Goal: Task Accomplishment & Management: Manage account settings

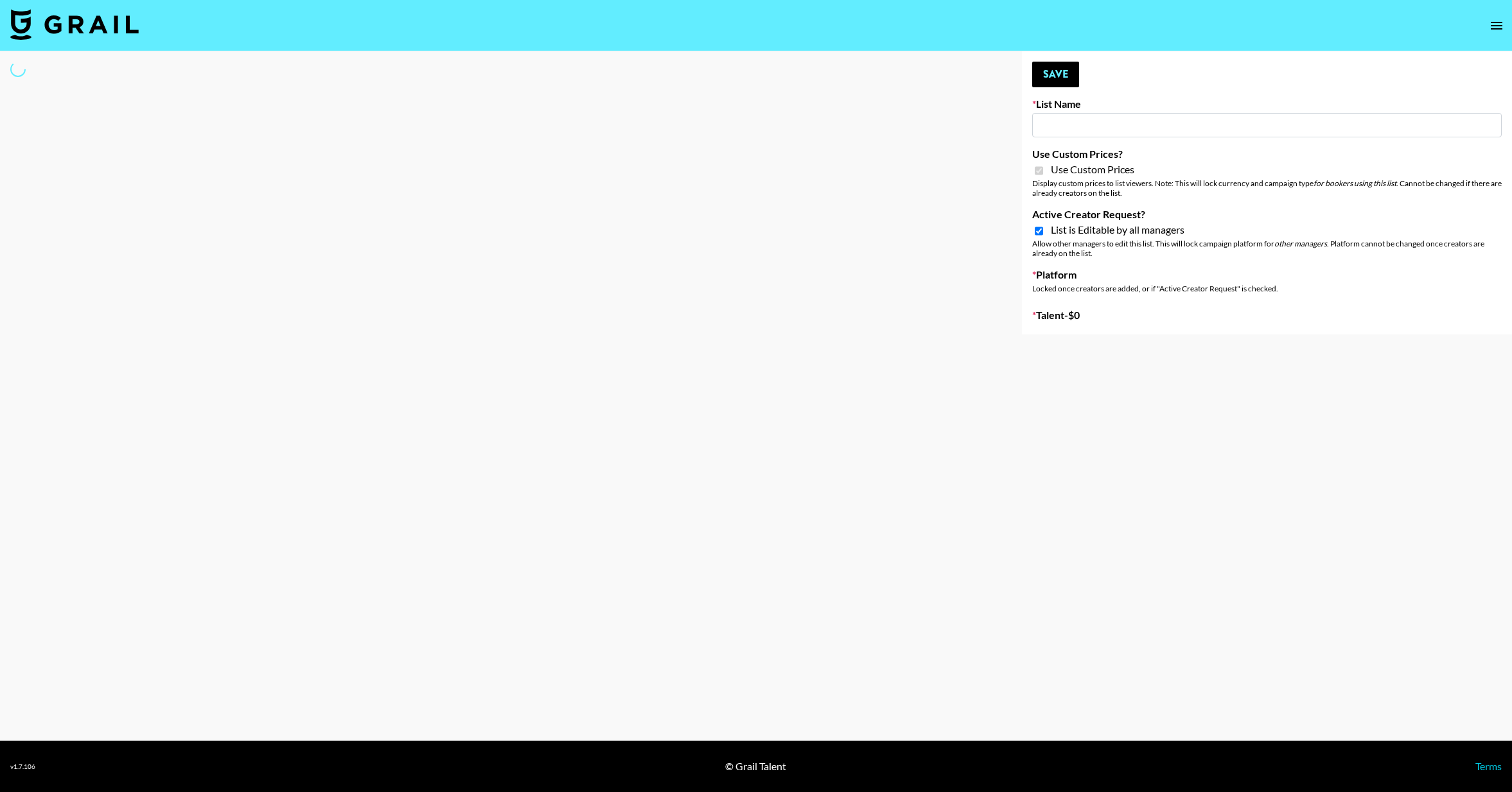
type input "Evry Jewels"
checkbox input "true"
select select "Brand"
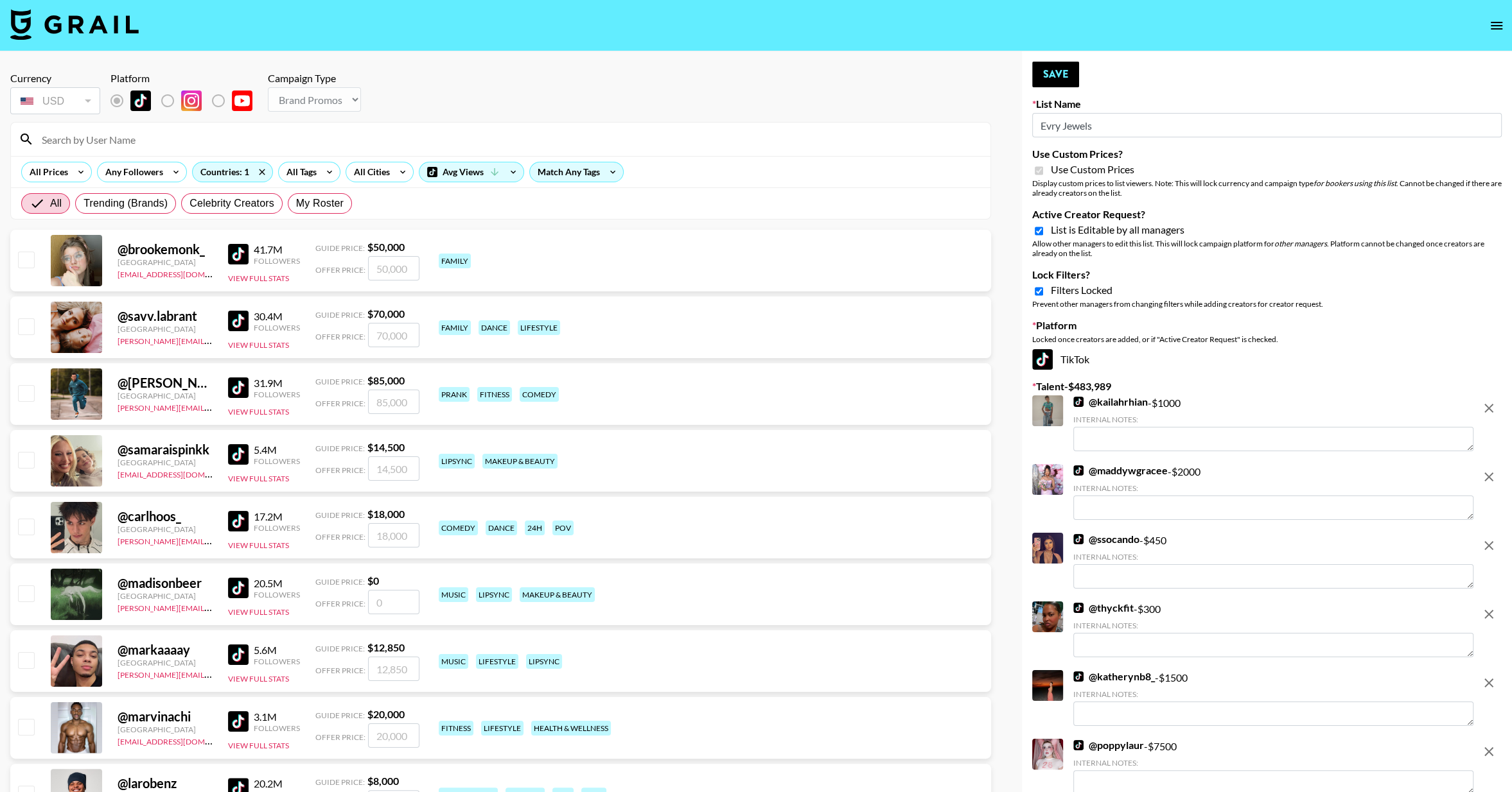
click at [1041, 294] on input "Lock Filters?" at bounding box center [1039, 292] width 8 height 12
checkbox input "false"
click at [1041, 229] on input "Active Creator Request?" at bounding box center [1039, 231] width 8 height 12
checkbox input "false"
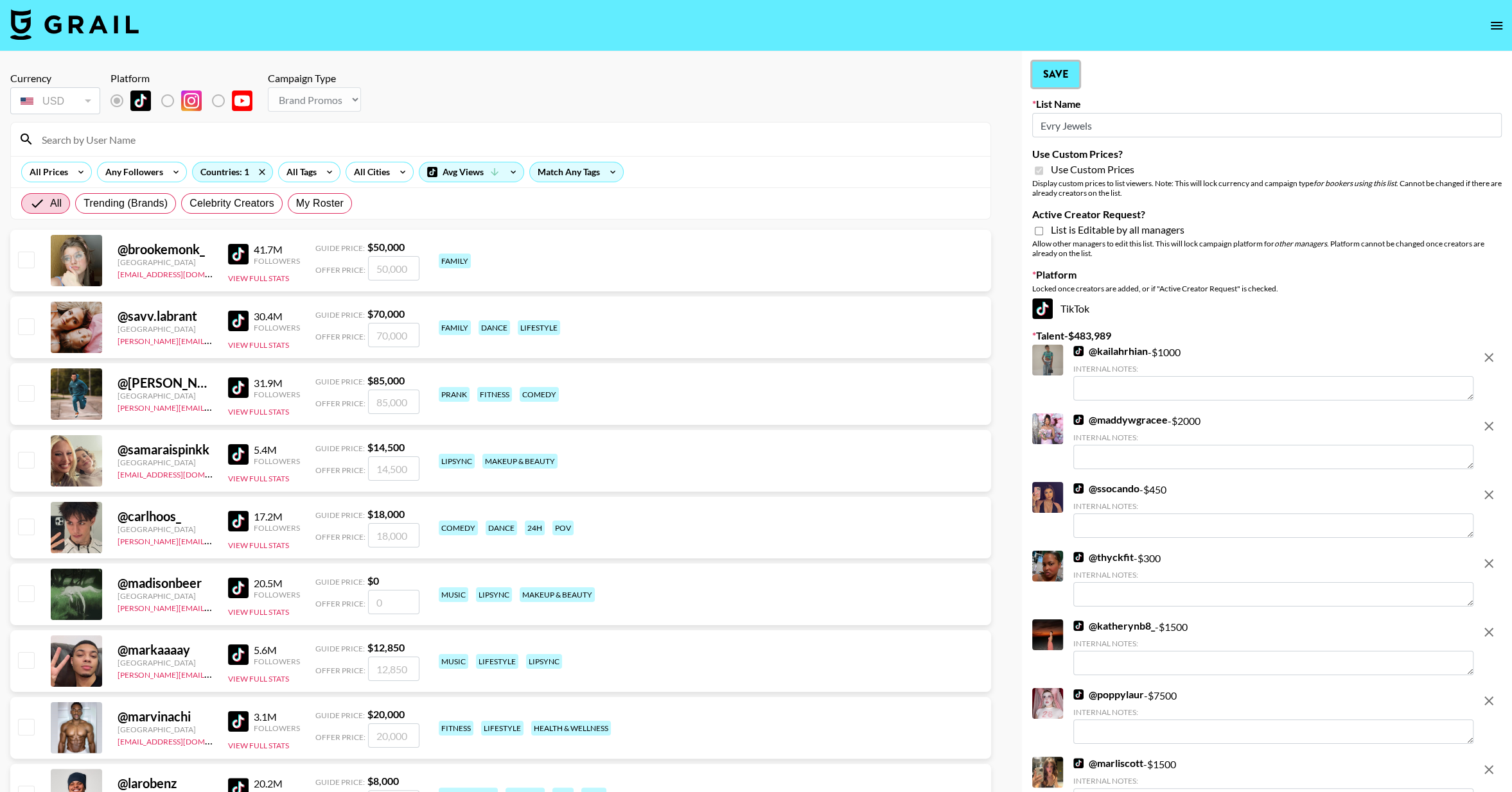
click at [1058, 79] on button "Save" at bounding box center [1055, 74] width 47 height 26
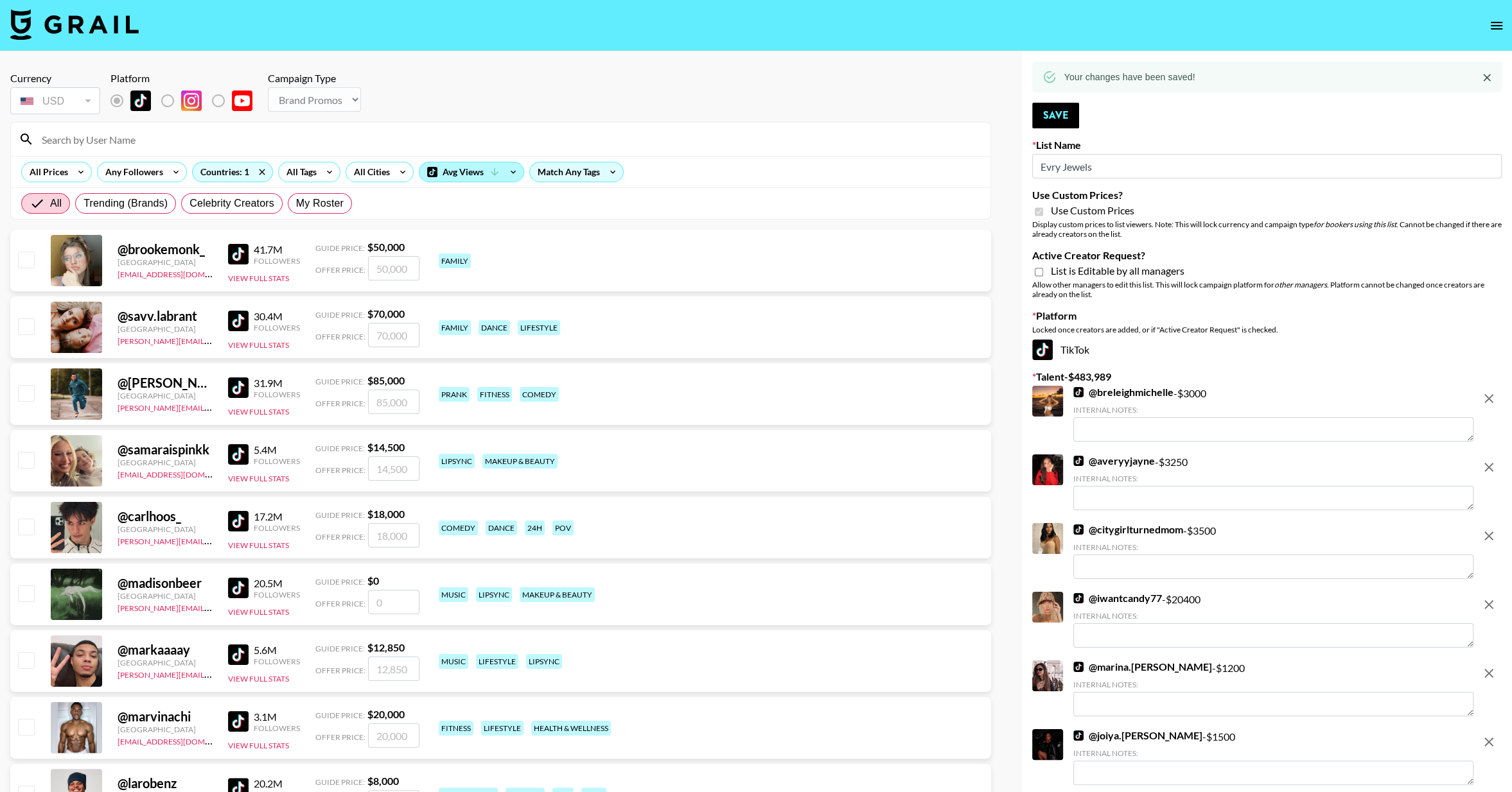
click at [455, 177] on div "Avg Views" at bounding box center [471, 172] width 104 height 19
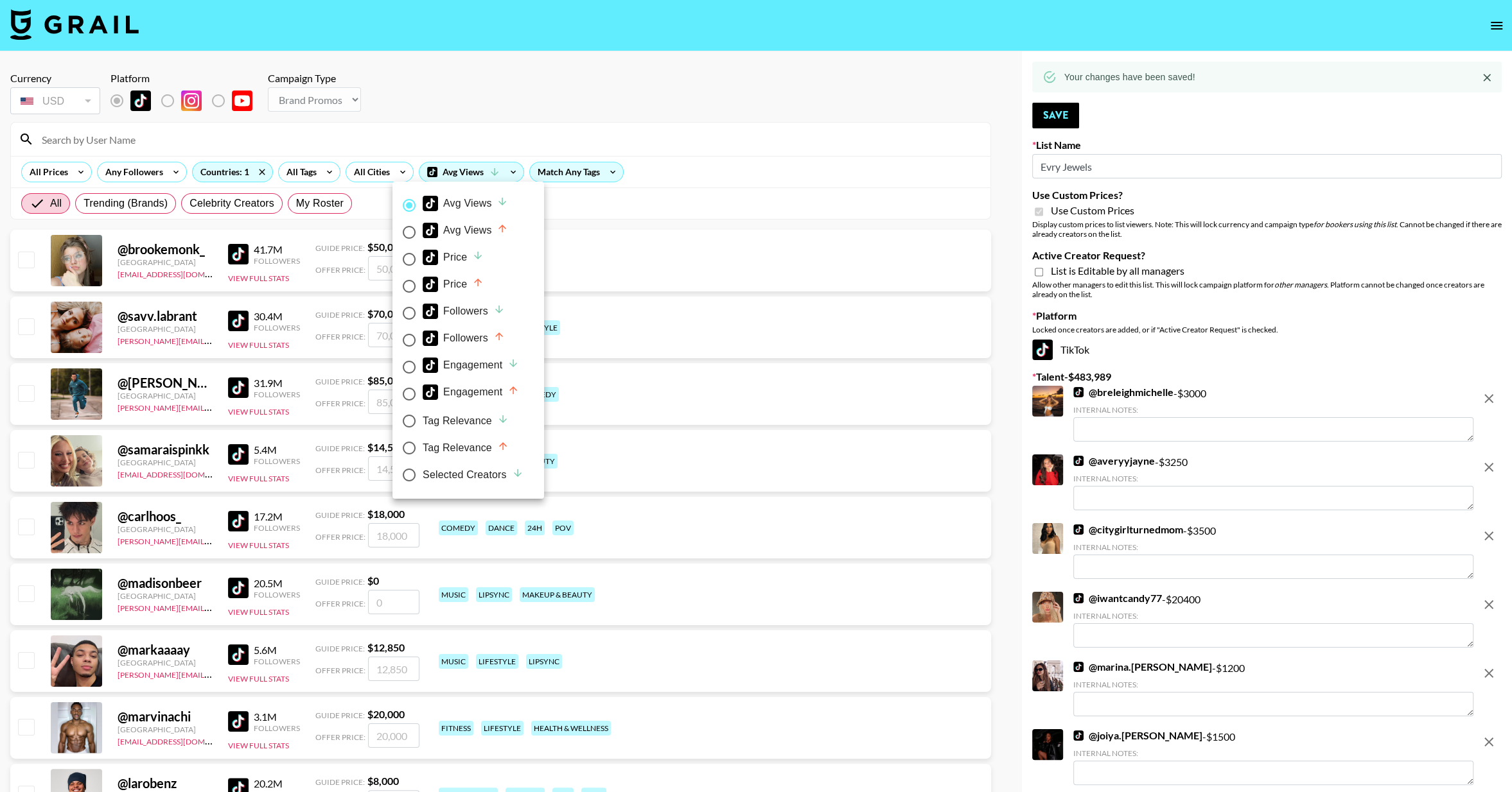
drag, startPoint x: 442, startPoint y: 471, endPoint x: 748, endPoint y: 167, distance: 431.3
click at [442, 471] on div "Selected Creators" at bounding box center [473, 475] width 101 height 16
click at [423, 471] on input "Selected Creators" at bounding box center [409, 475] width 27 height 27
radio input "true"
radio input "false"
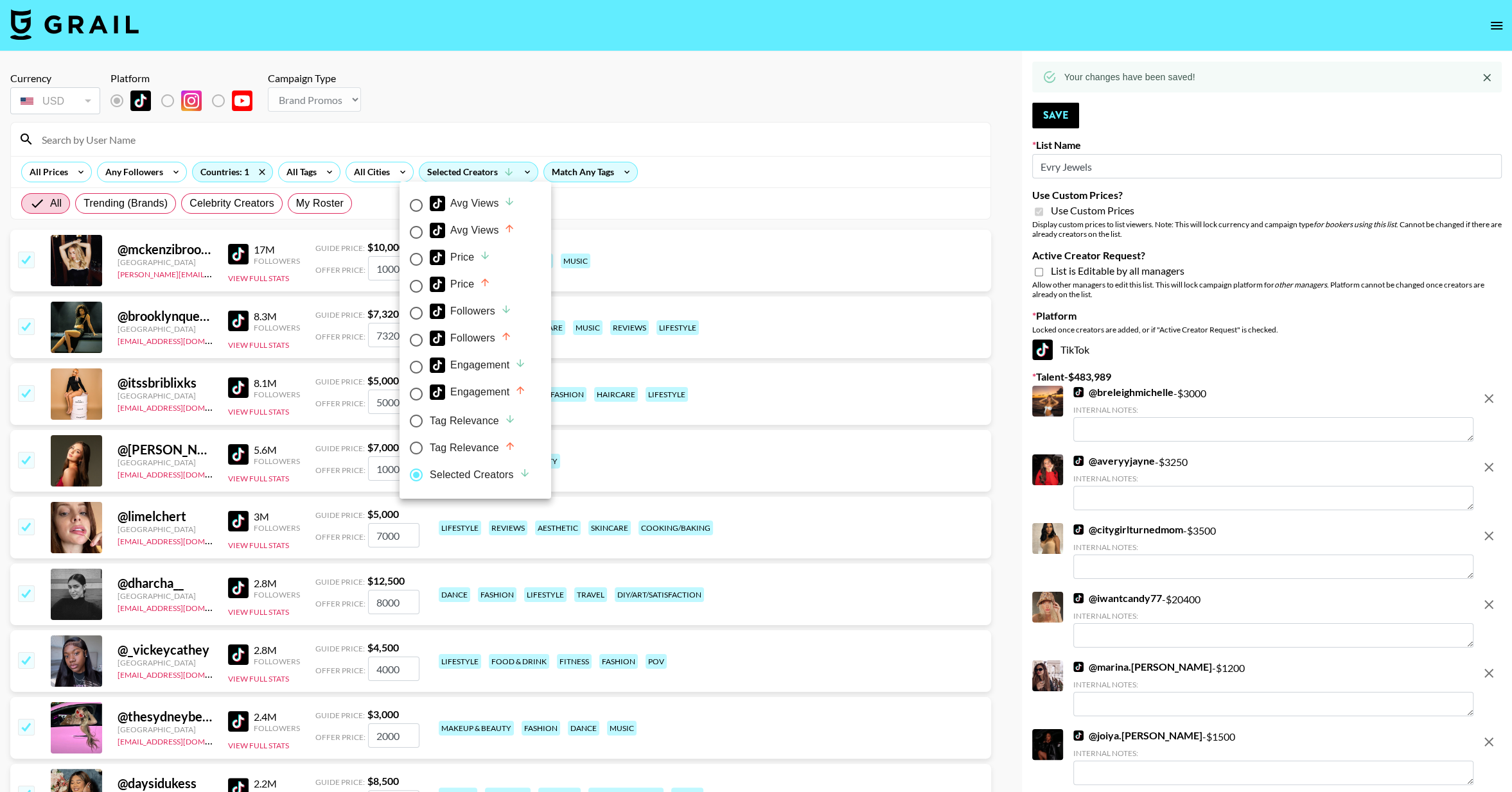
click at [767, 156] on div at bounding box center [756, 396] width 1512 height 792
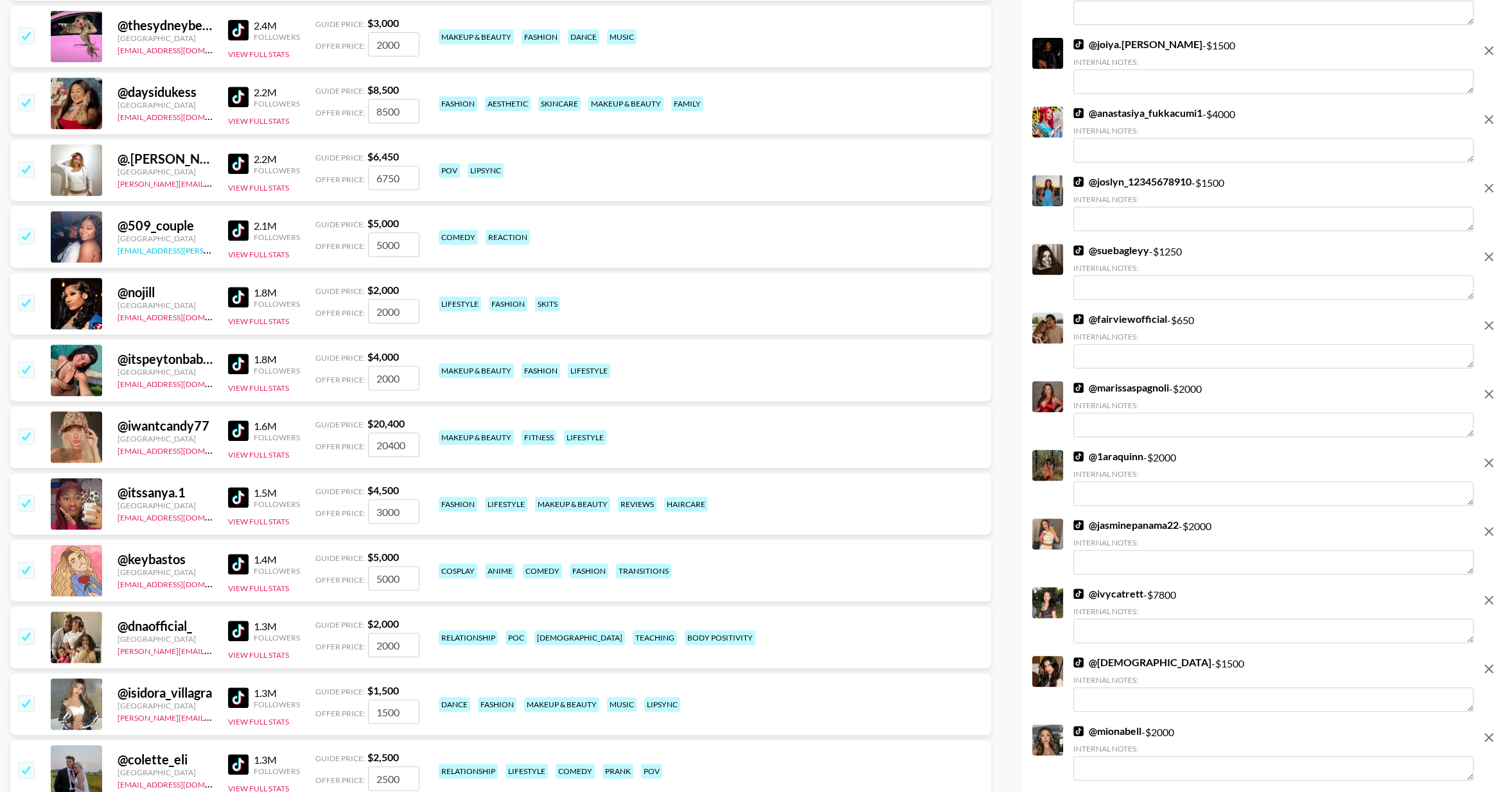
scroll to position [697, 0]
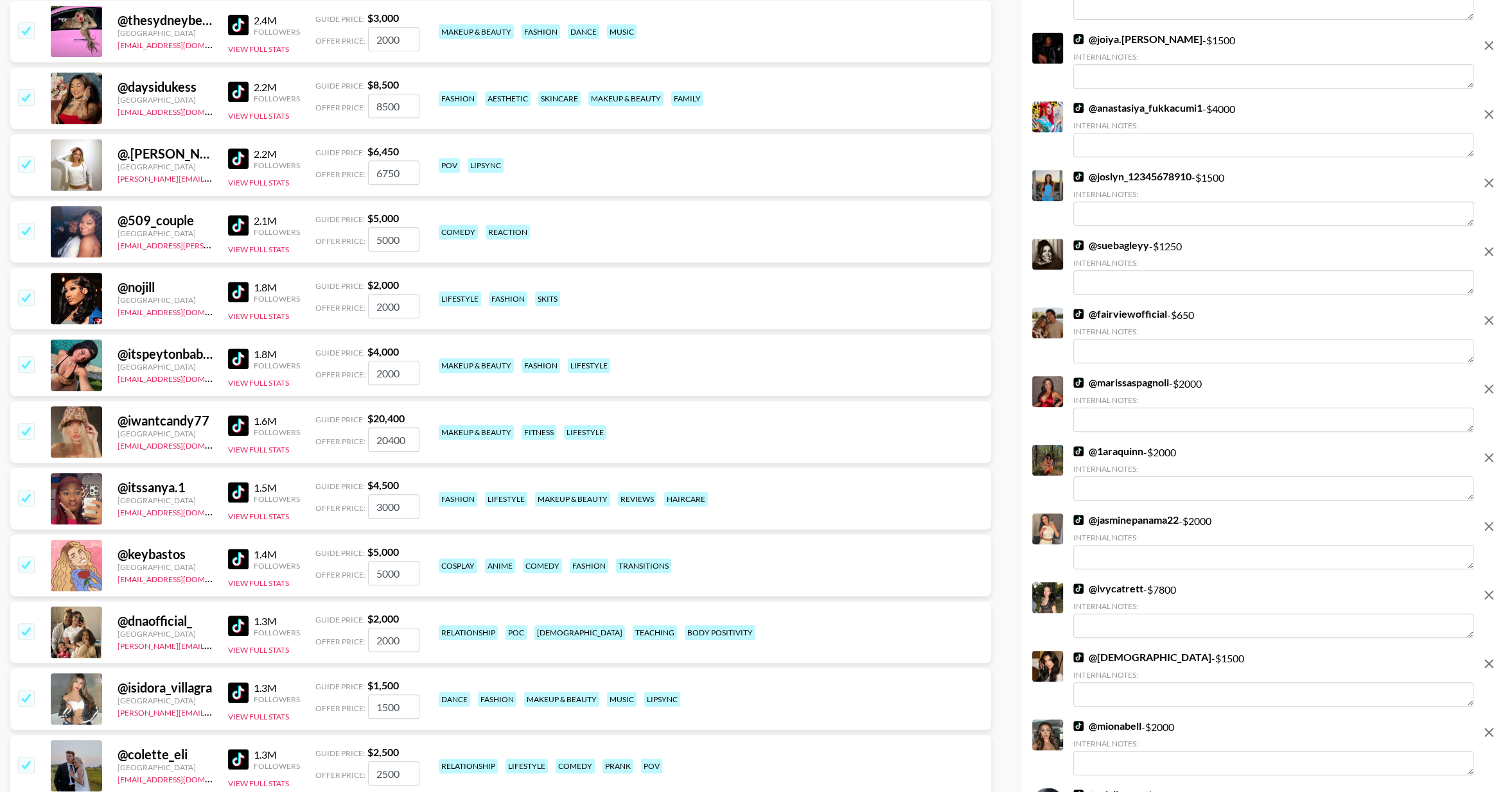
click at [22, 226] on input "checkbox" at bounding box center [25, 230] width 16 height 16
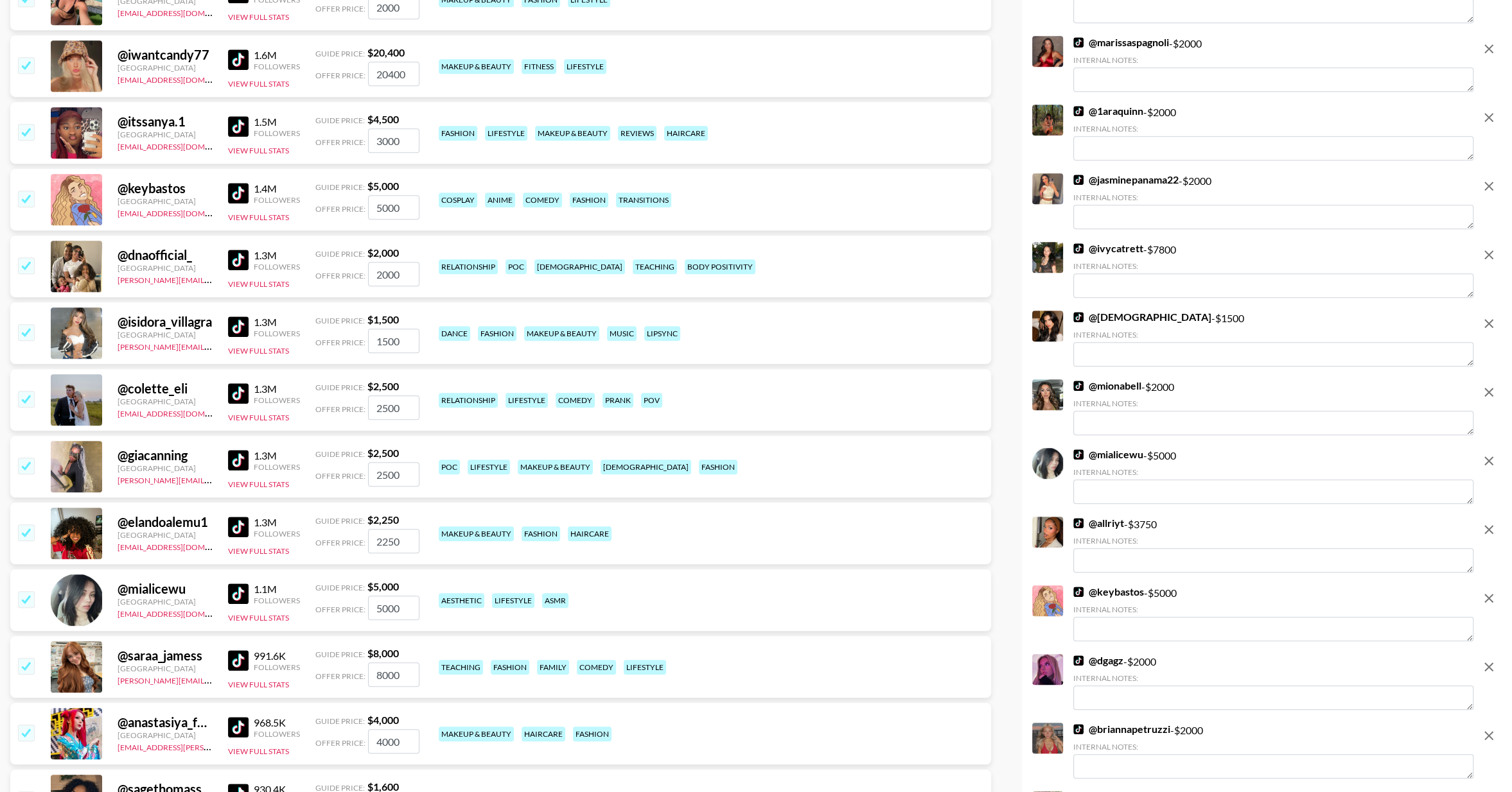
scroll to position [997, 0]
drag, startPoint x: 21, startPoint y: 262, endPoint x: 123, endPoint y: 249, distance: 102.8
click at [21, 262] on input "checkbox" at bounding box center [25, 264] width 16 height 16
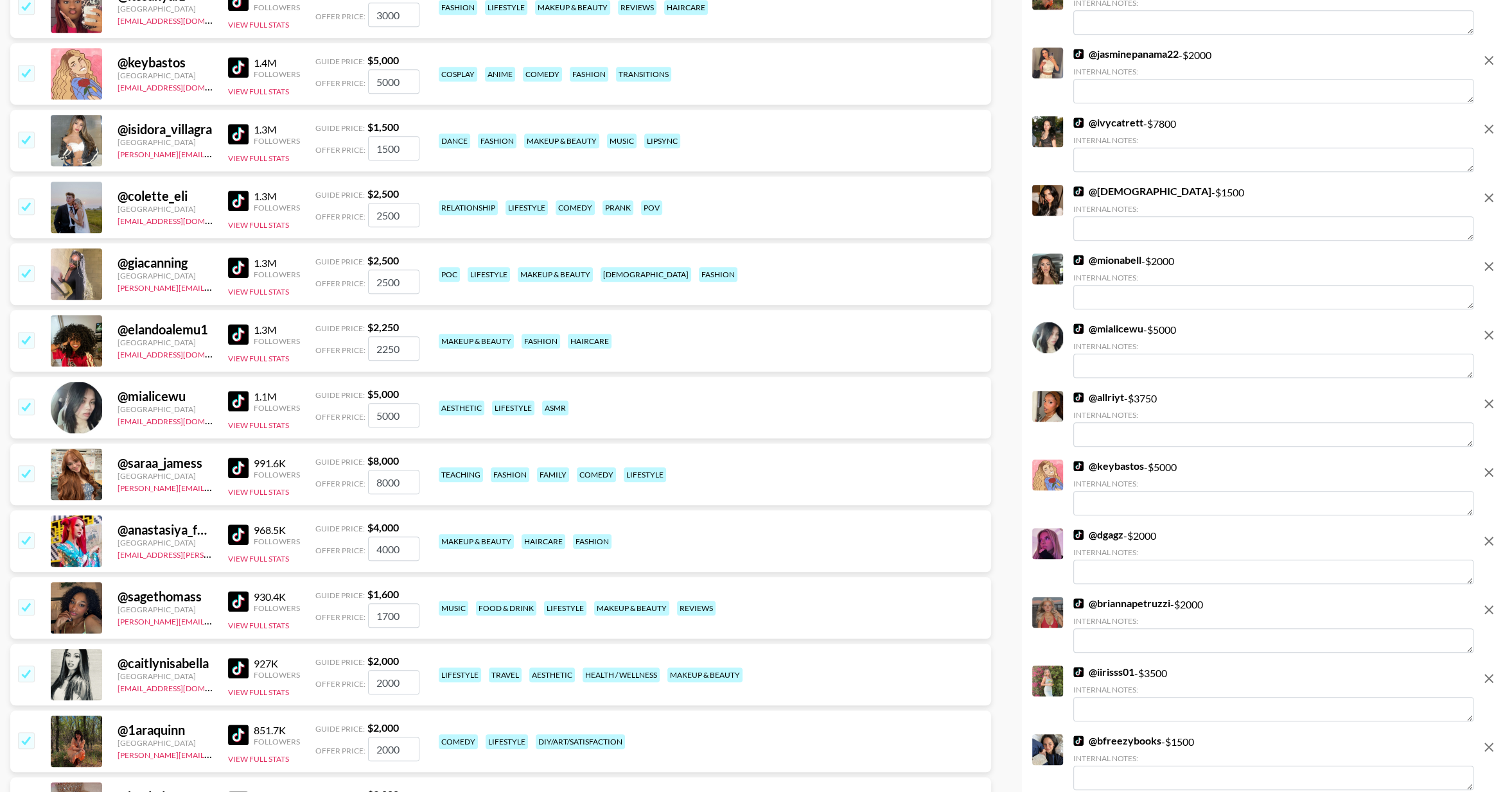
click at [31, 208] on input "checkbox" at bounding box center [25, 206] width 16 height 16
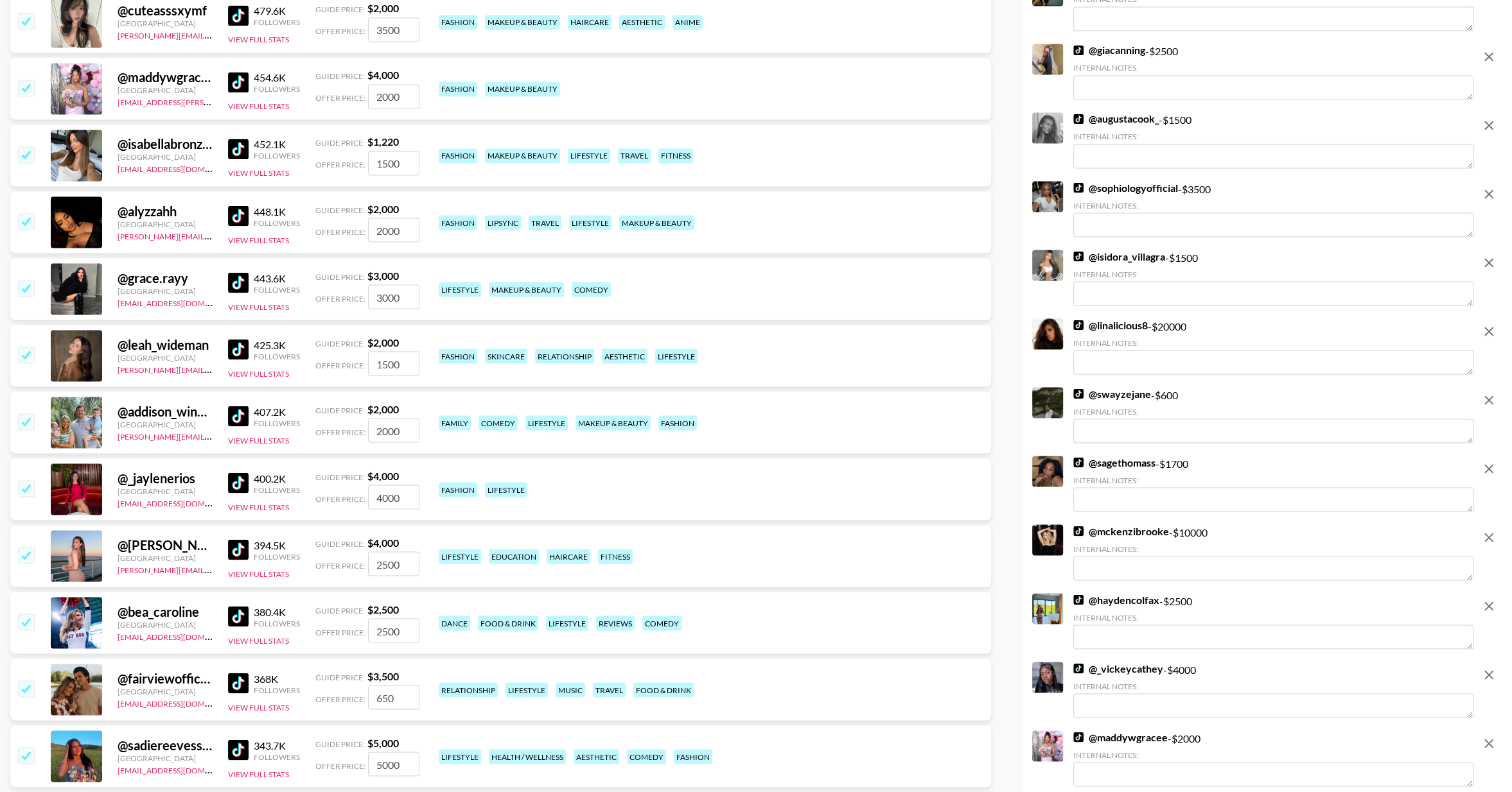
scroll to position [2852, 0]
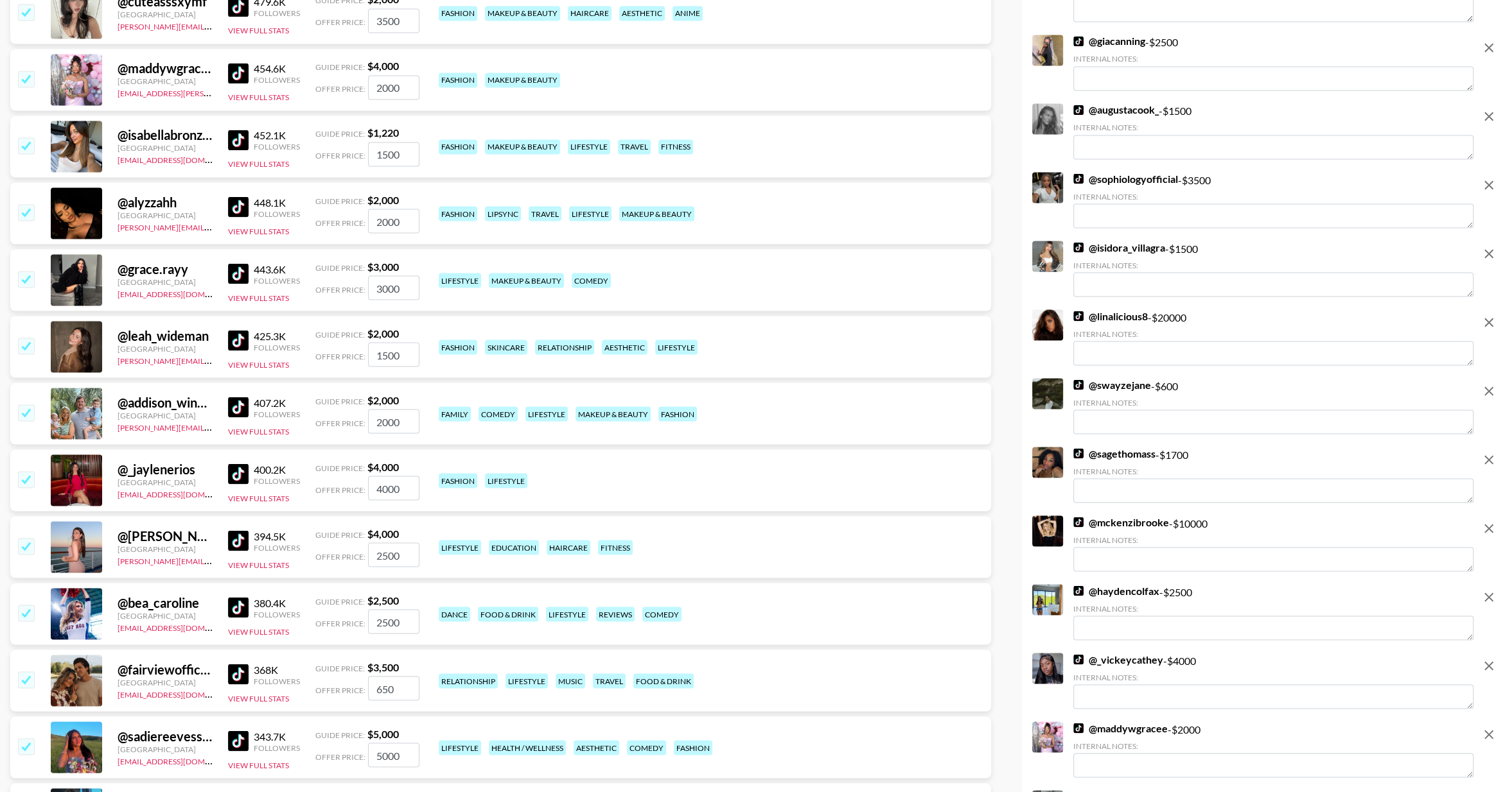
click at [22, 409] on input "checkbox" at bounding box center [25, 412] width 16 height 16
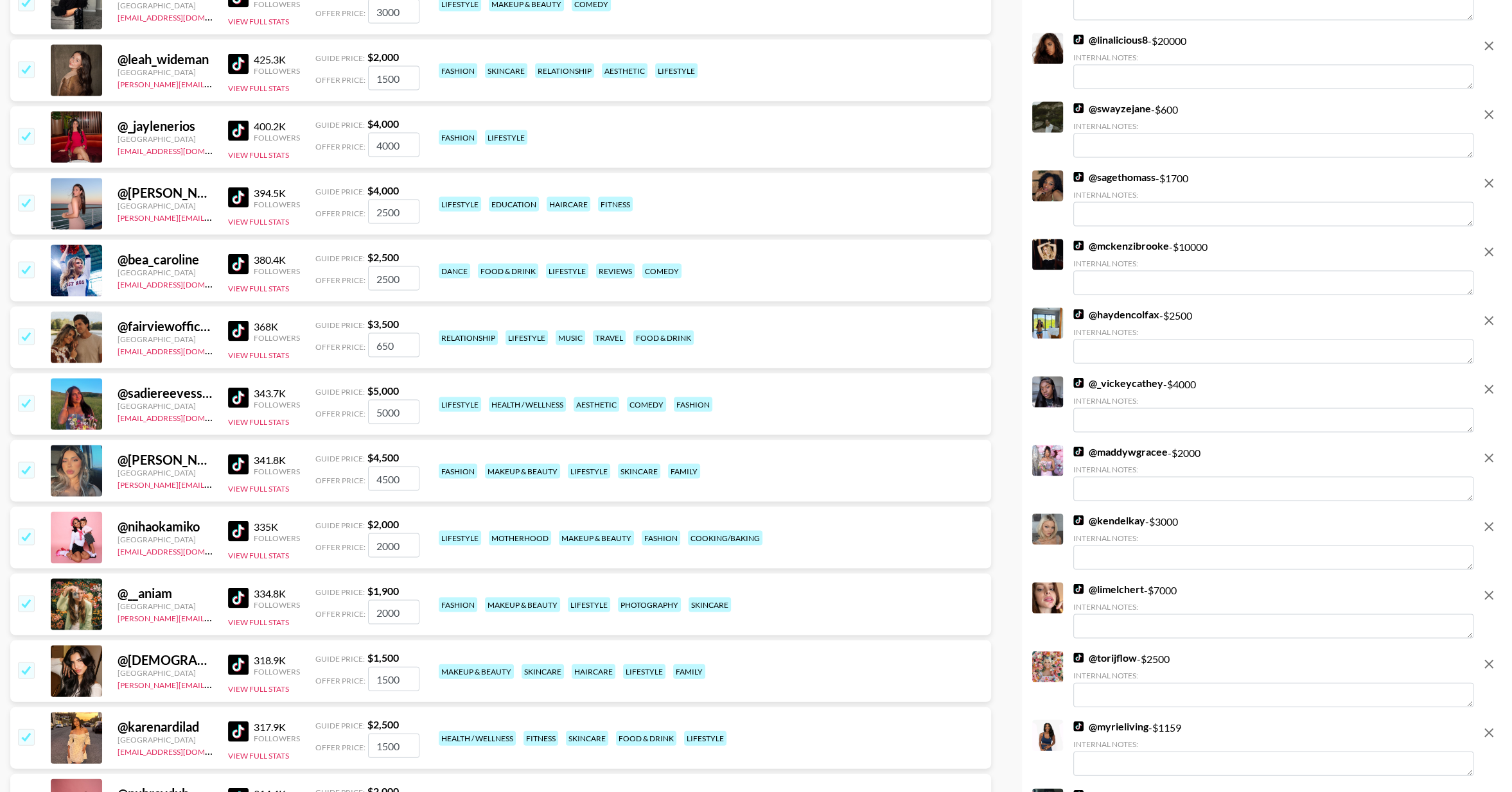
scroll to position [3130, 0]
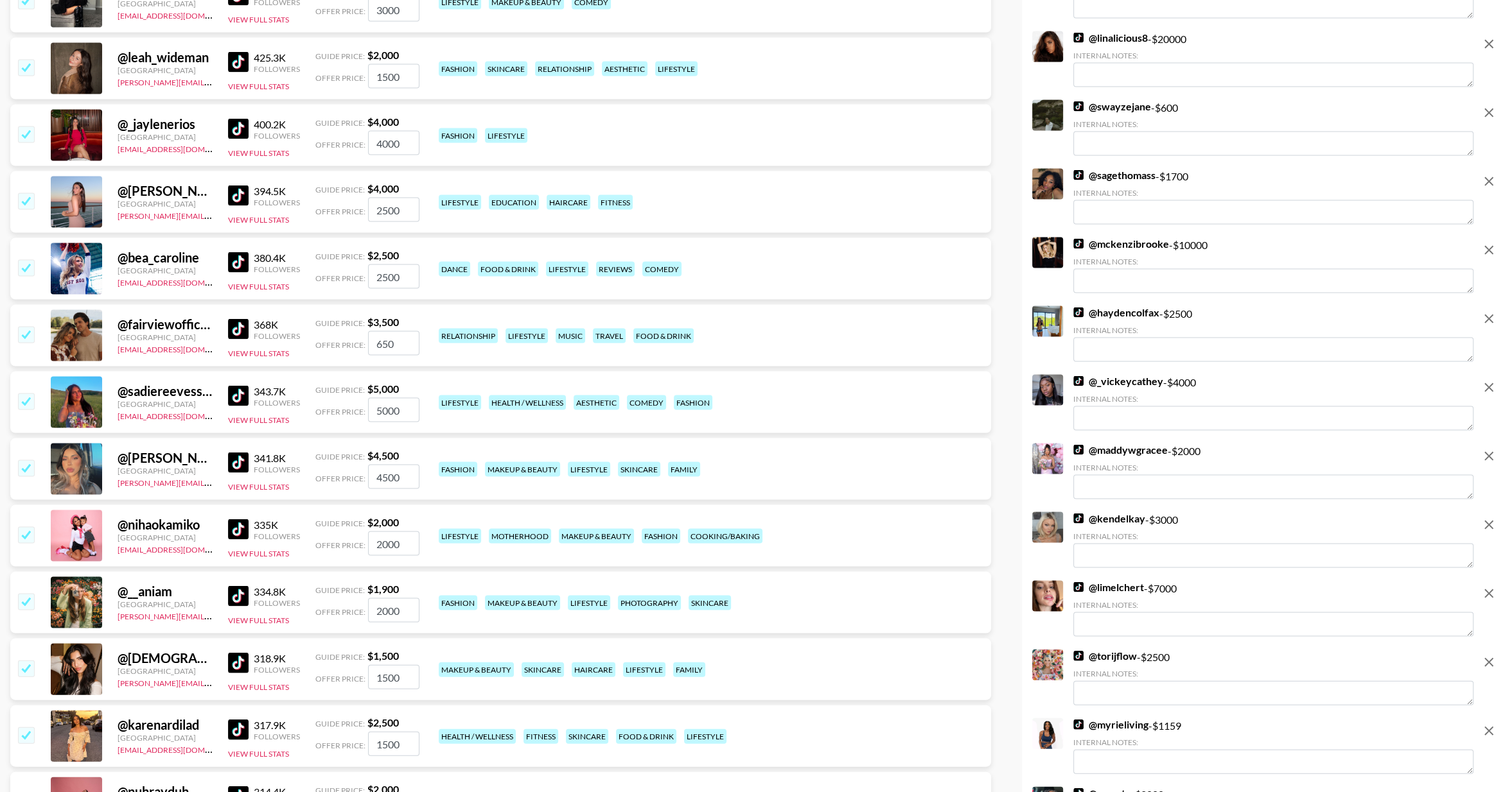
click at [25, 335] on input "checkbox" at bounding box center [25, 334] width 16 height 16
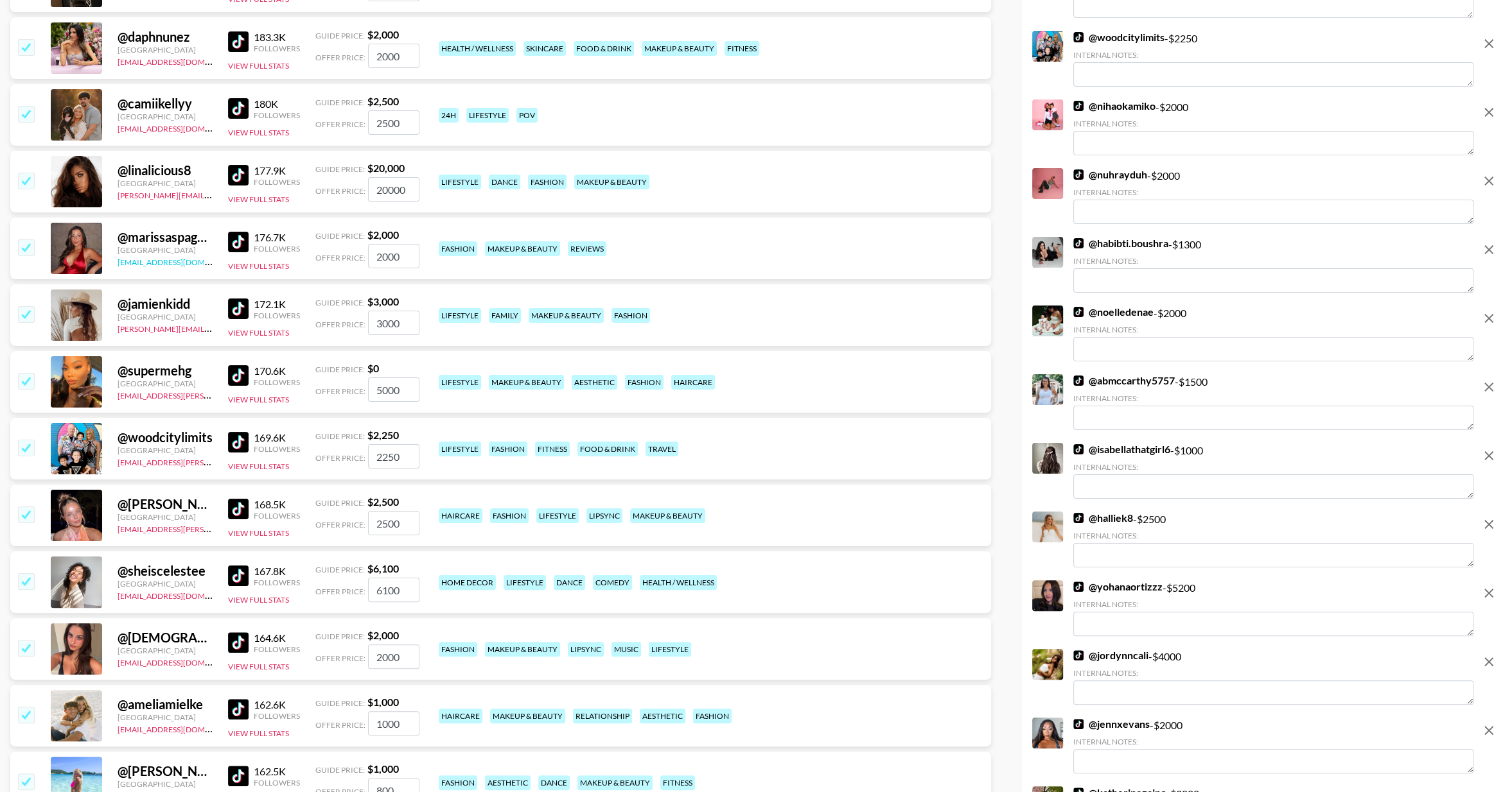
scroll to position [6226, 0]
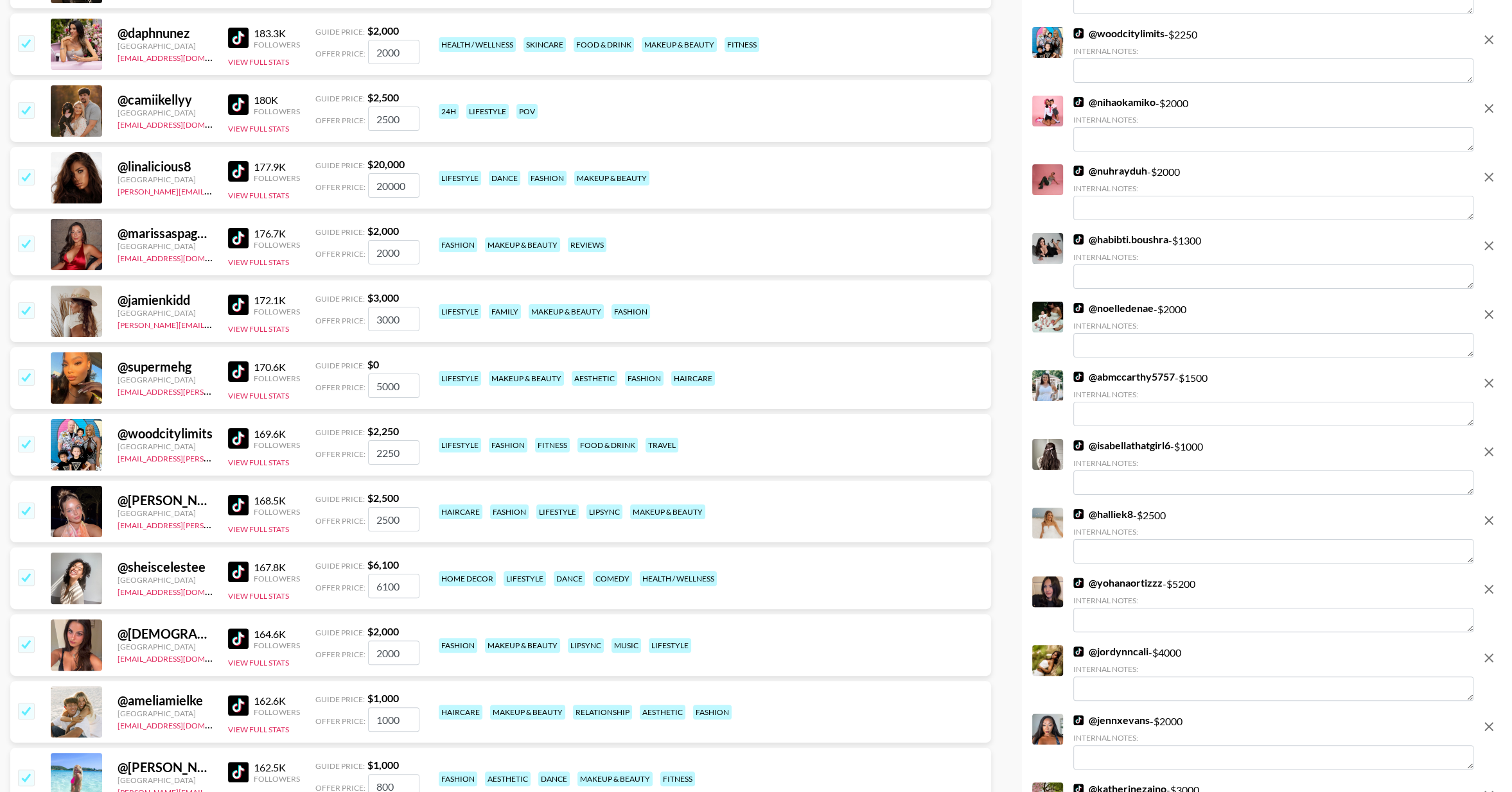
click at [23, 441] on input "checkbox" at bounding box center [25, 444] width 16 height 16
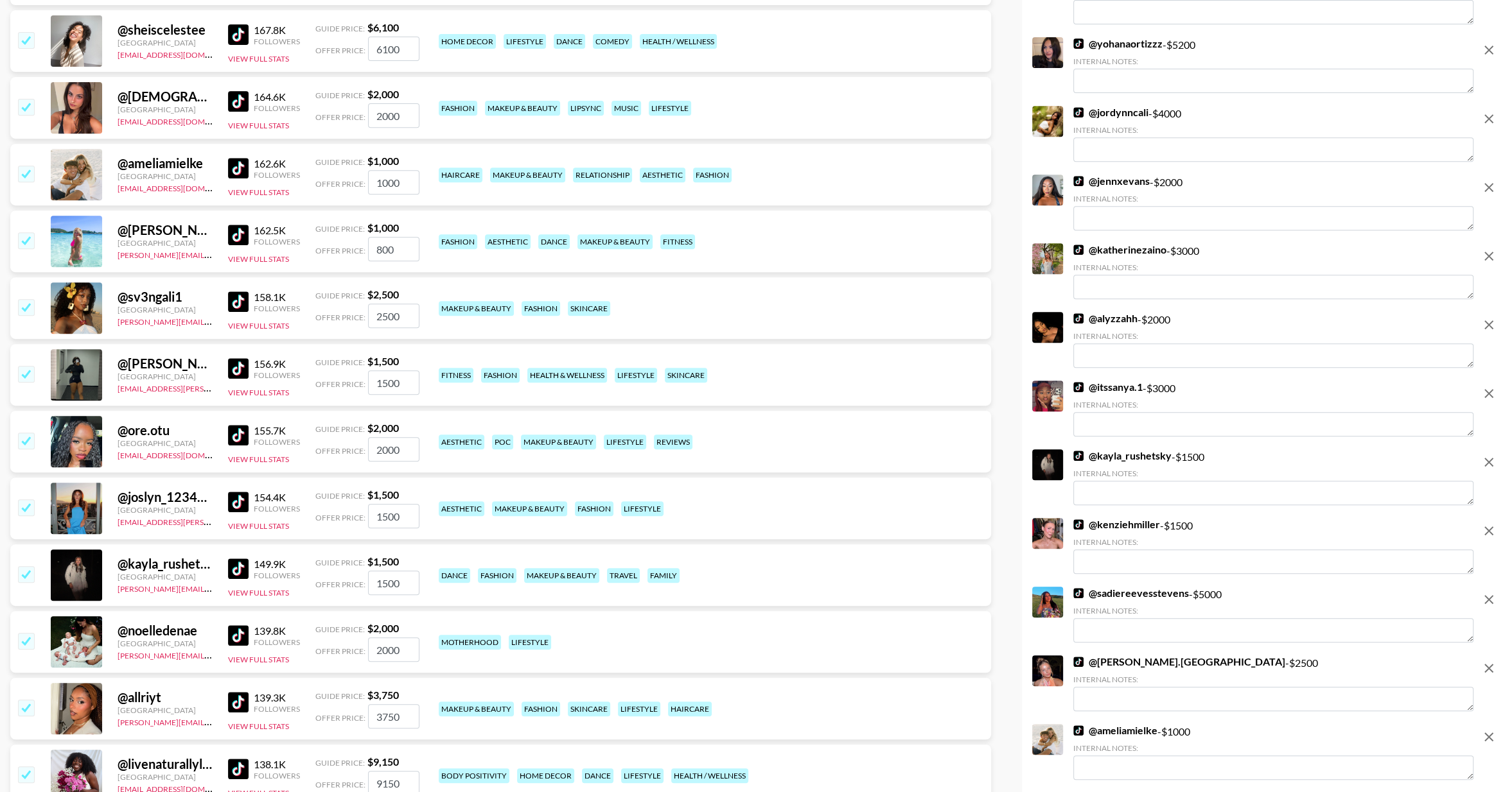
scroll to position [6700, 0]
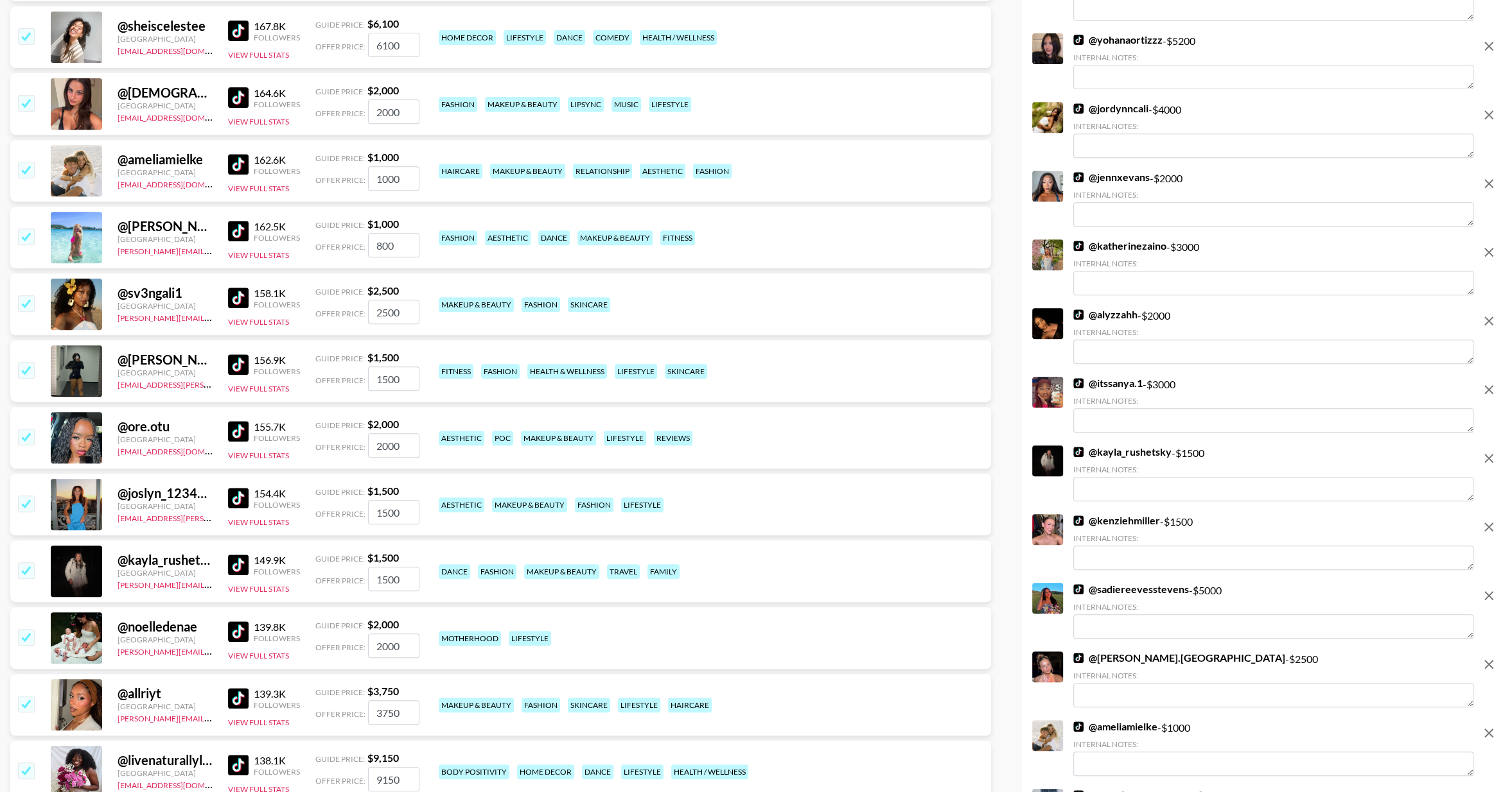
click at [26, 371] on input "checkbox" at bounding box center [25, 369] width 16 height 16
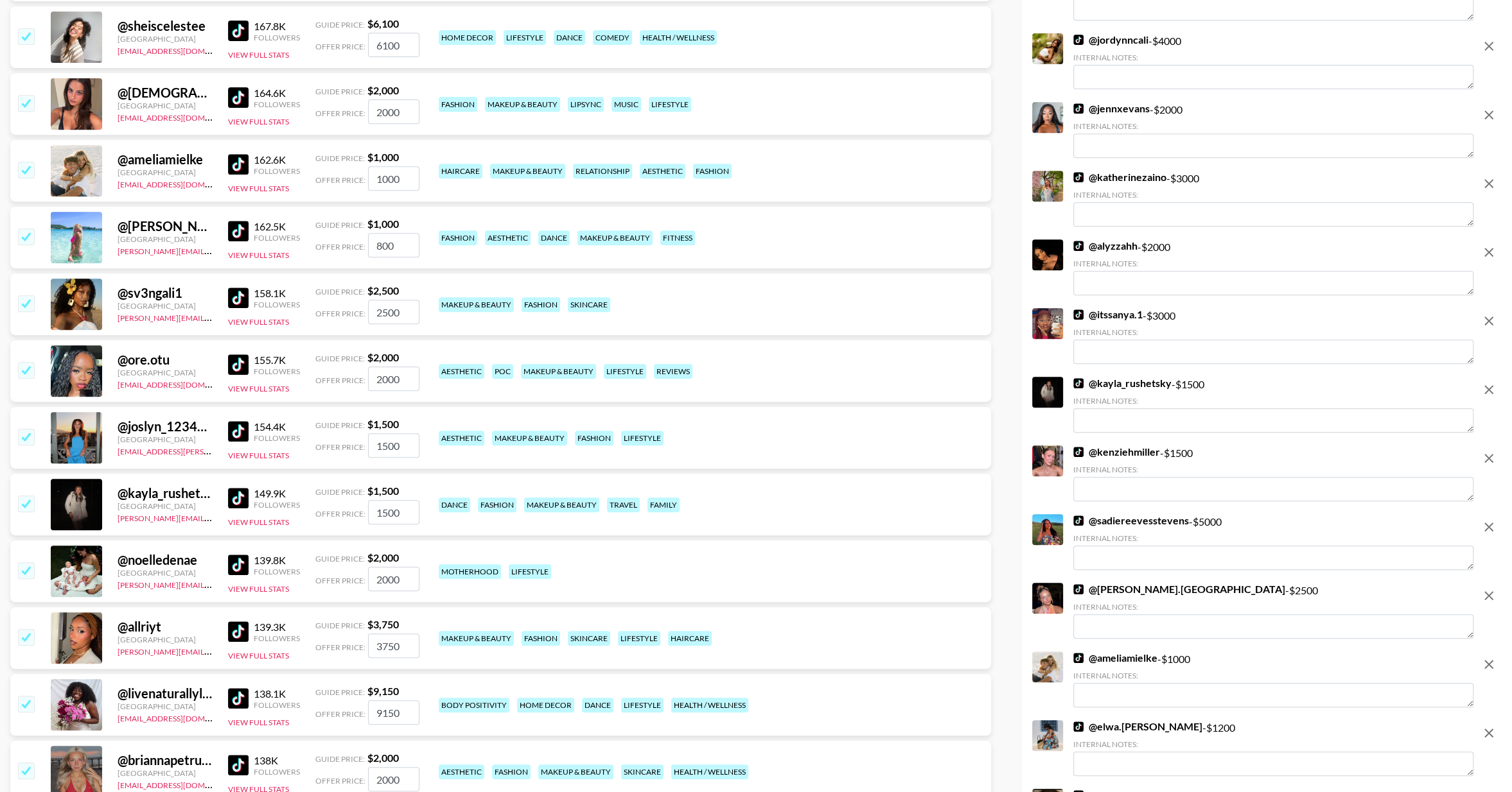
scroll to position [6791, 0]
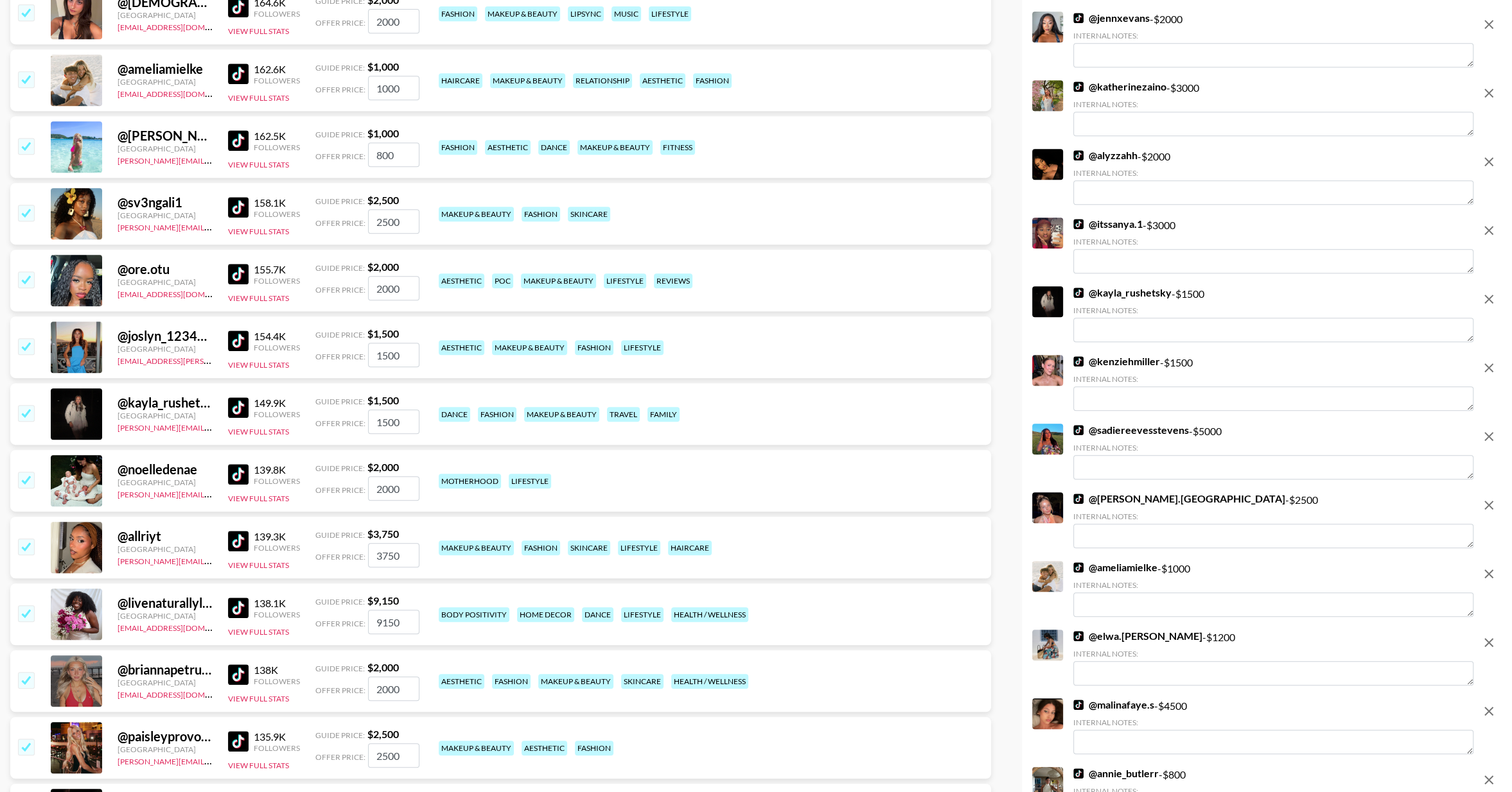
click at [30, 483] on input "checkbox" at bounding box center [25, 479] width 16 height 16
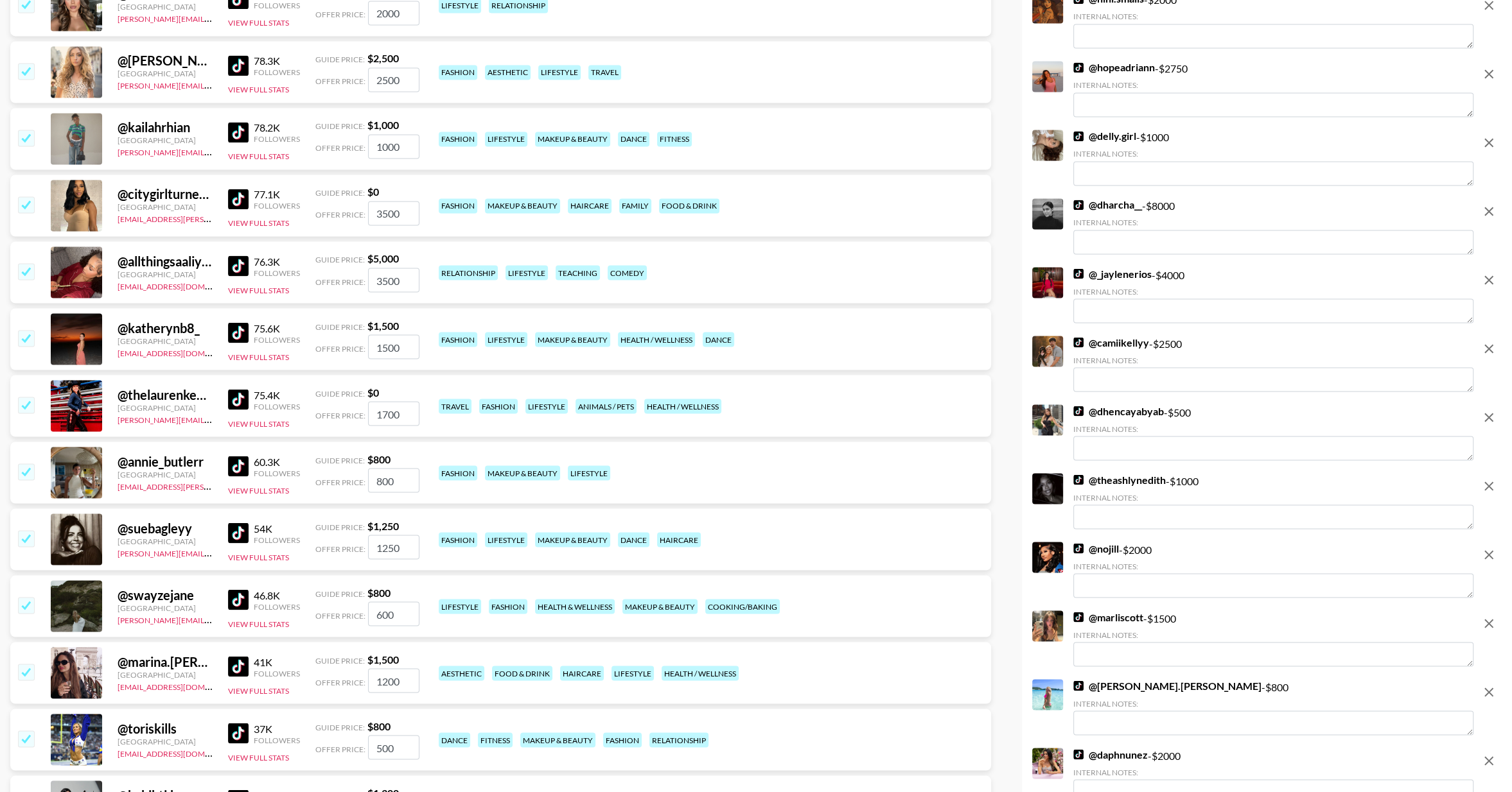
scroll to position [8804, 0]
click at [28, 404] on input "checkbox" at bounding box center [25, 403] width 16 height 16
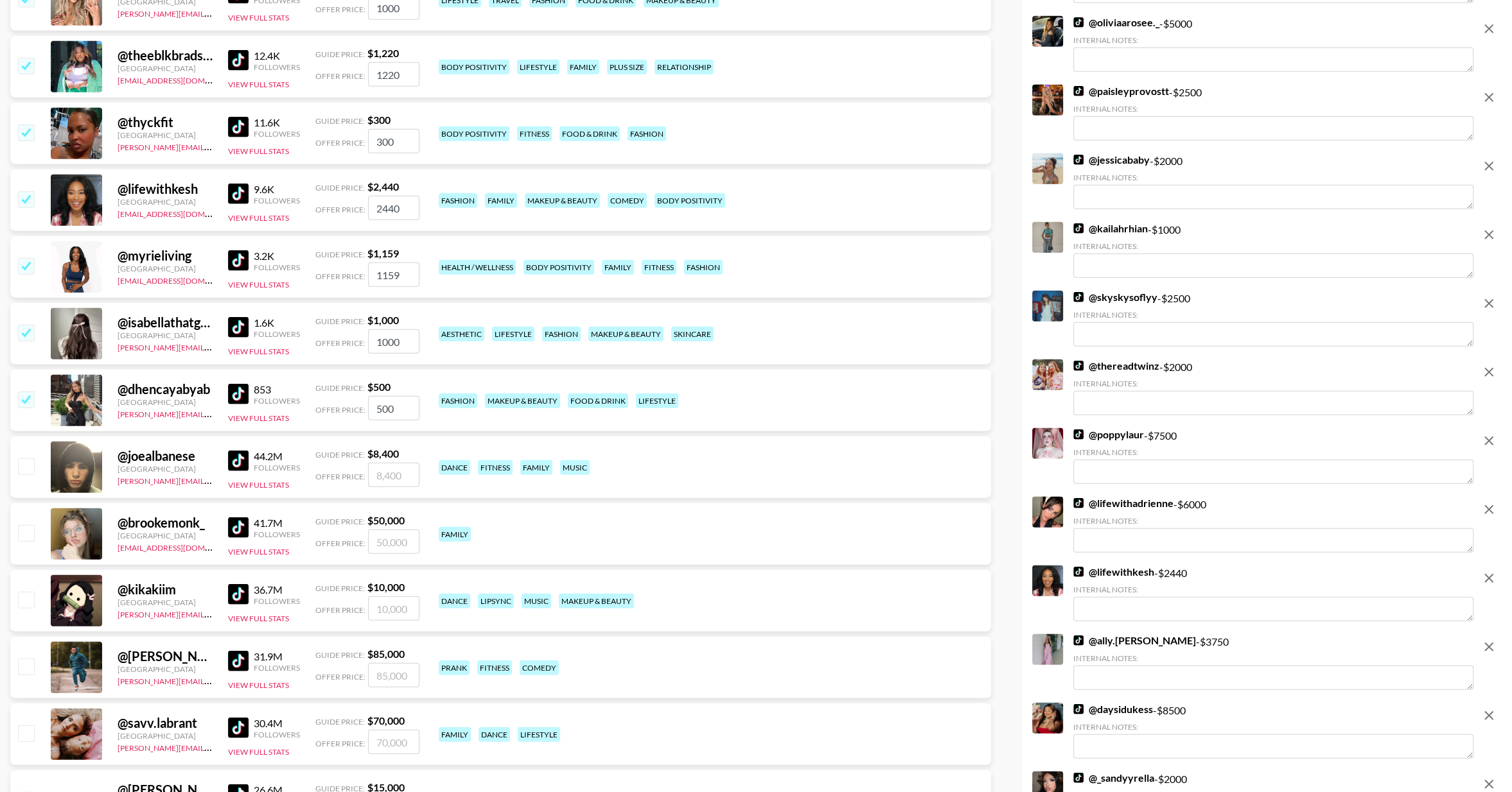
scroll to position [9812, 0]
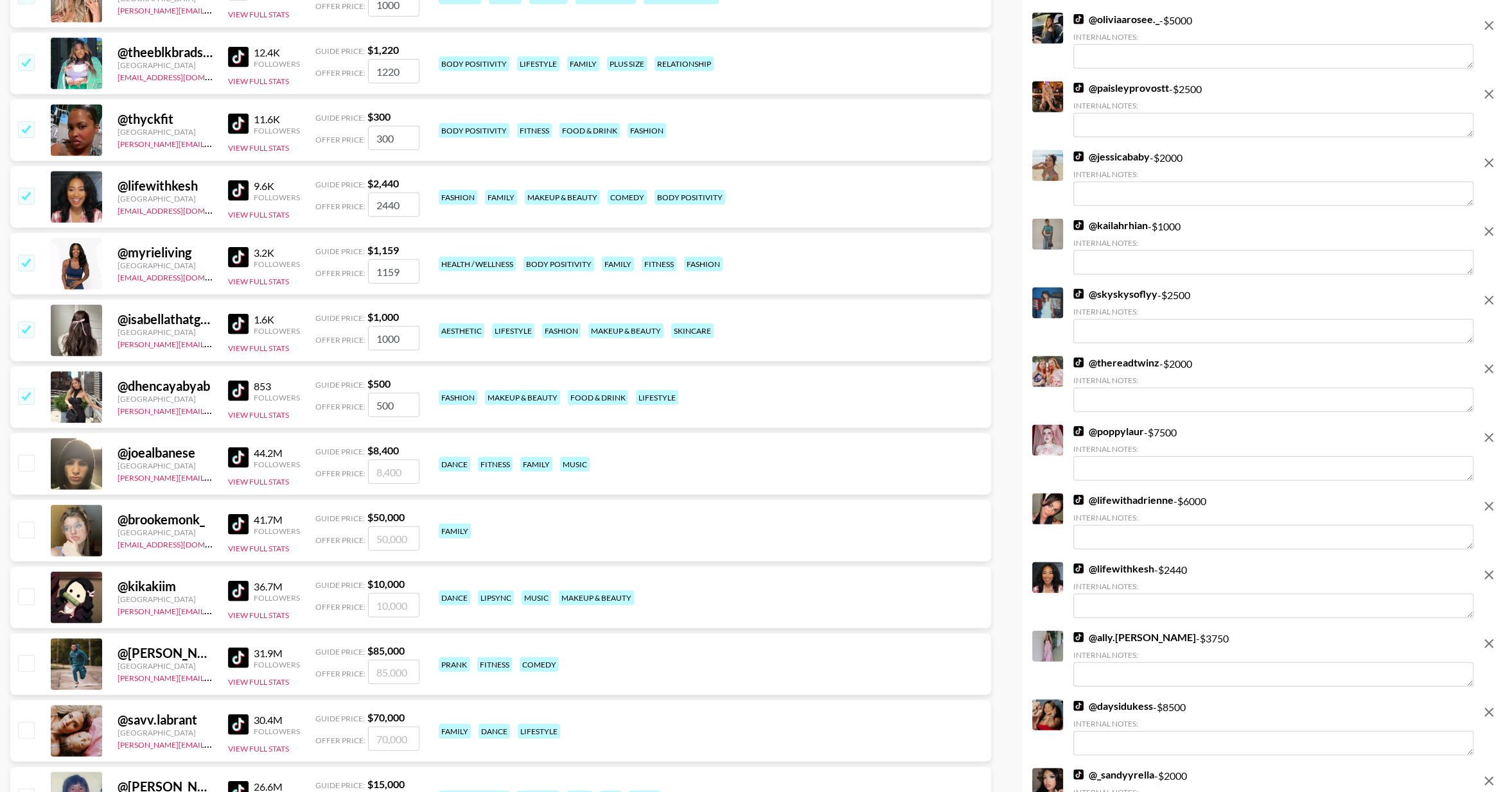
drag, startPoint x: 23, startPoint y: 441, endPoint x: 30, endPoint y: 399, distance: 42.6
click at [30, 399] on input "checkbox" at bounding box center [25, 396] width 16 height 16
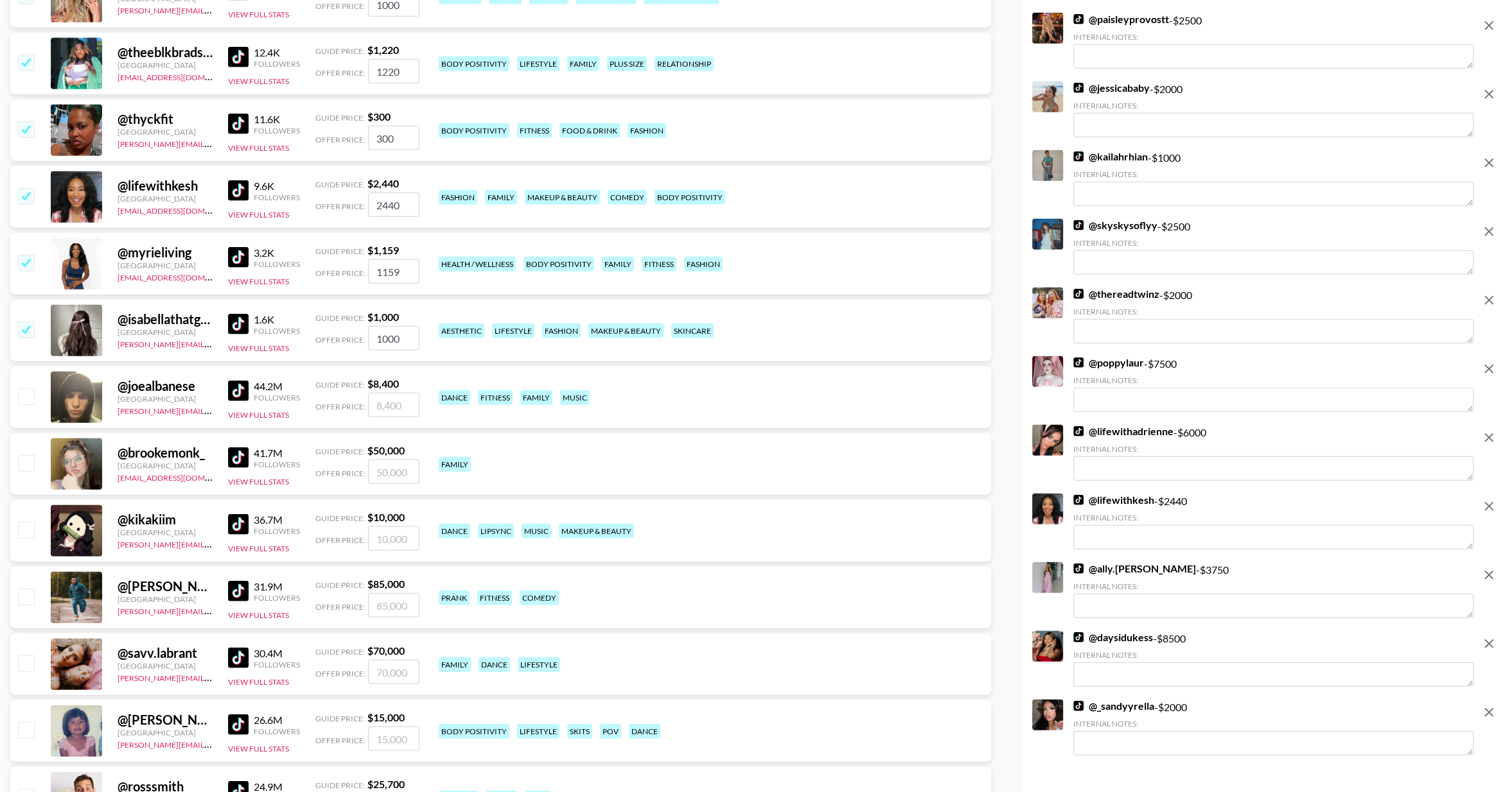
drag, startPoint x: 30, startPoint y: 399, endPoint x: 31, endPoint y: 336, distance: 63.0
click at [31, 336] on div at bounding box center [25, 330] width 20 height 22
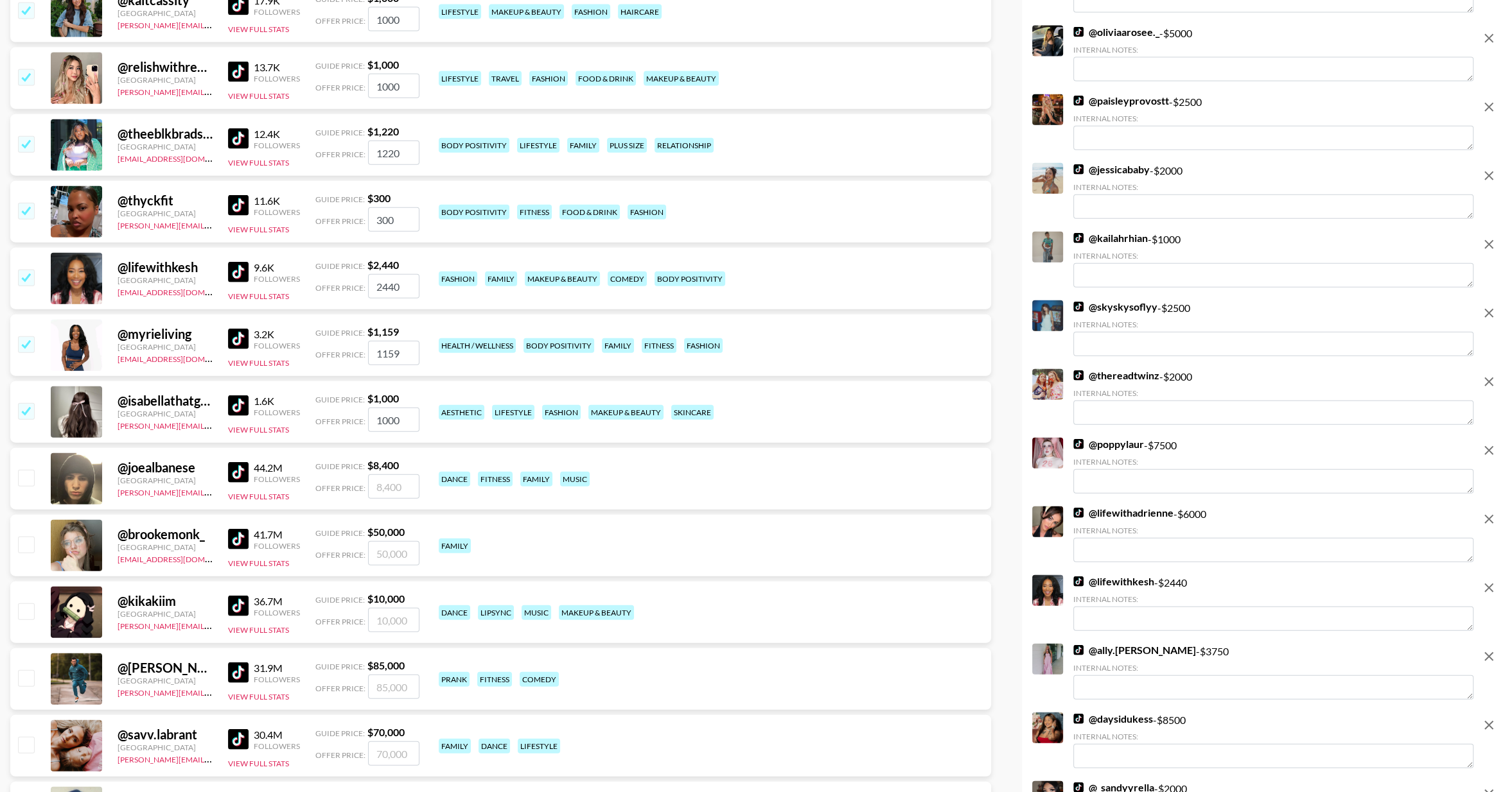
scroll to position [9729, 0]
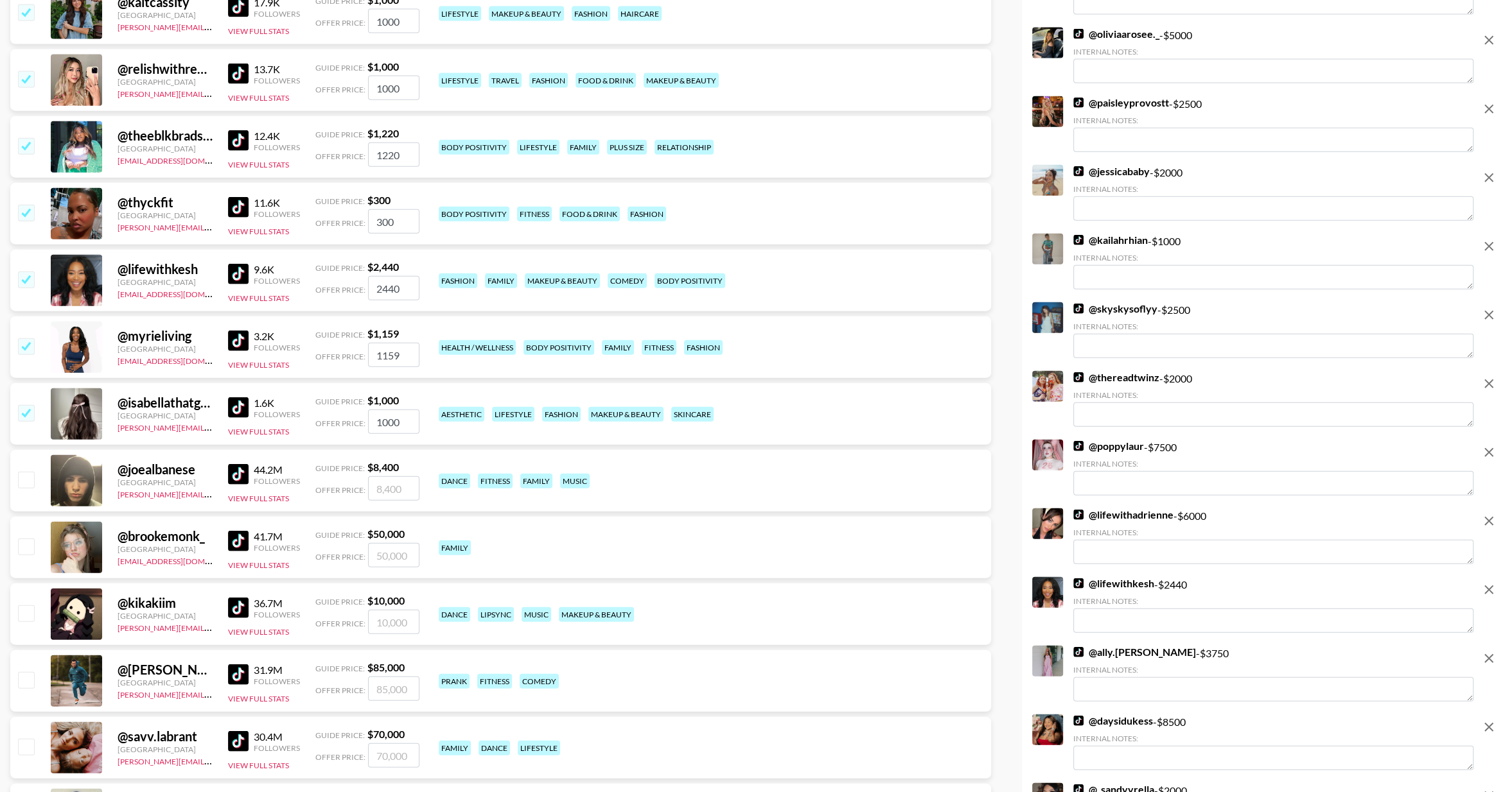
drag, startPoint x: 31, startPoint y: 336, endPoint x: 33, endPoint y: 345, distance: 9.2
click at [33, 345] on input "checkbox" at bounding box center [25, 346] width 16 height 16
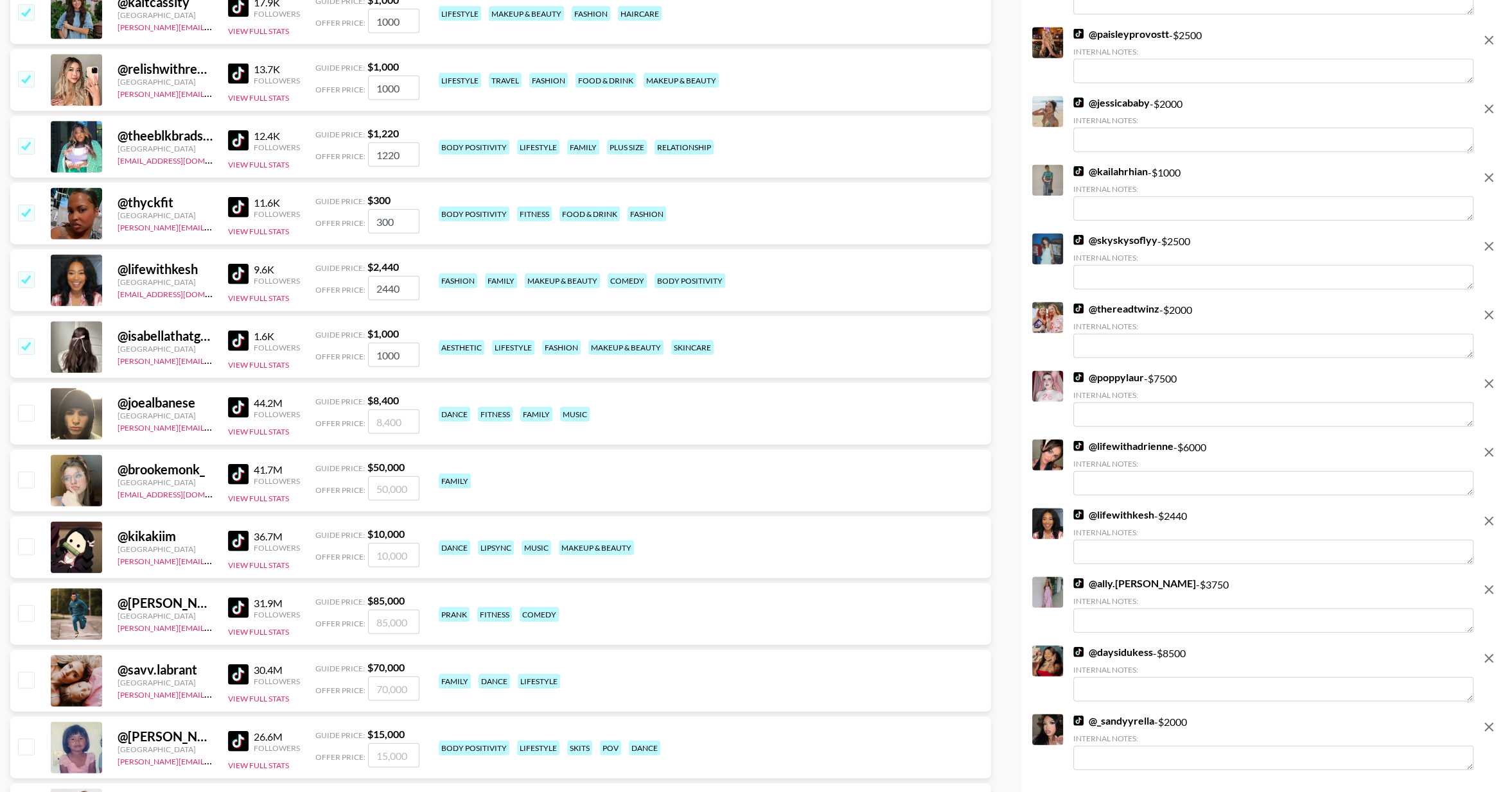
click at [30, 350] on input "checkbox" at bounding box center [25, 346] width 16 height 16
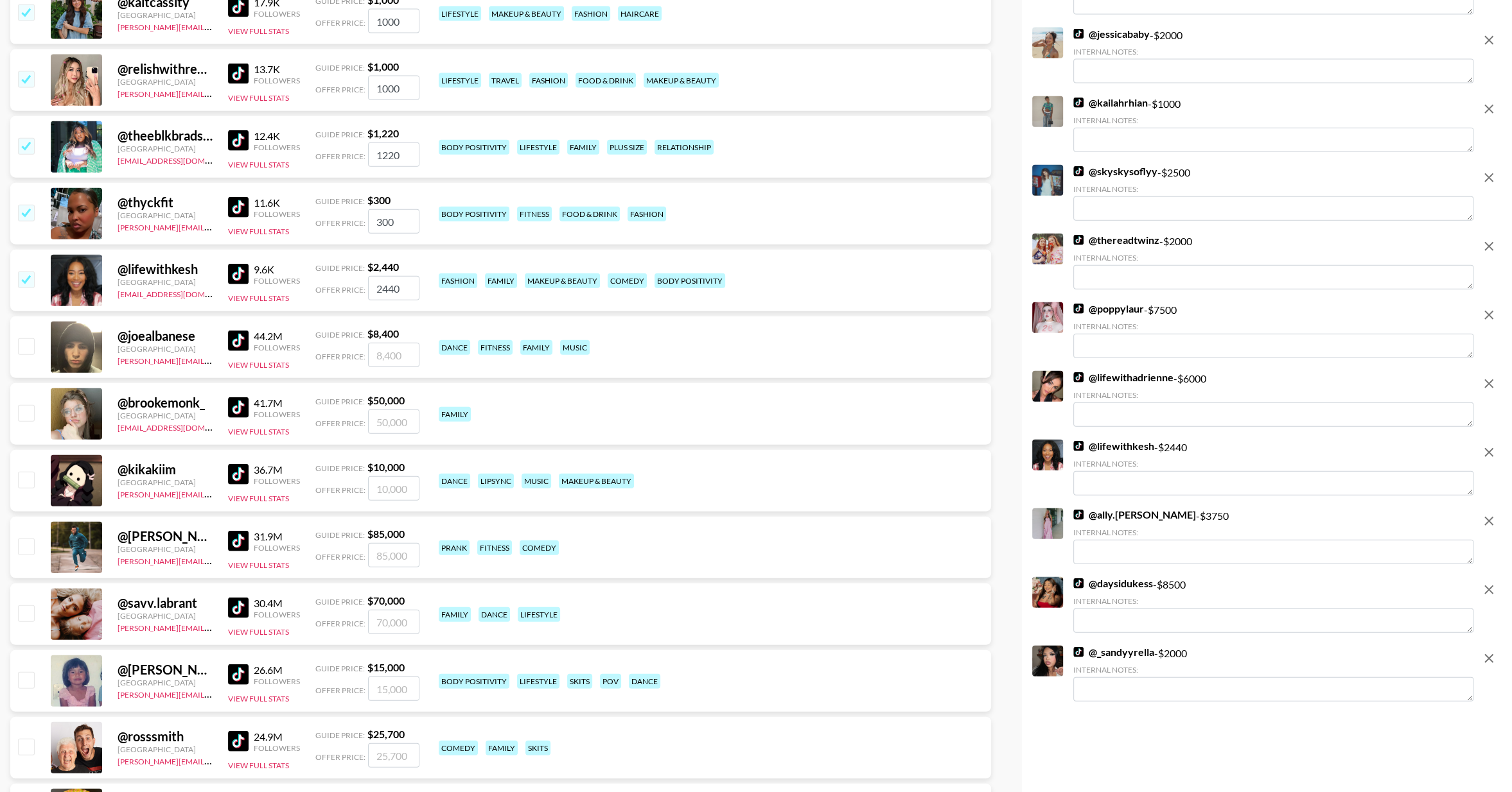
drag, startPoint x: 33, startPoint y: 345, endPoint x: 21, endPoint y: 283, distance: 63.2
click at [21, 283] on input "checkbox" at bounding box center [25, 279] width 16 height 16
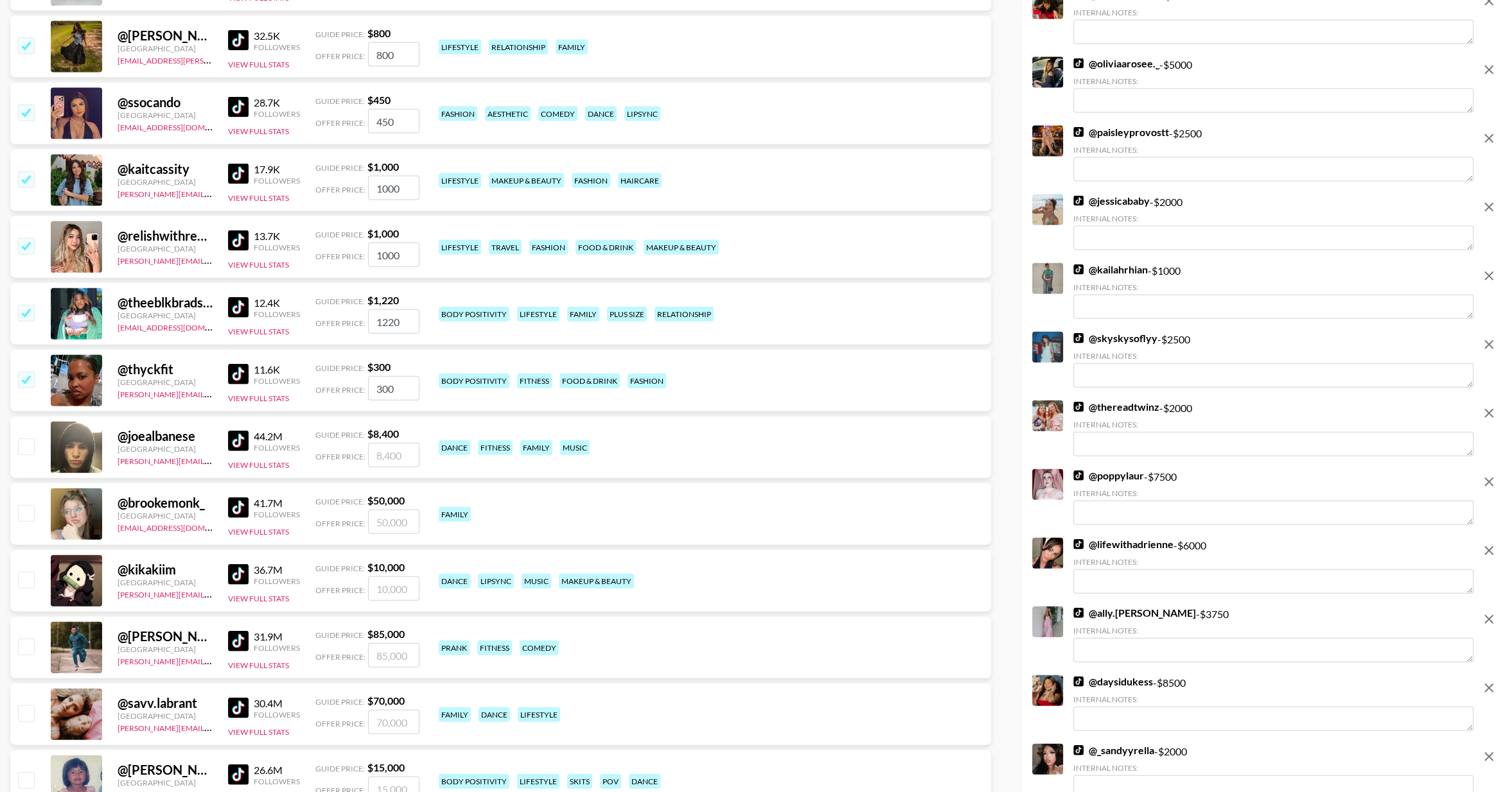
scroll to position [9558, 0]
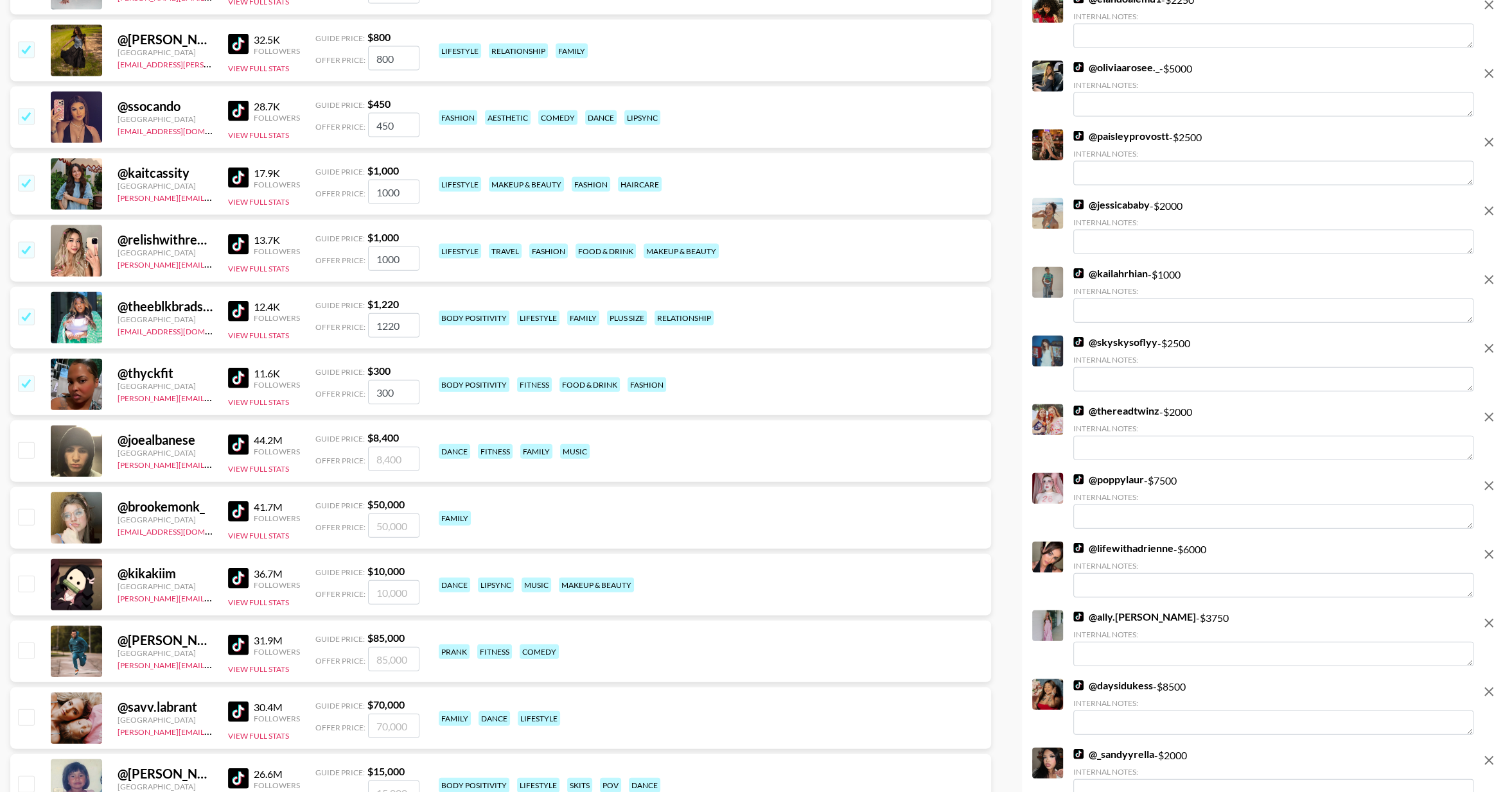
click at [23, 382] on input "checkbox" at bounding box center [25, 383] width 16 height 16
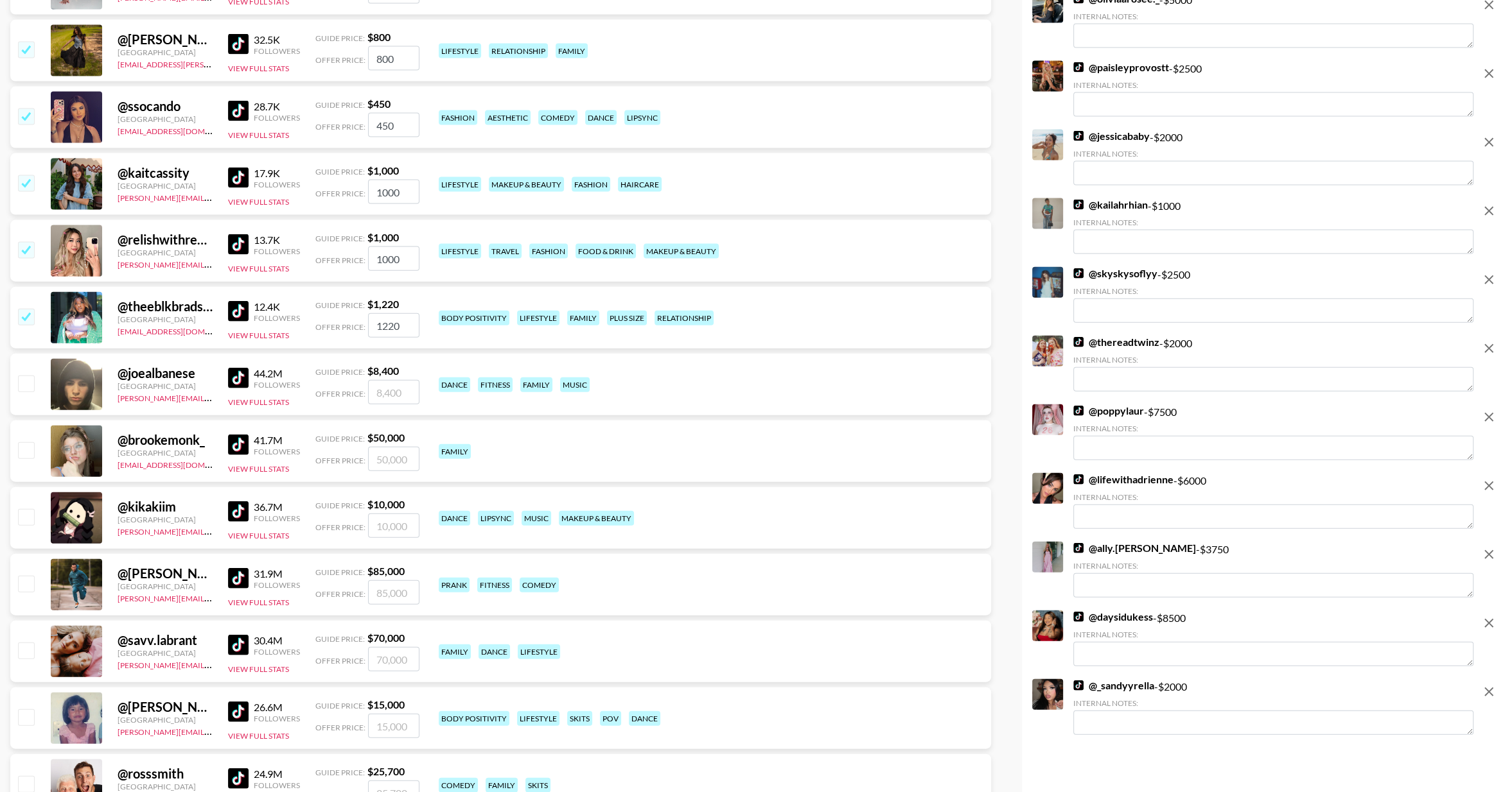
click at [28, 318] on input "checkbox" at bounding box center [25, 316] width 16 height 16
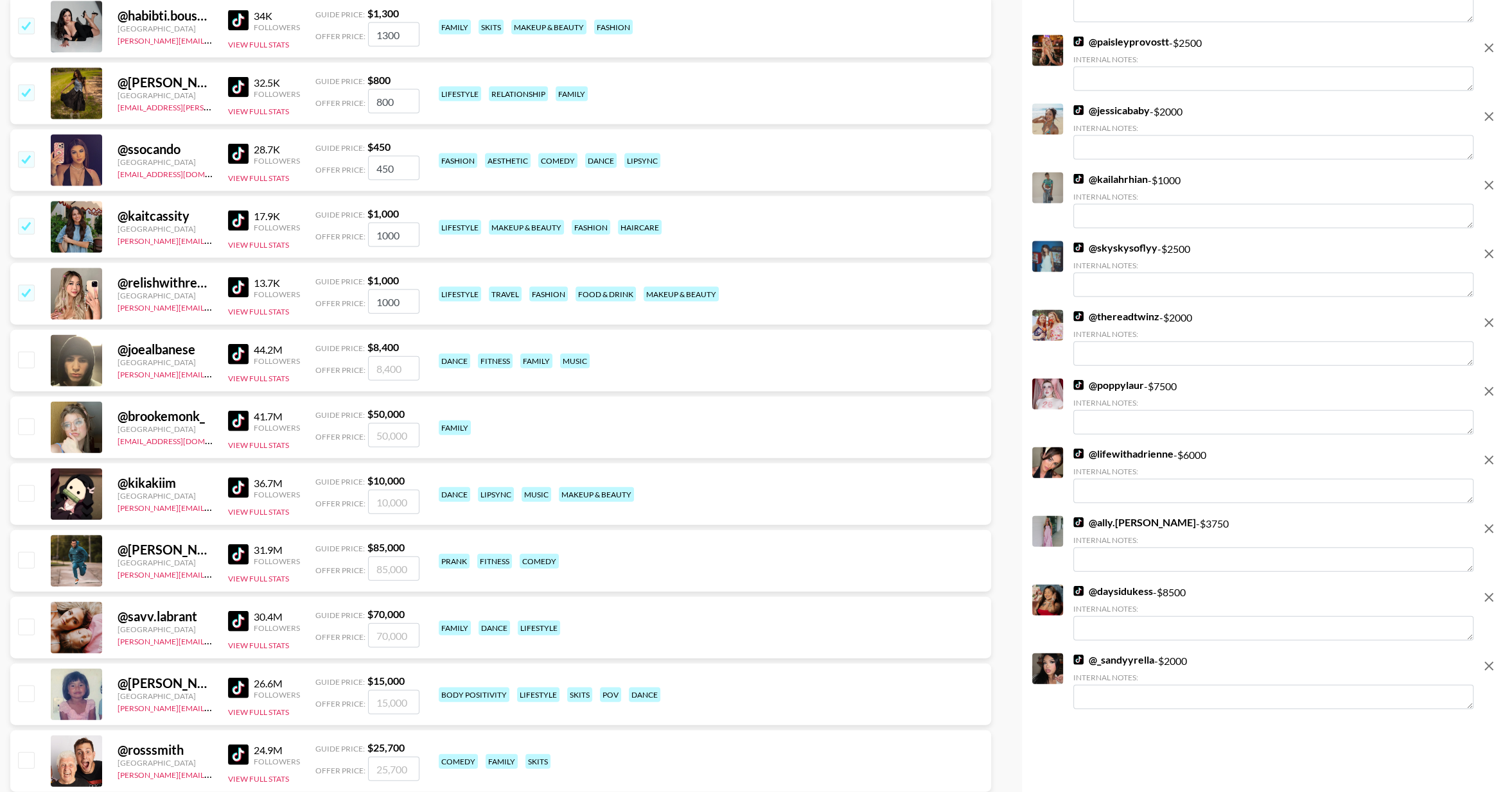
scroll to position [9508, 0]
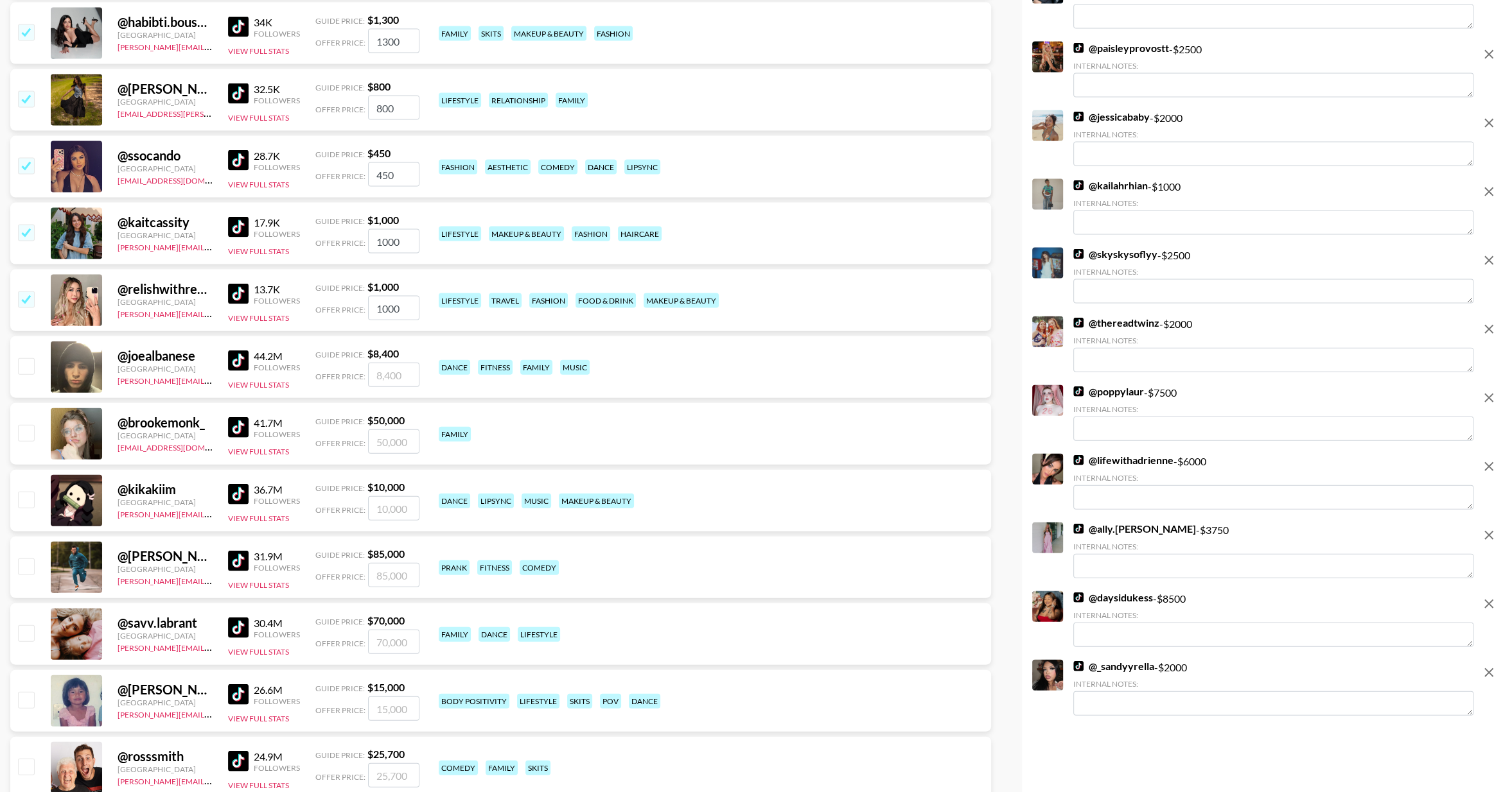
click at [25, 296] on input "checkbox" at bounding box center [25, 299] width 16 height 16
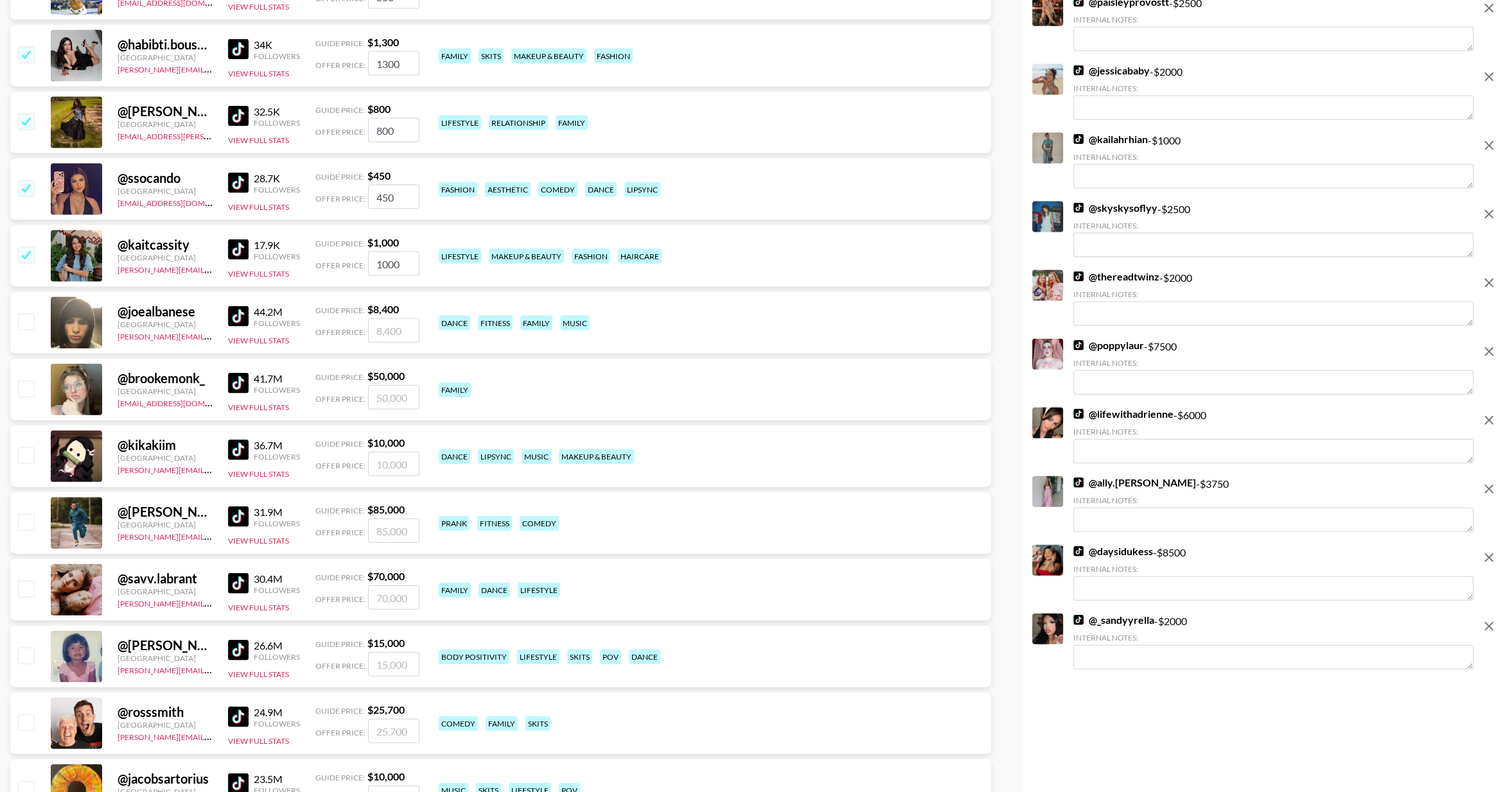
scroll to position [9483, 0]
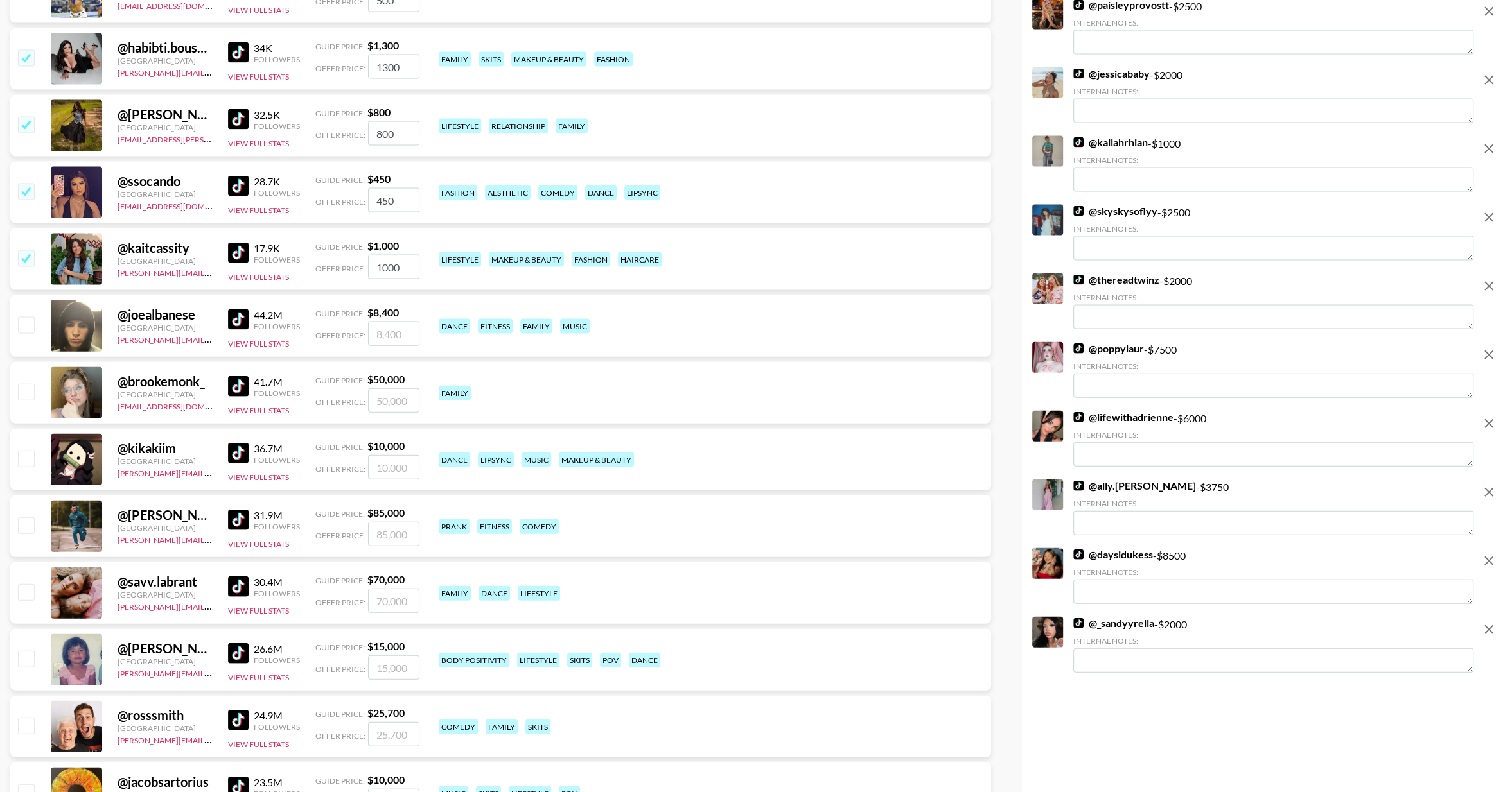
drag, startPoint x: 21, startPoint y: 283, endPoint x: 26, endPoint y: 259, distance: 24.5
click at [26, 259] on input "checkbox" at bounding box center [25, 258] width 16 height 16
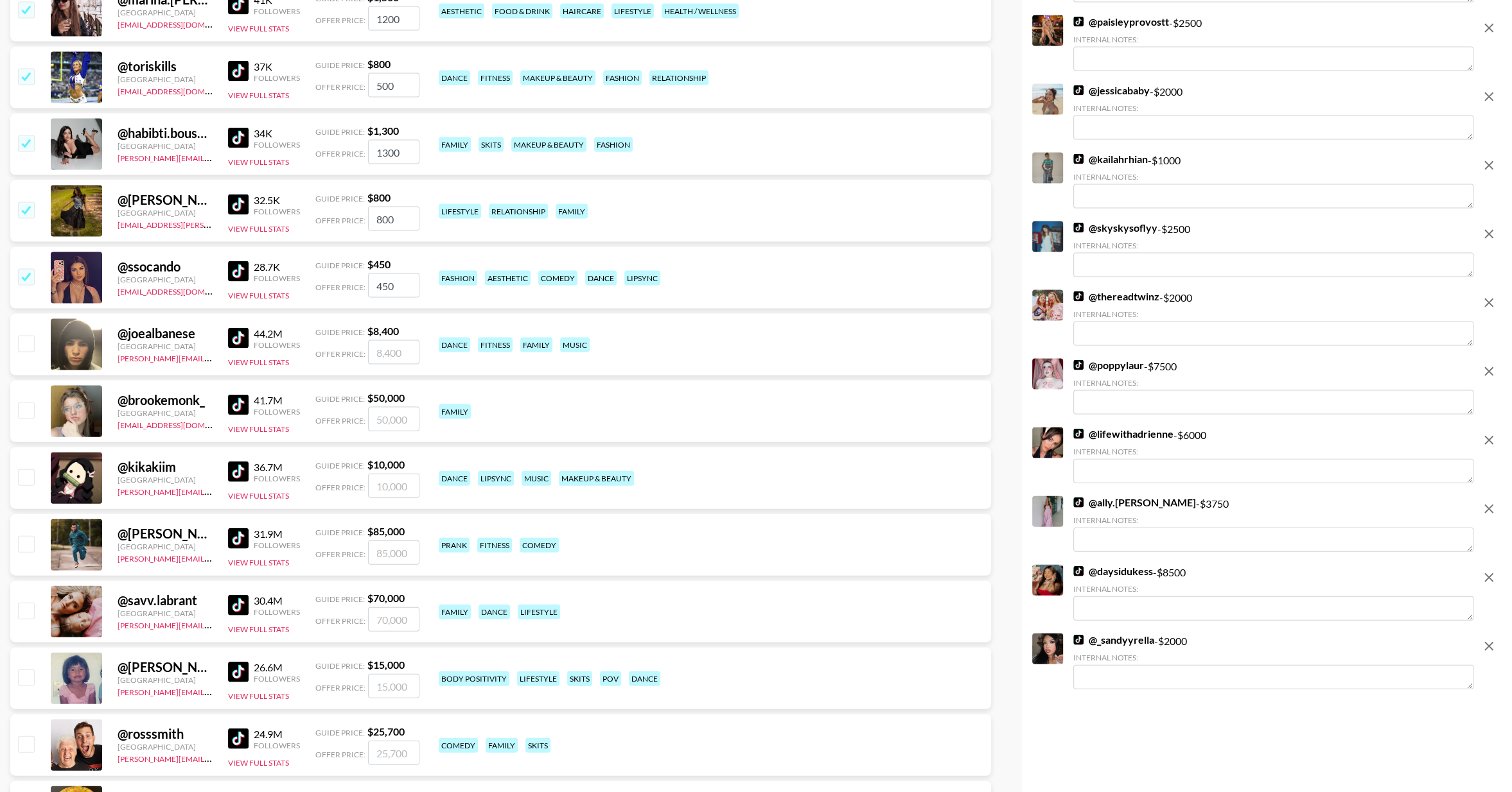
scroll to position [9396, 0]
drag, startPoint x: 26, startPoint y: 259, endPoint x: 19, endPoint y: 212, distance: 47.5
click at [19, 212] on input "checkbox" at bounding box center [25, 211] width 16 height 16
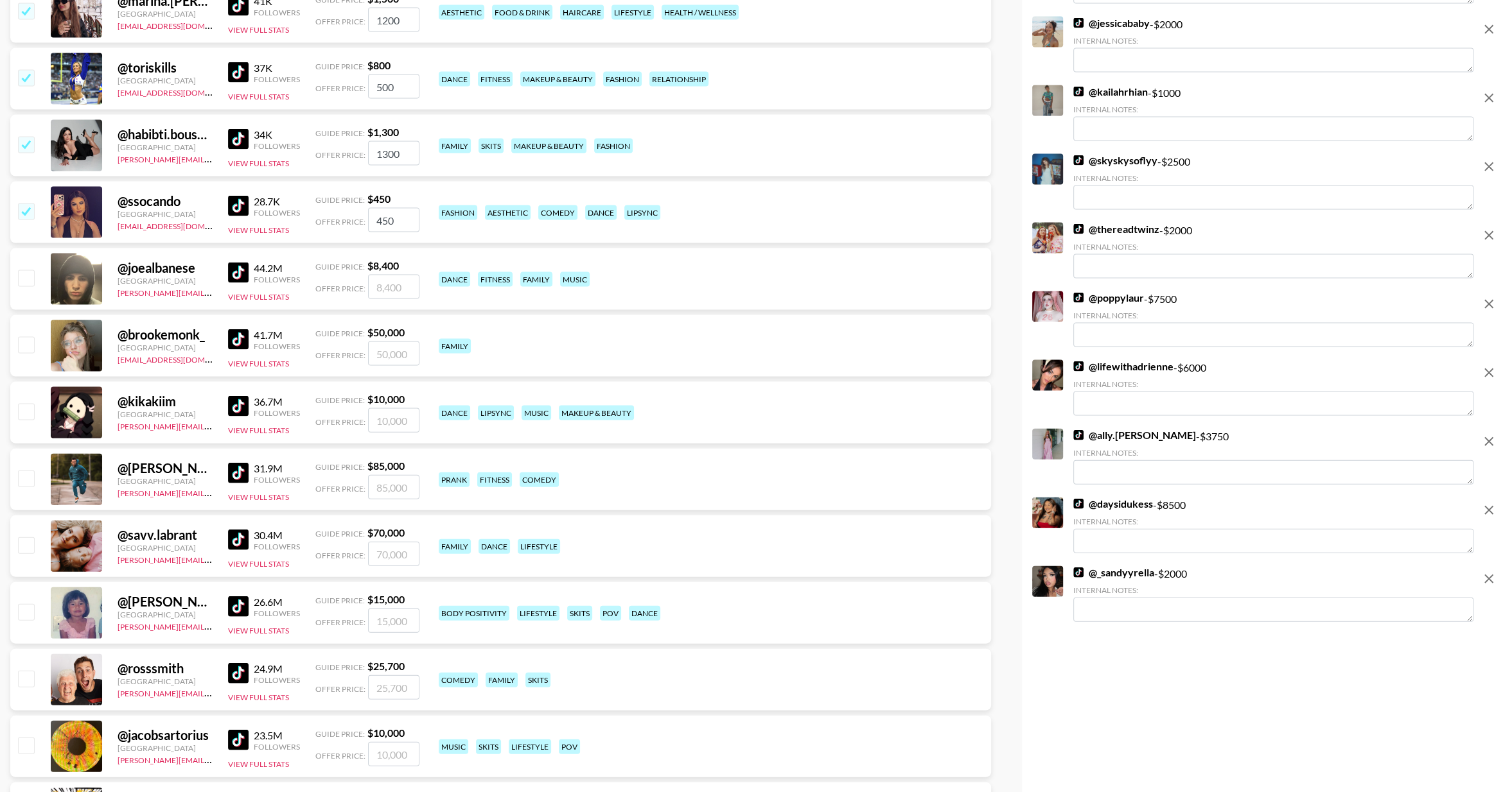
click at [31, 209] on input "checkbox" at bounding box center [25, 211] width 16 height 16
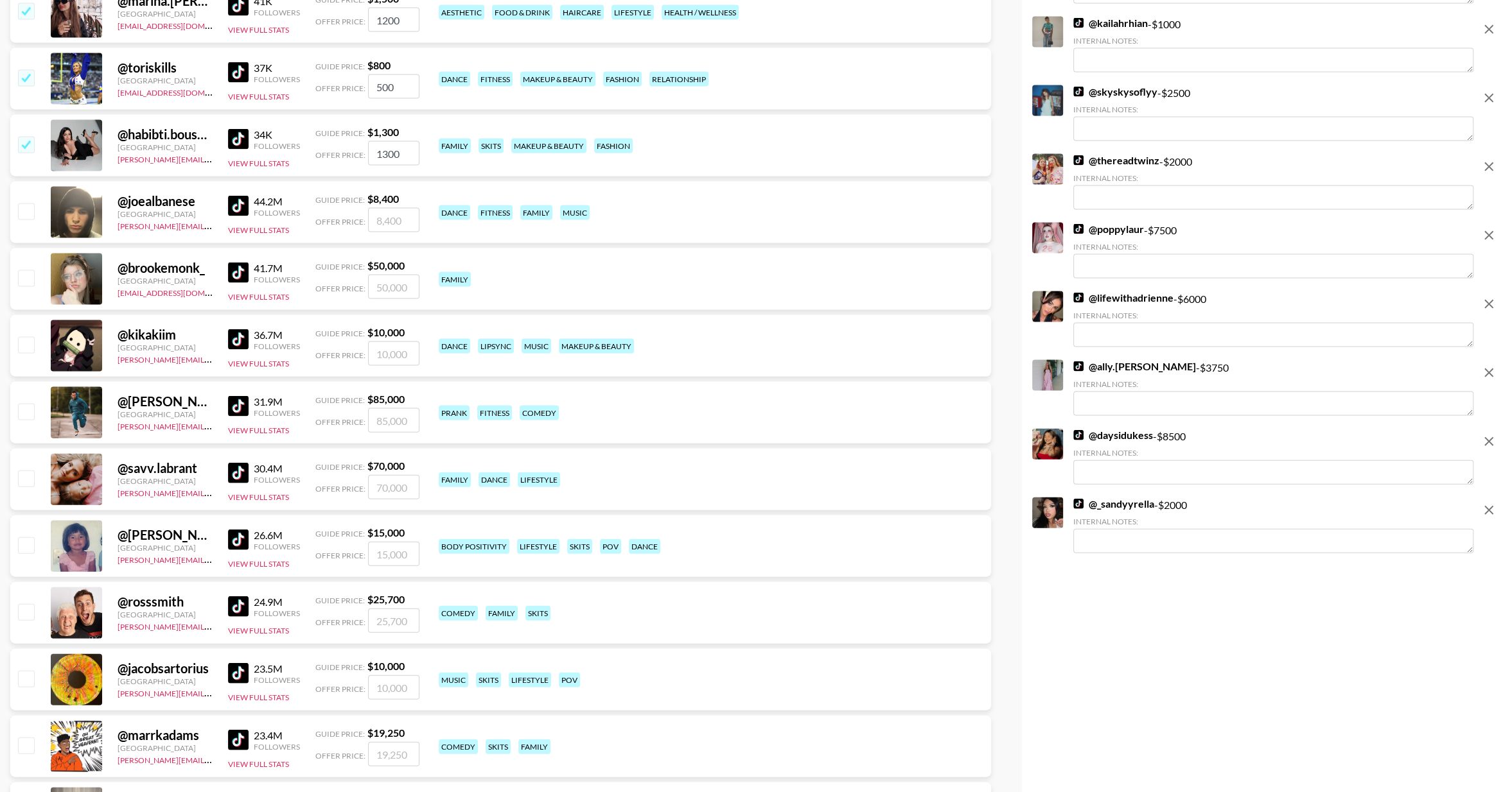
scroll to position [9247, 0]
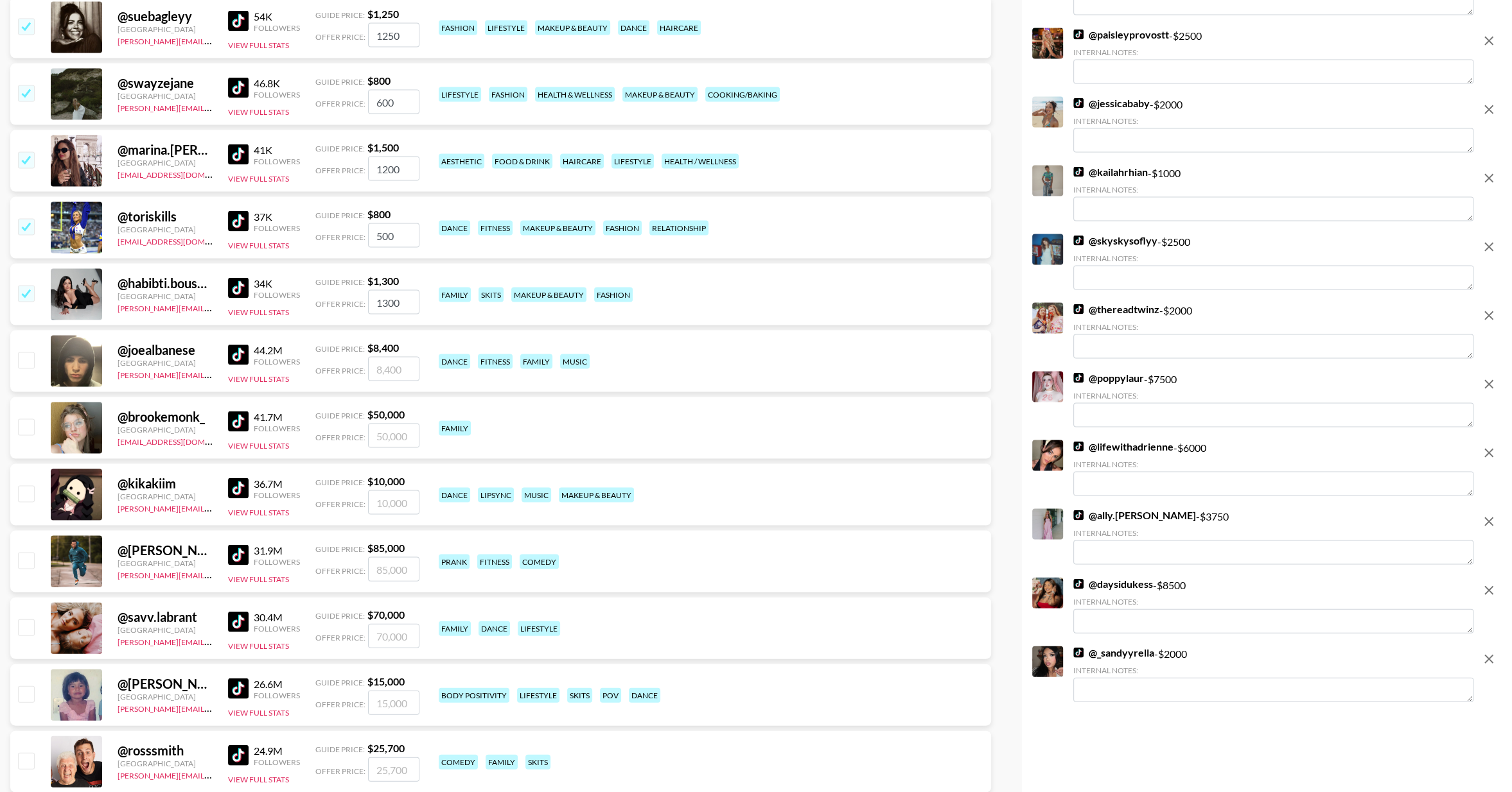
click at [26, 294] on input "checkbox" at bounding box center [25, 293] width 16 height 16
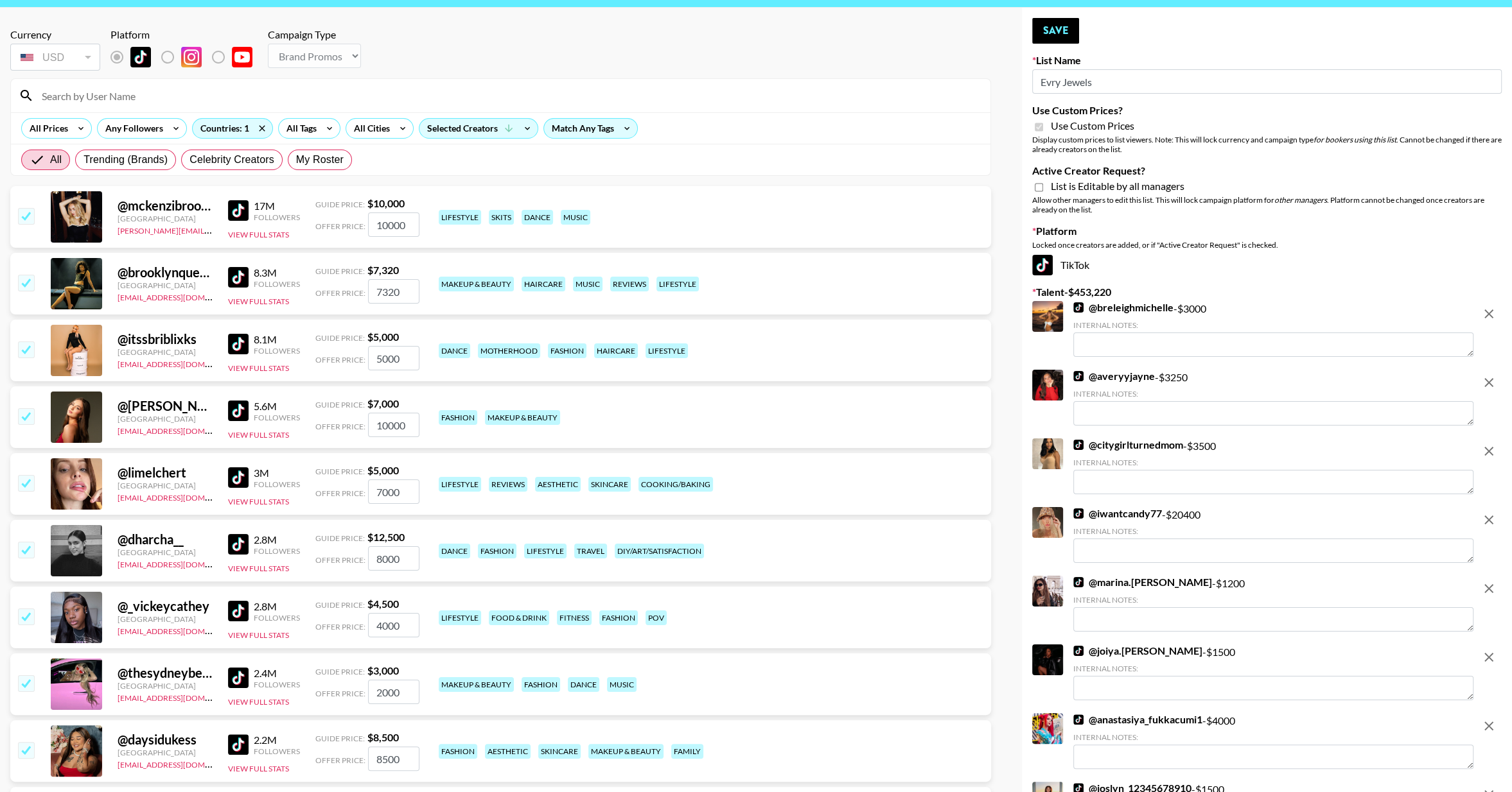
scroll to position [36, 0]
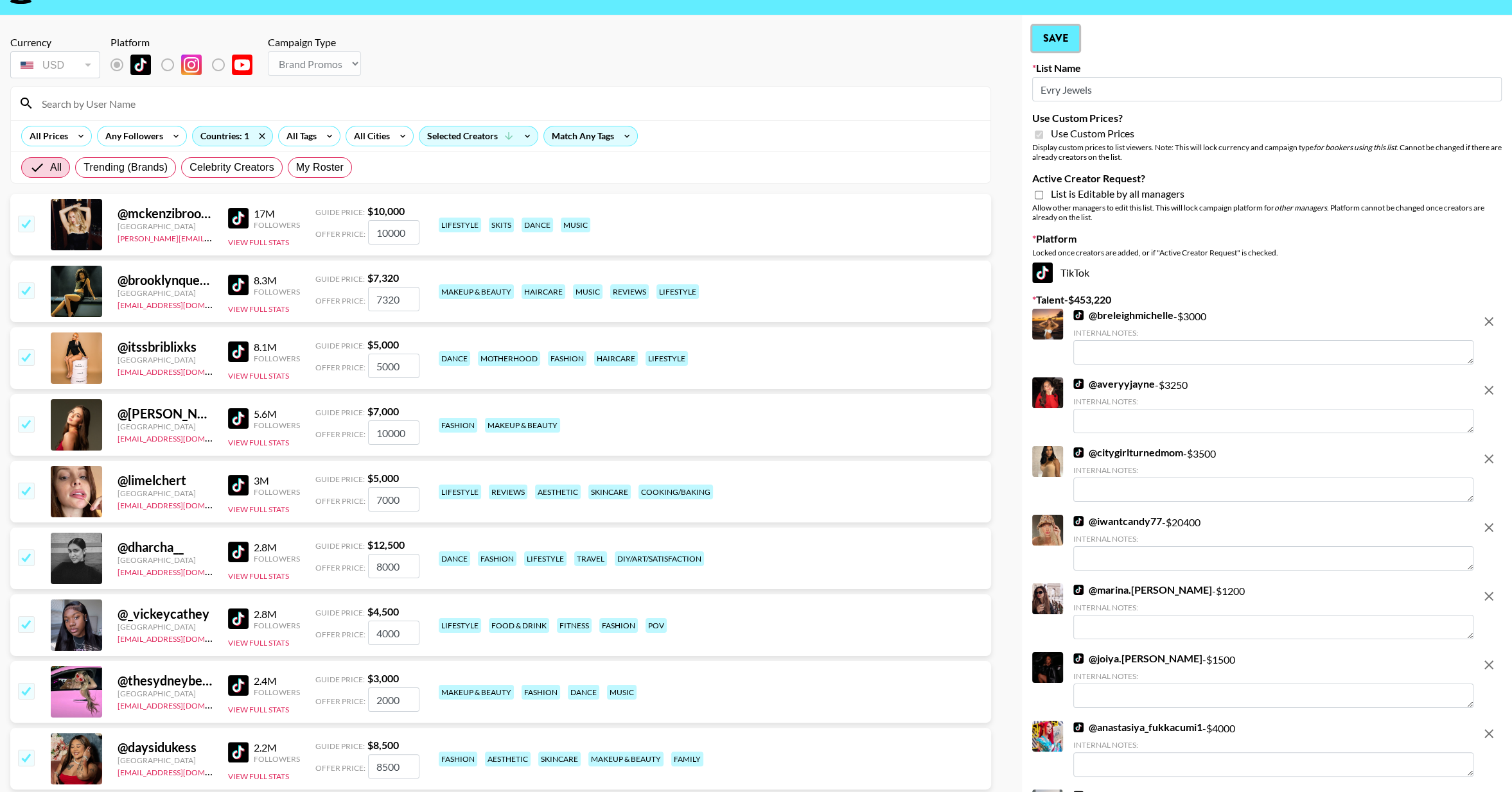
click at [1063, 35] on button "Save" at bounding box center [1055, 39] width 47 height 26
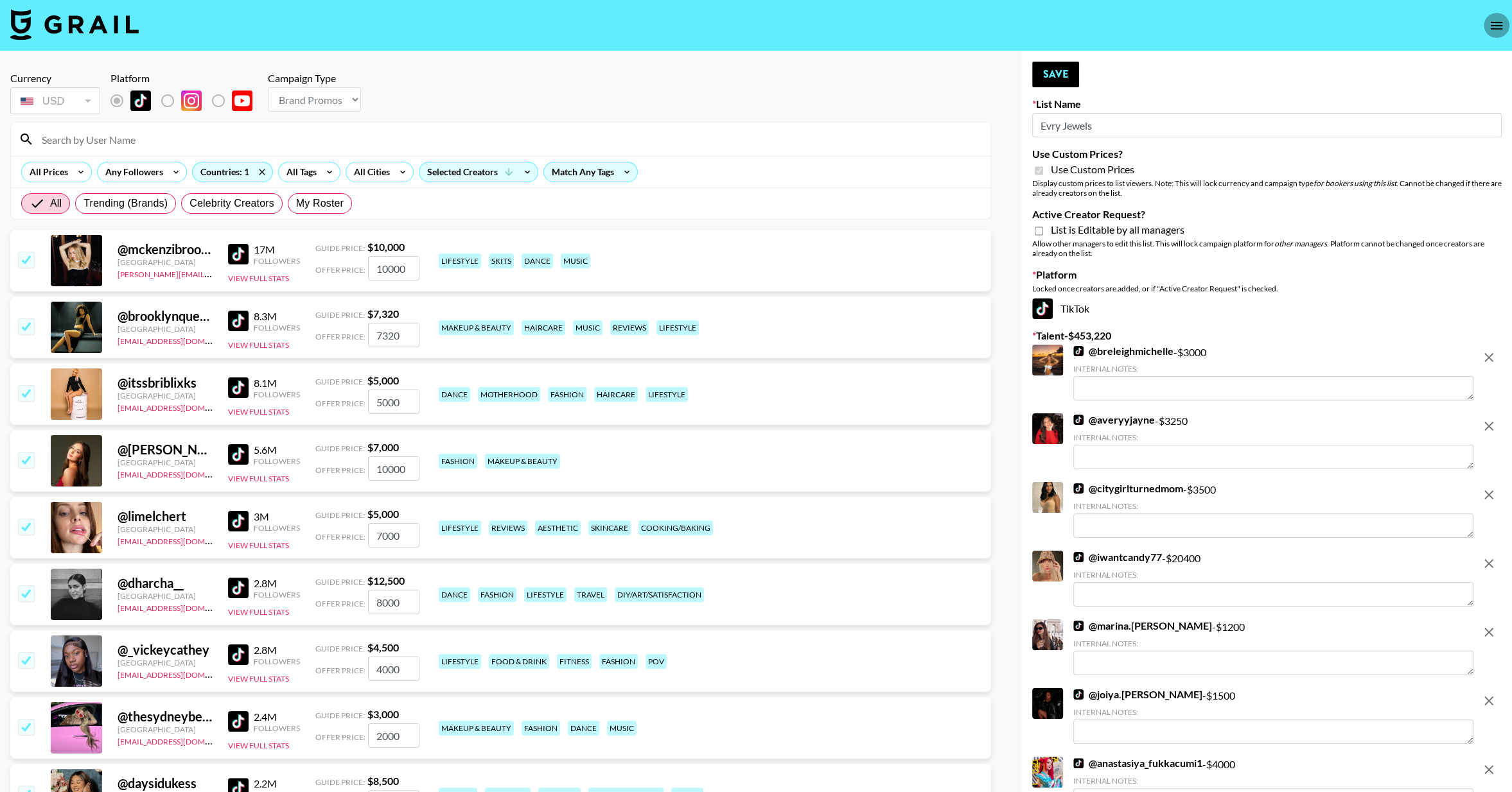
click at [1491, 24] on icon "open drawer" at bounding box center [1496, 25] width 16 height 16
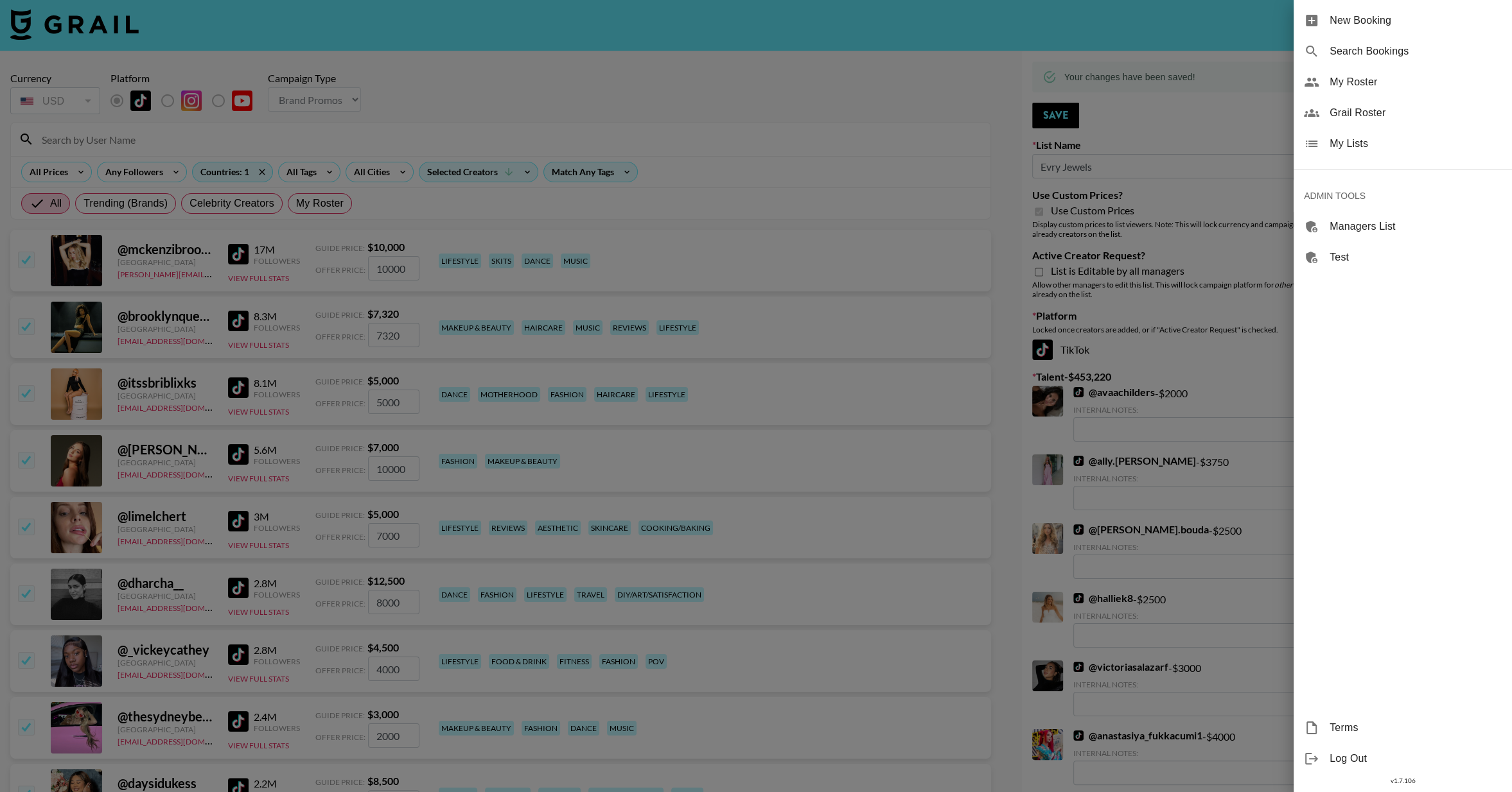
click at [1351, 113] on span "Grail Roster" at bounding box center [1415, 112] width 172 height 16
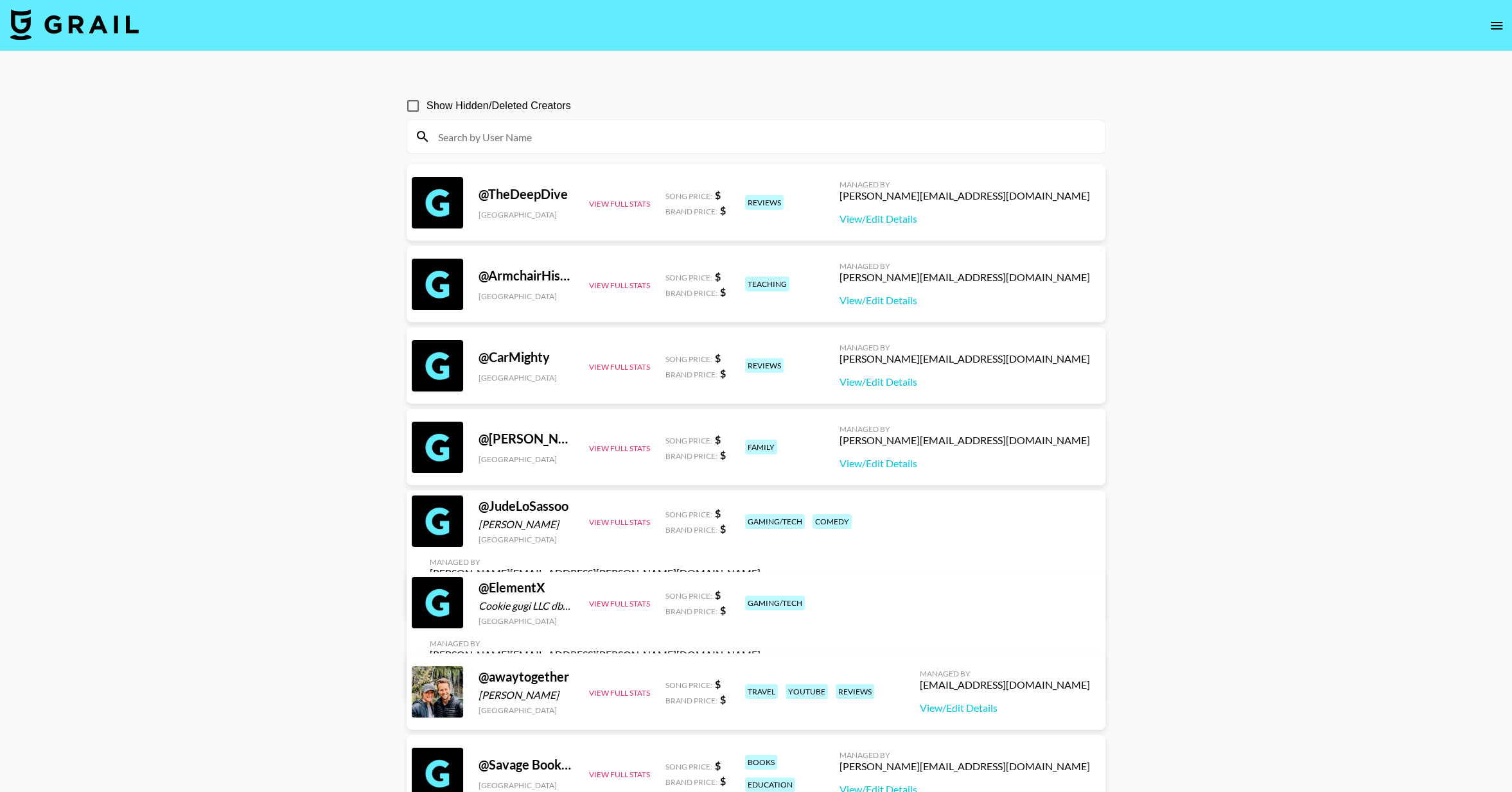
click at [483, 131] on input at bounding box center [763, 137] width 667 height 21
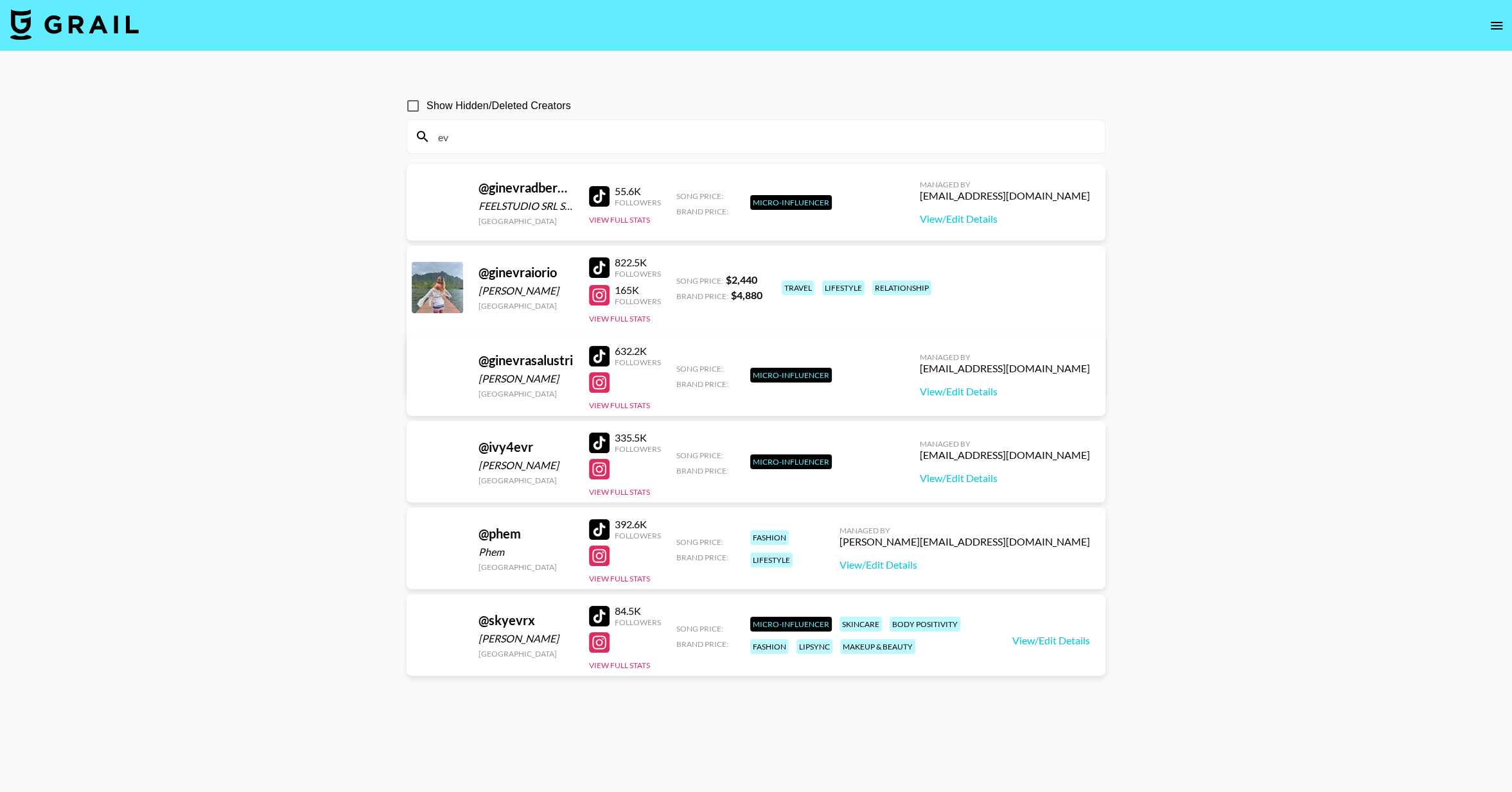
type input "e"
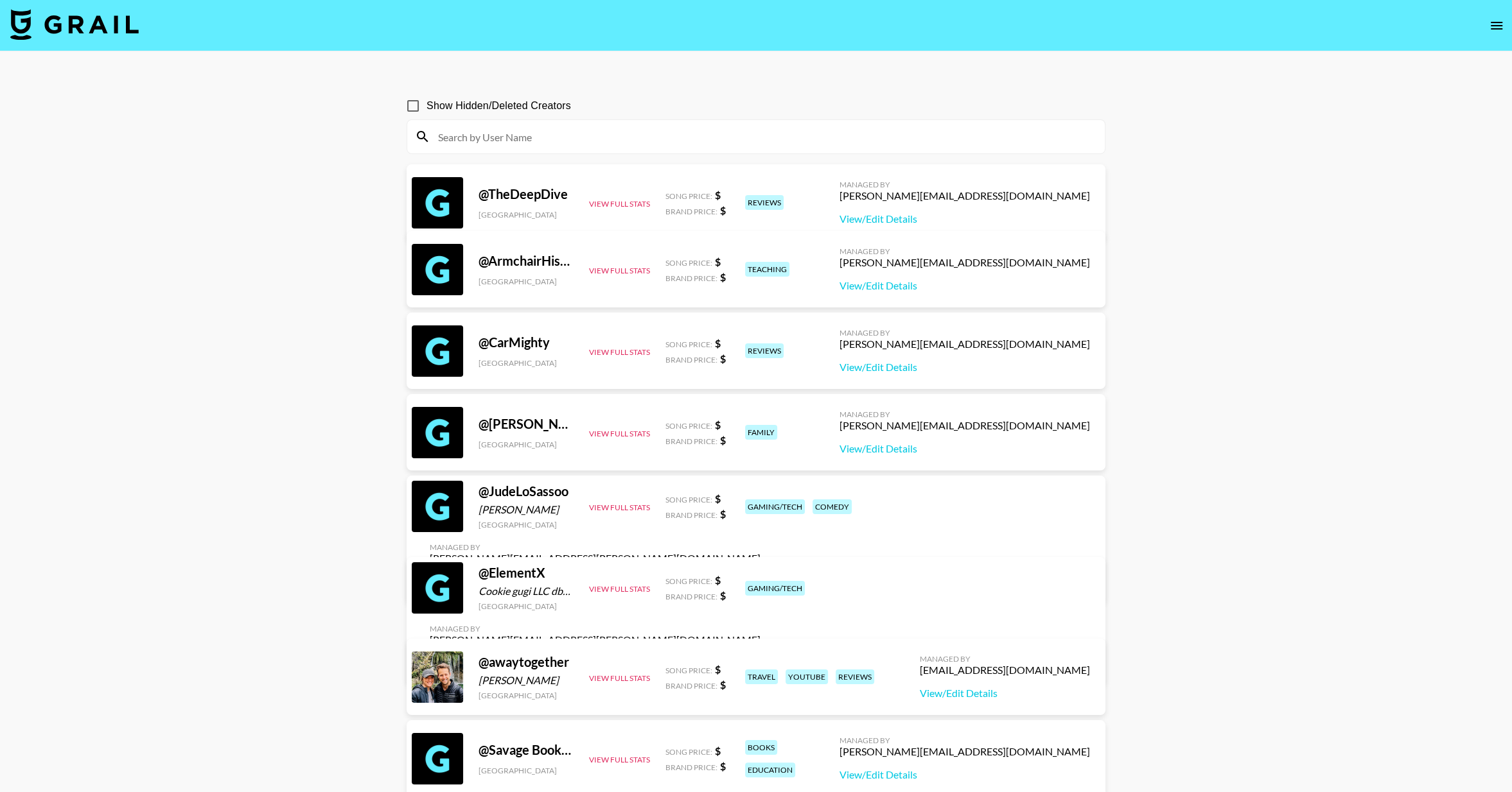
click at [1490, 24] on icon "open drawer" at bounding box center [1496, 25] width 16 height 16
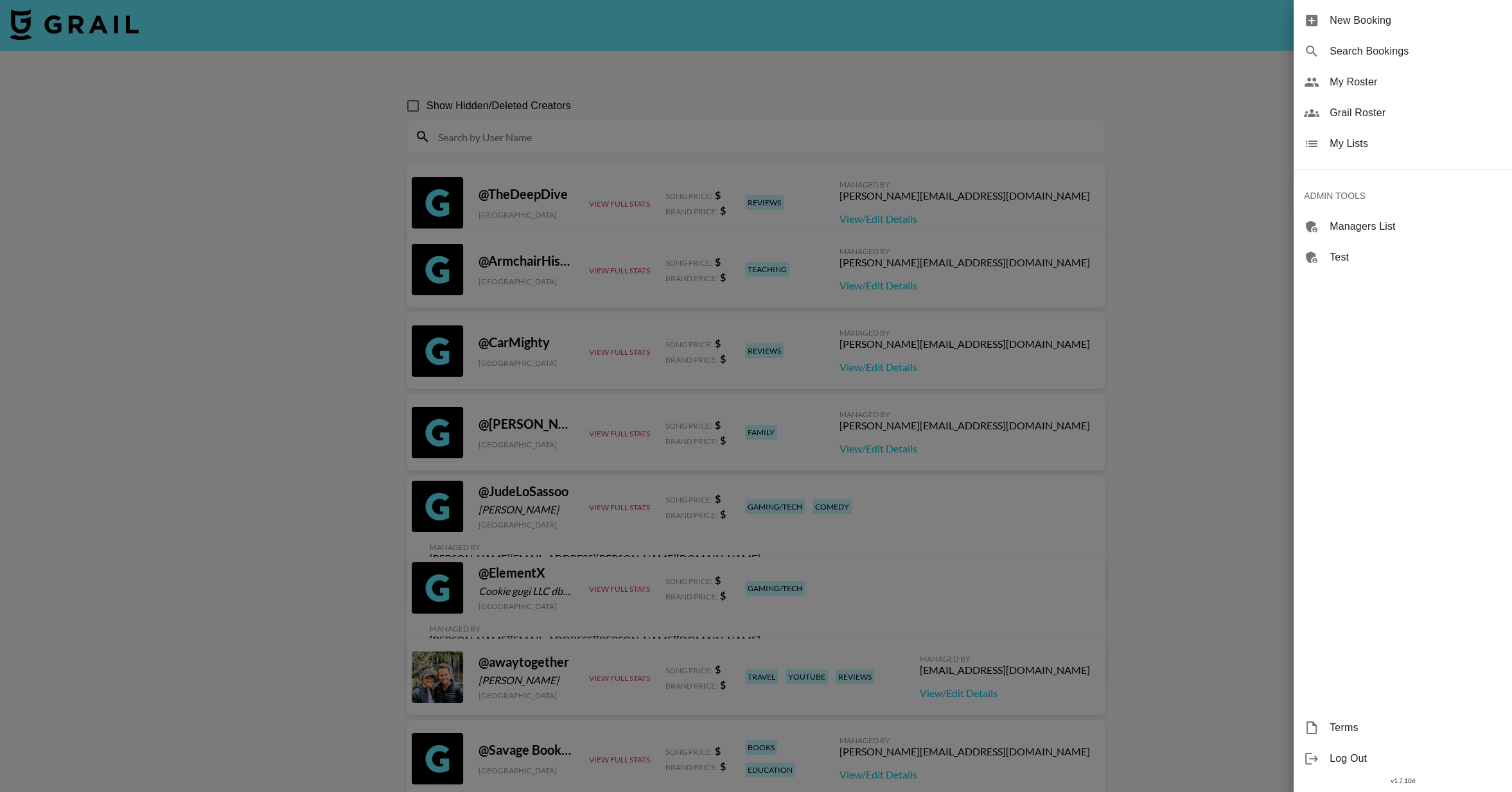
click at [1380, 142] on span "My Lists" at bounding box center [1415, 144] width 172 height 16
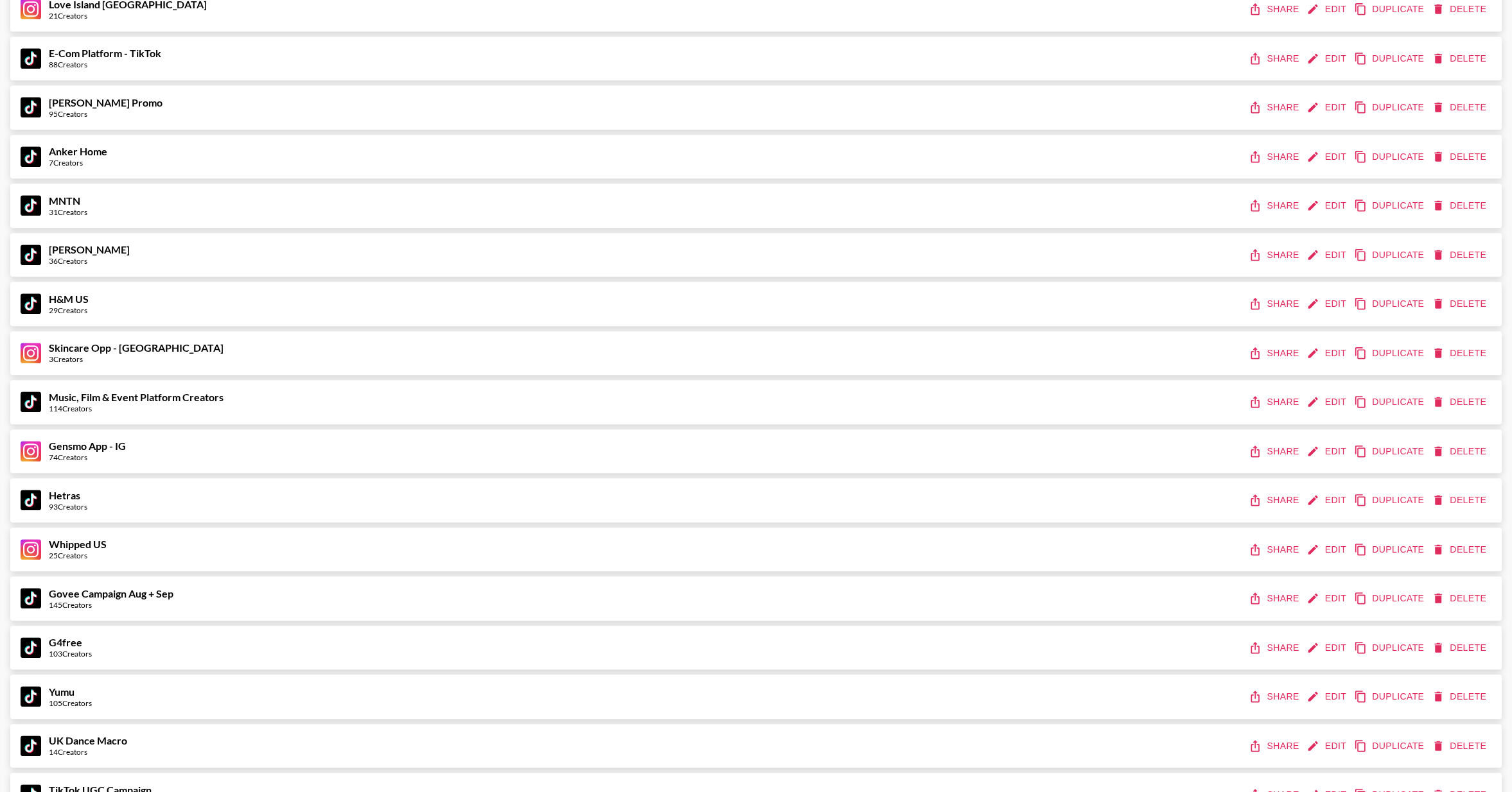
scroll to position [946, 0]
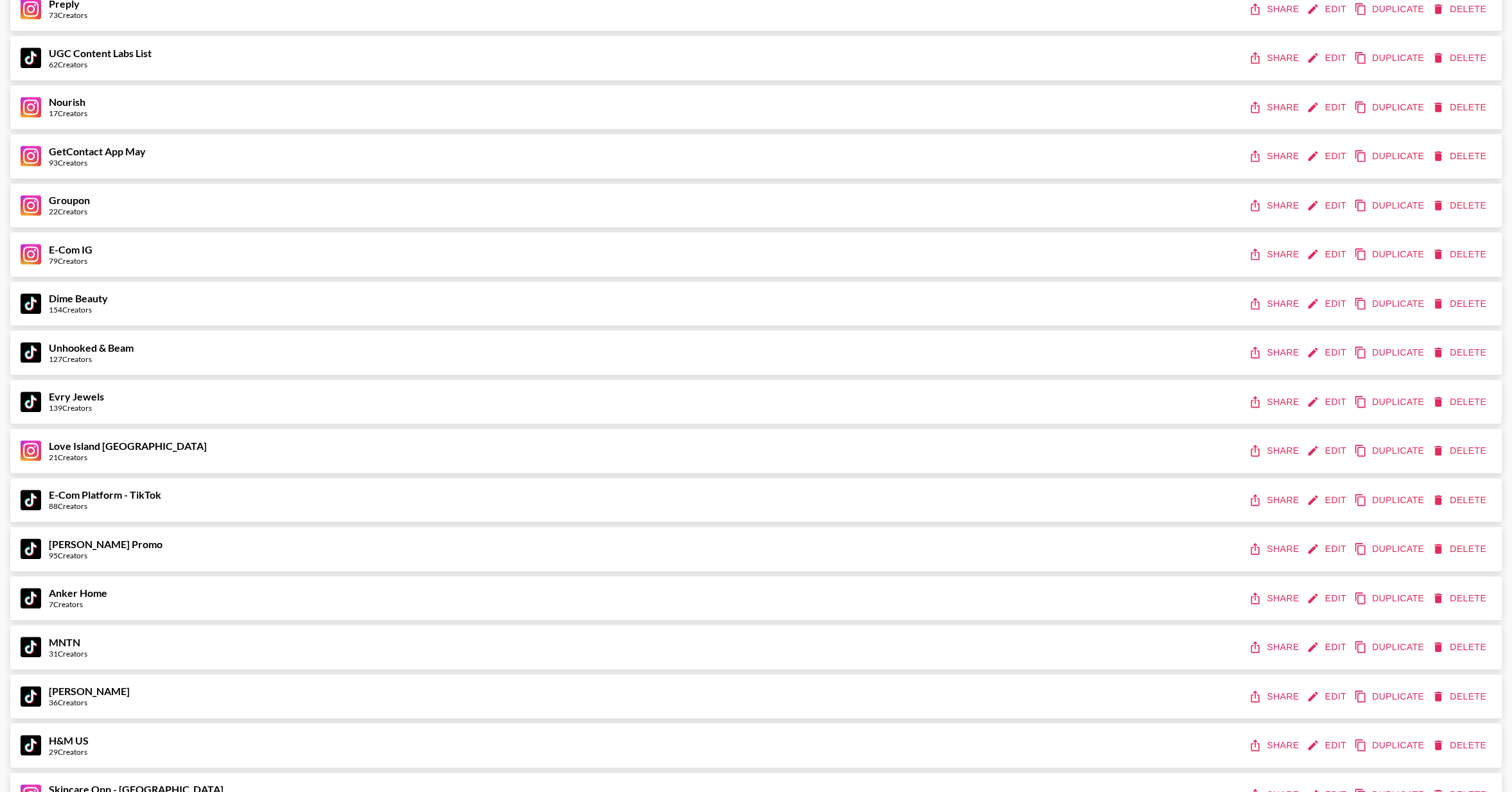
click at [1269, 396] on button "Share" at bounding box center [1275, 402] width 58 height 24
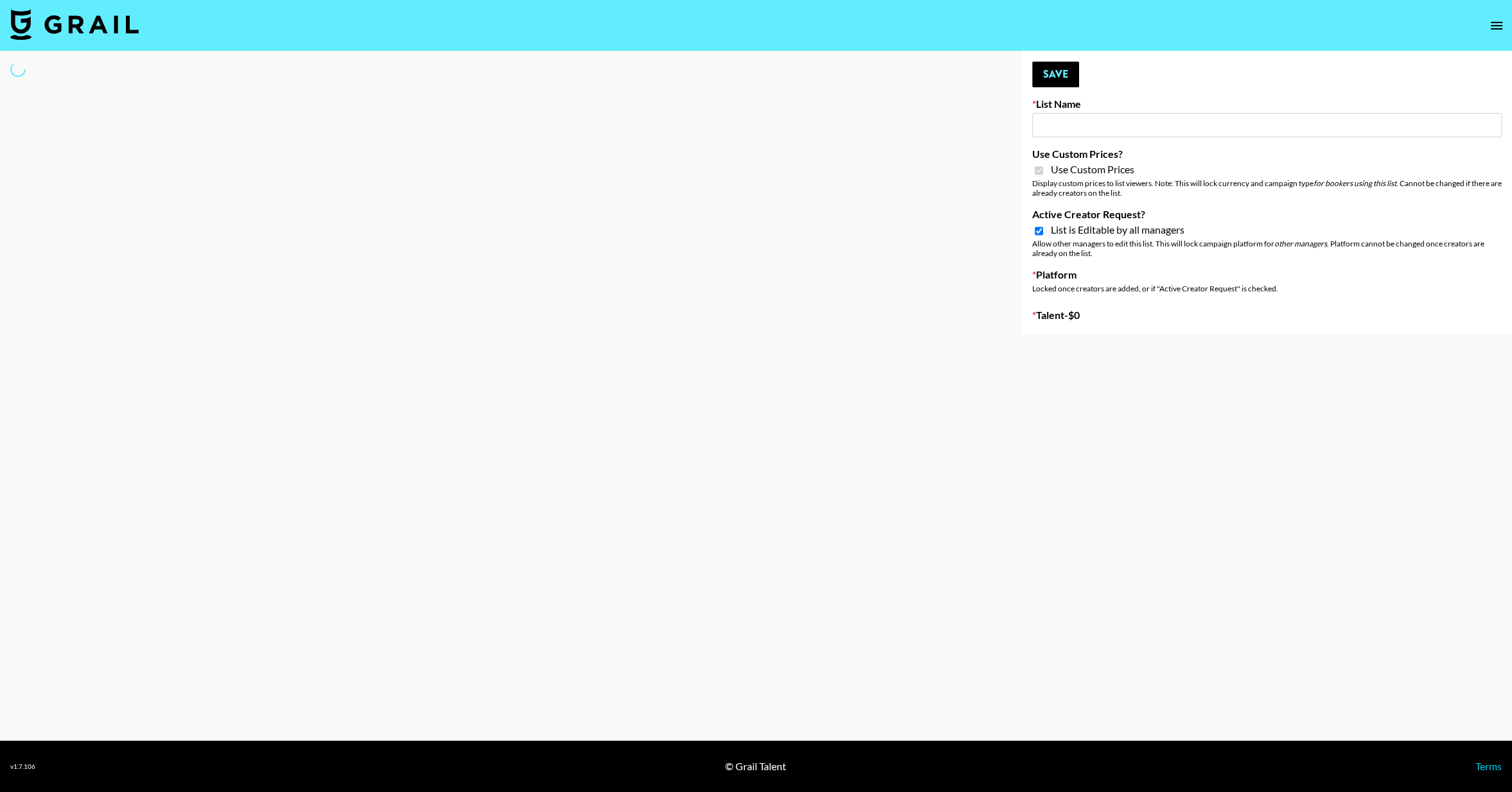
type input "SLG Strategy Game"
checkbox input "true"
select select "Brand"
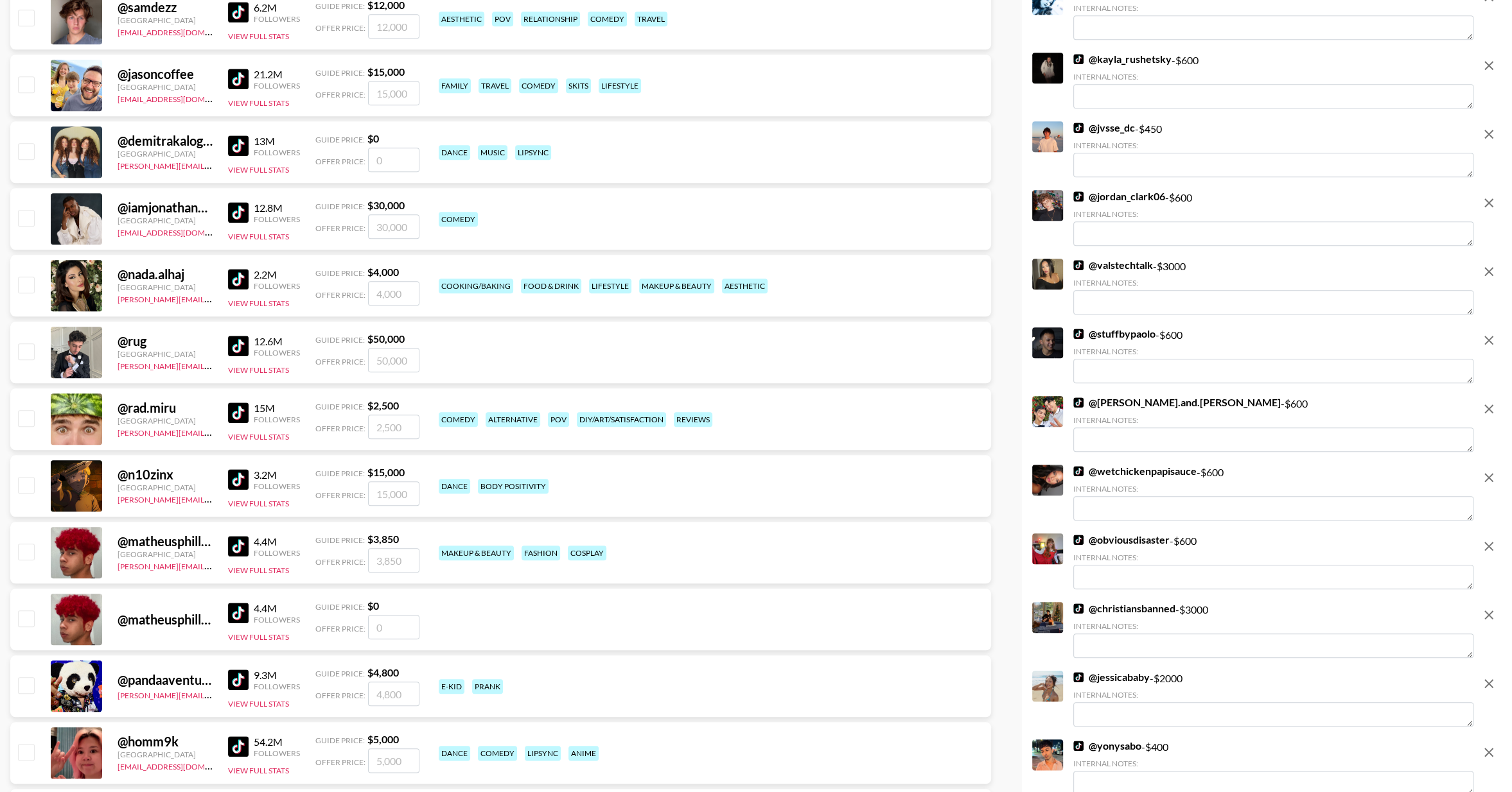
scroll to position [1514, 0]
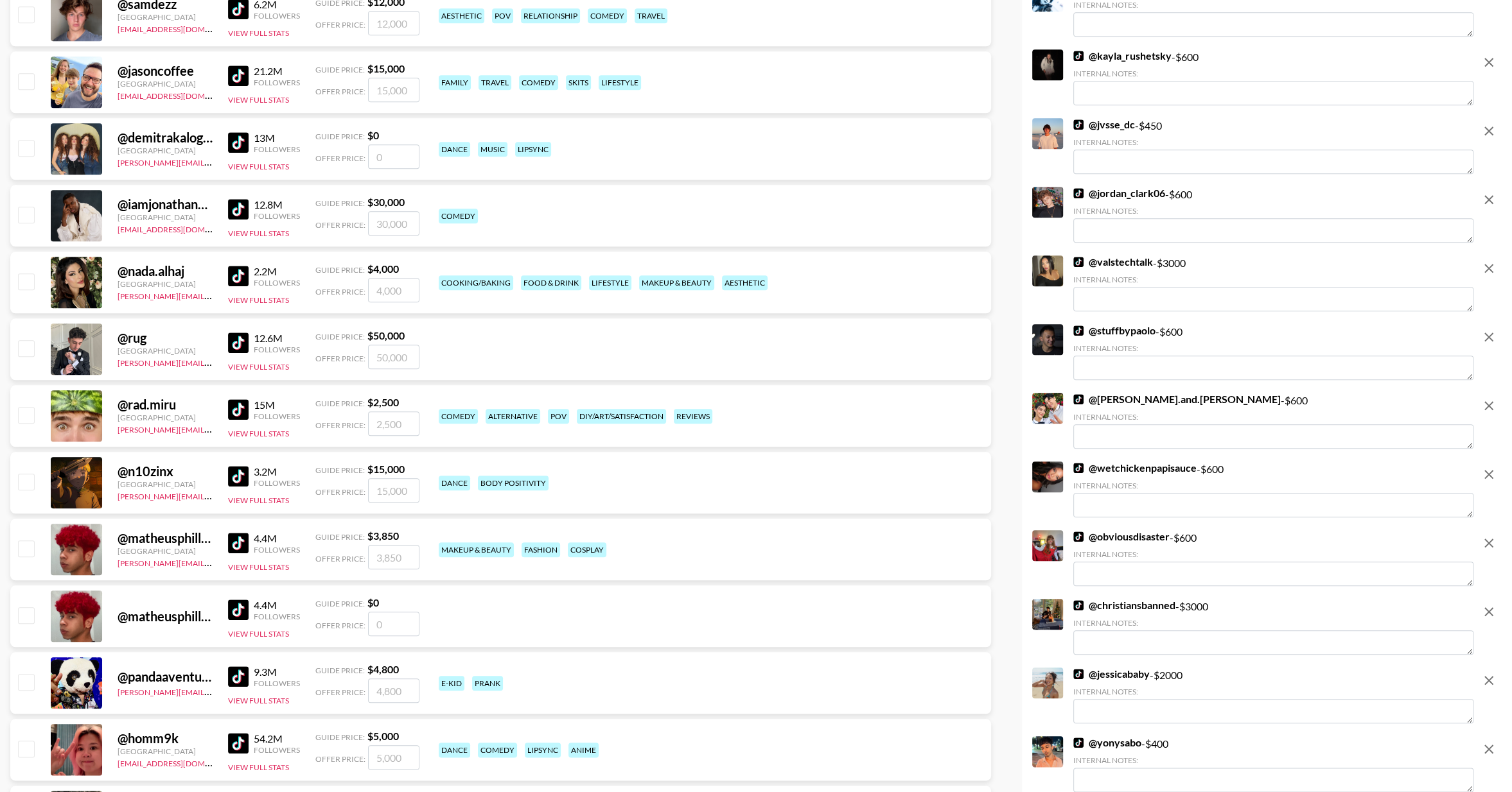
click at [1490, 273] on icon "remove" at bounding box center [1489, 269] width 9 height 9
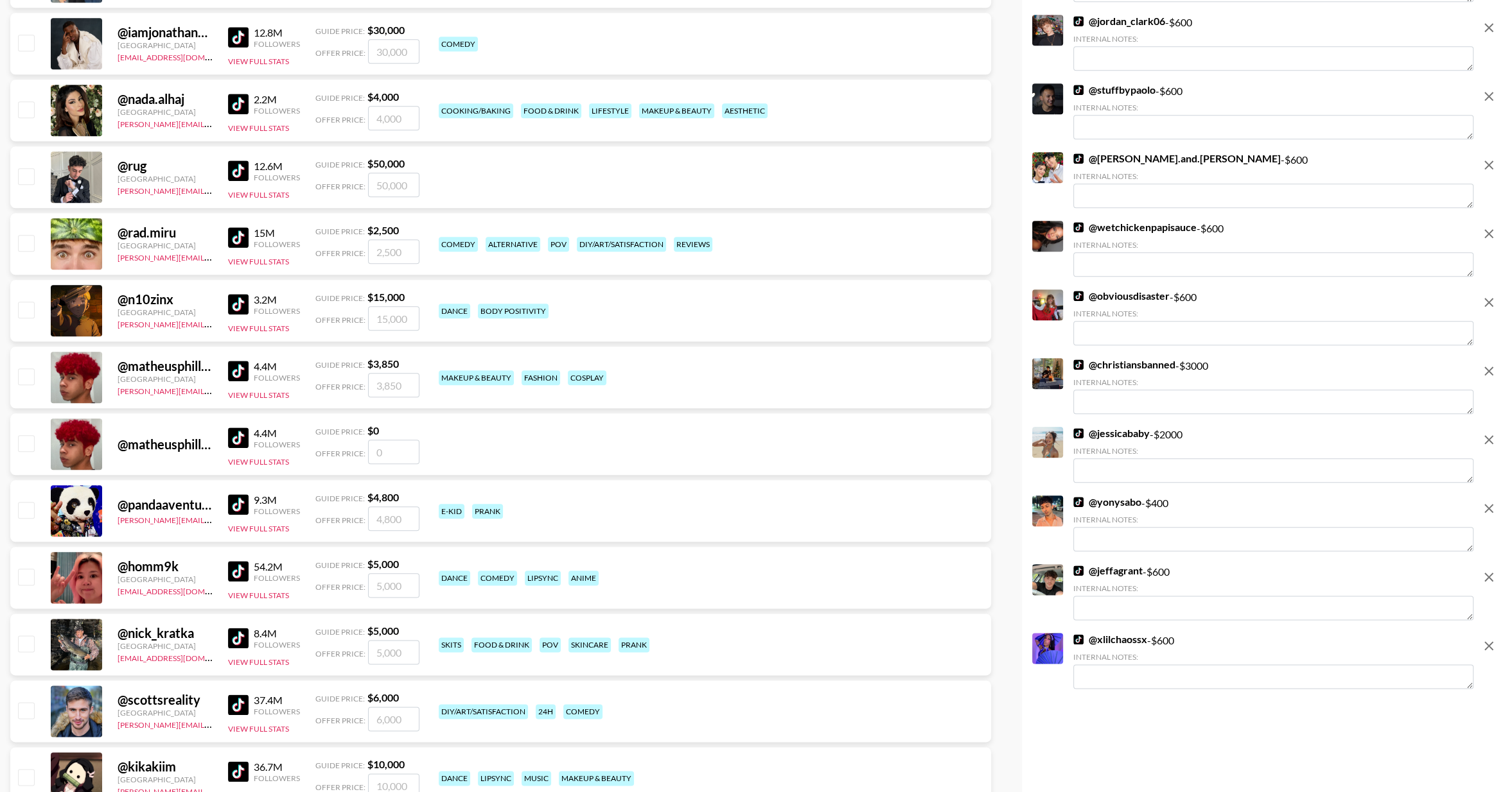
scroll to position [1716, 0]
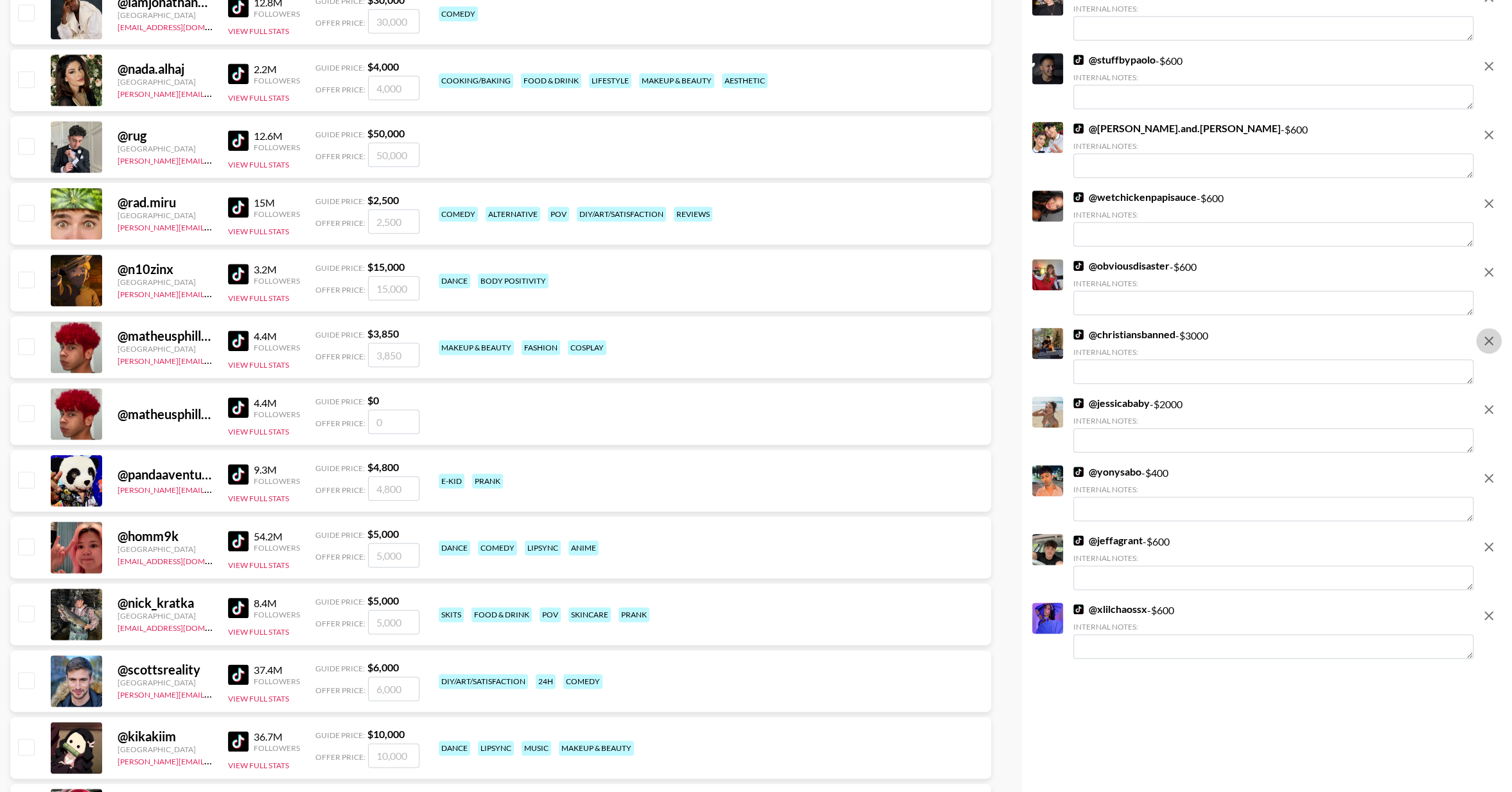
click at [1490, 348] on icon "remove" at bounding box center [1489, 341] width 16 height 16
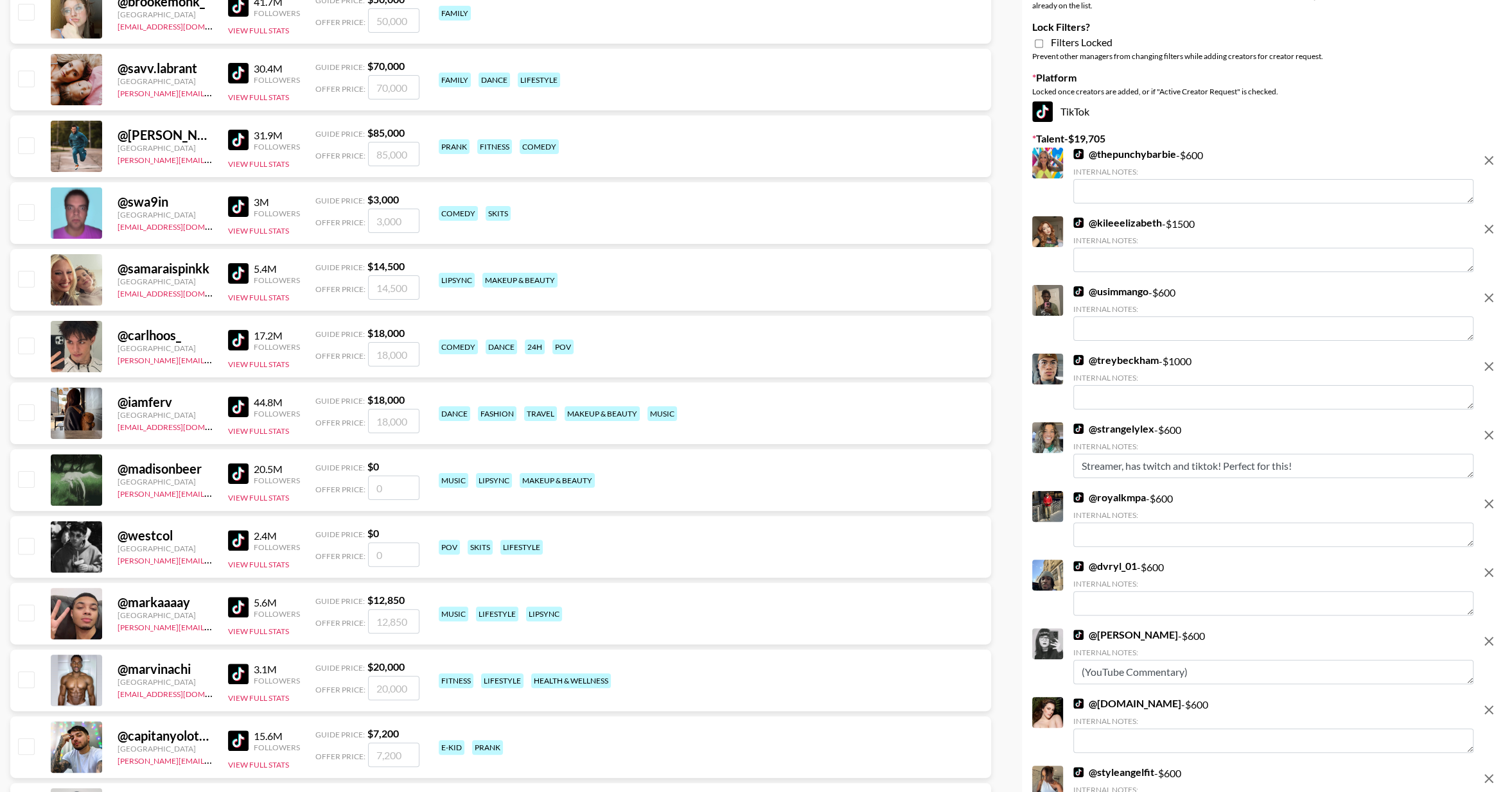
scroll to position [246, 0]
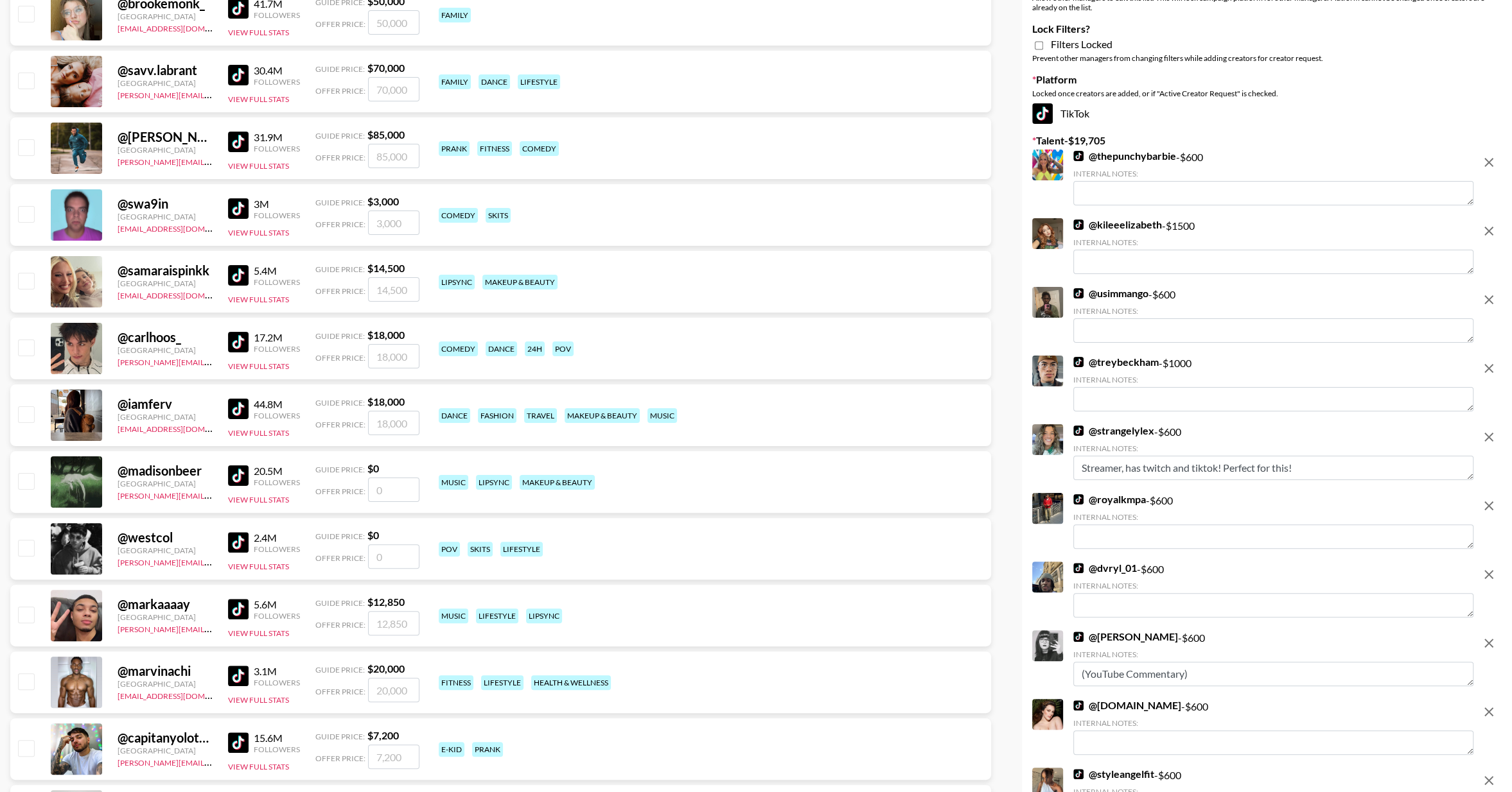
drag, startPoint x: 1481, startPoint y: 364, endPoint x: 1419, endPoint y: 350, distance: 63.6
click at [1481, 364] on icon "remove" at bounding box center [1489, 368] width 16 height 16
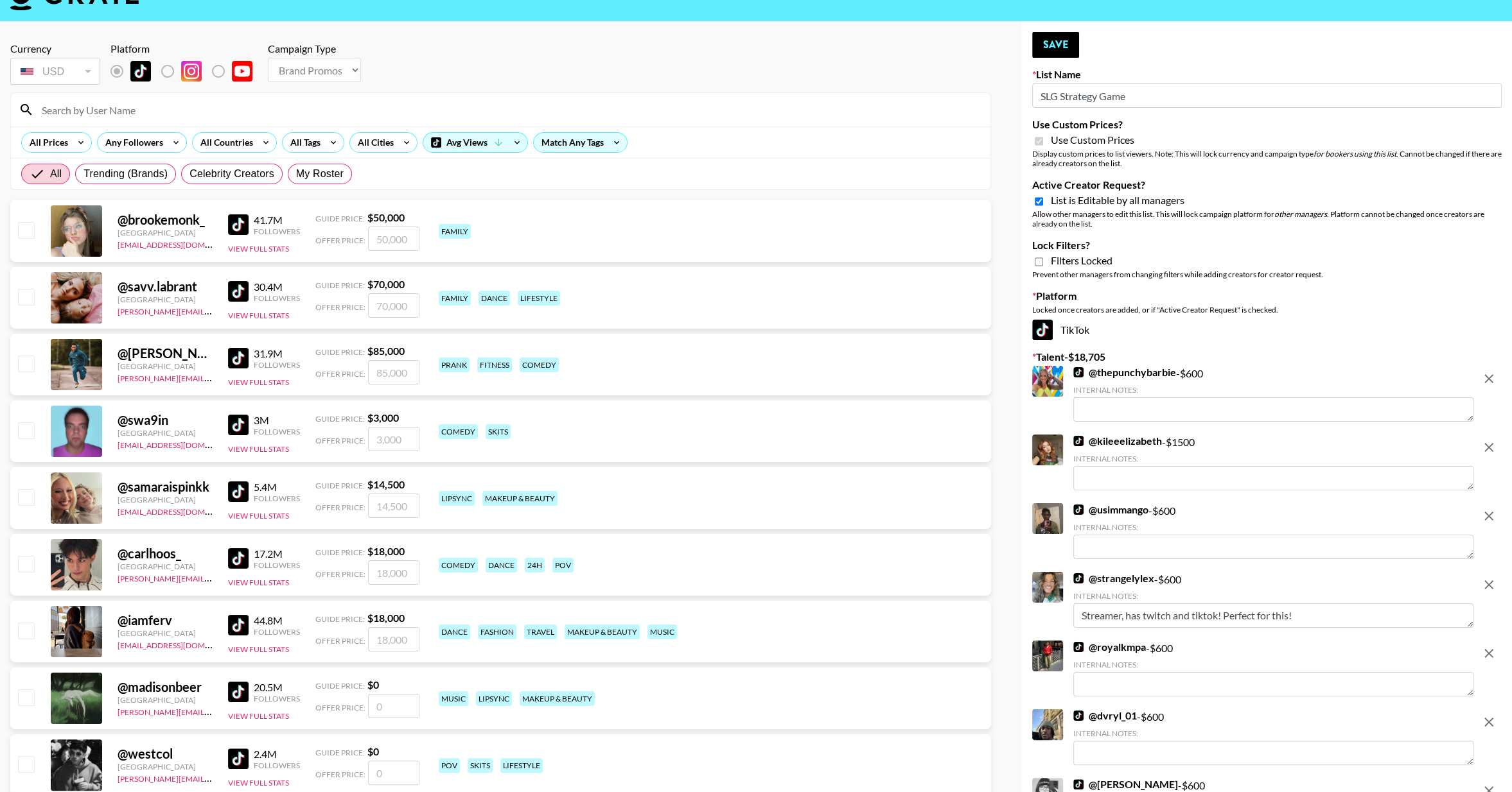
scroll to position [19, 0]
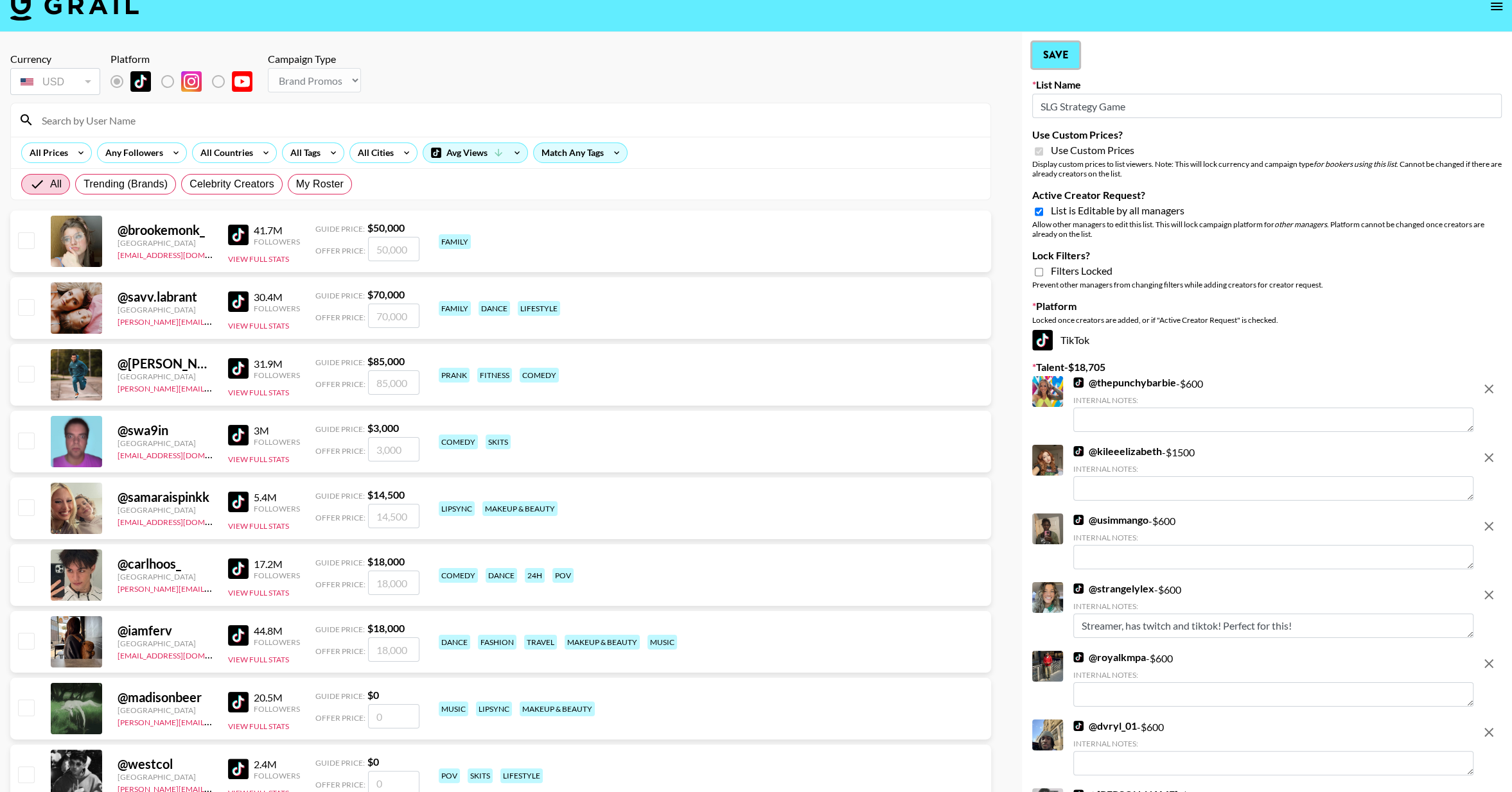
click at [1058, 49] on button "Save" at bounding box center [1055, 55] width 47 height 26
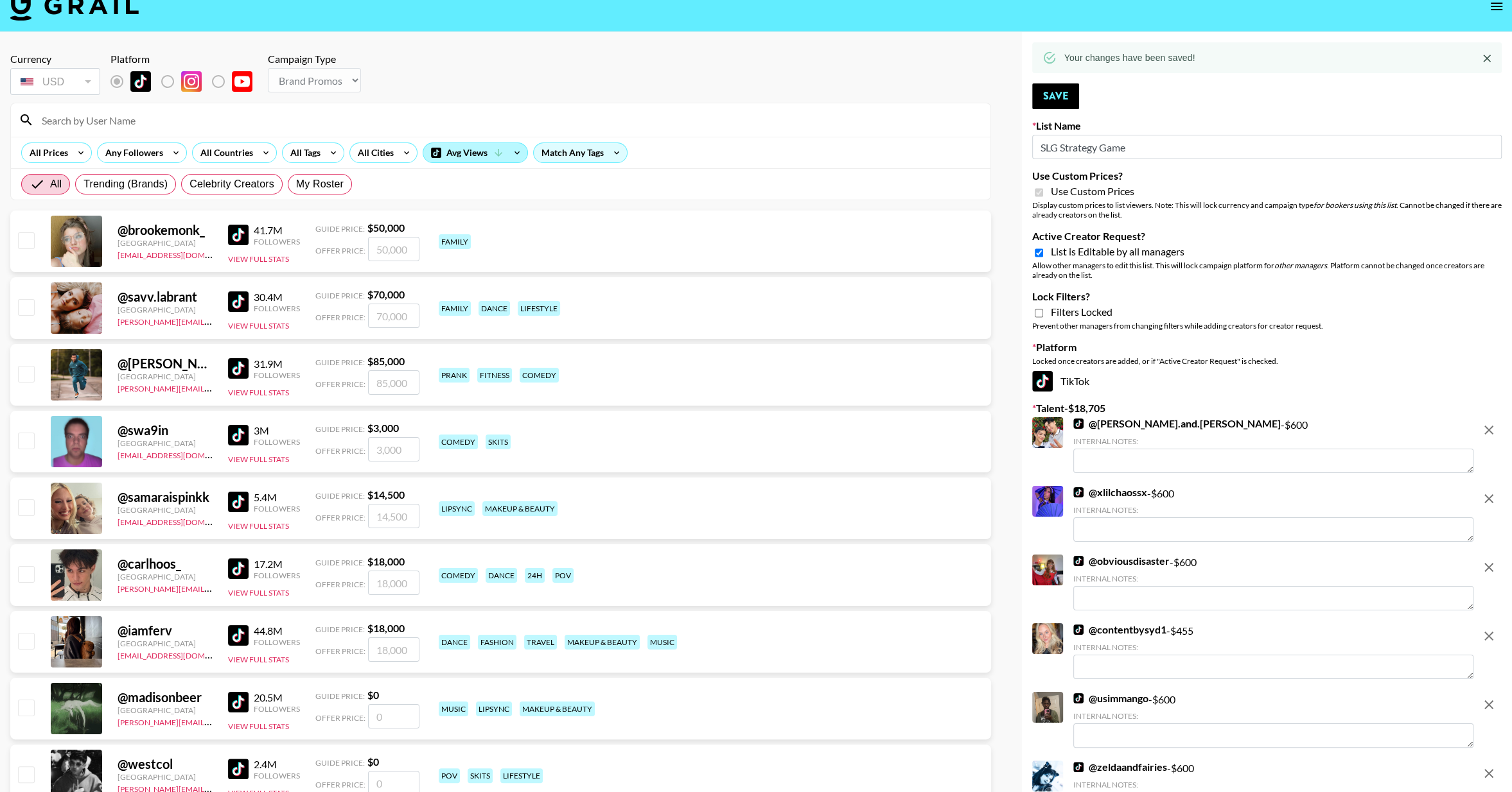
click at [462, 154] on div "Avg Views" at bounding box center [475, 153] width 104 height 19
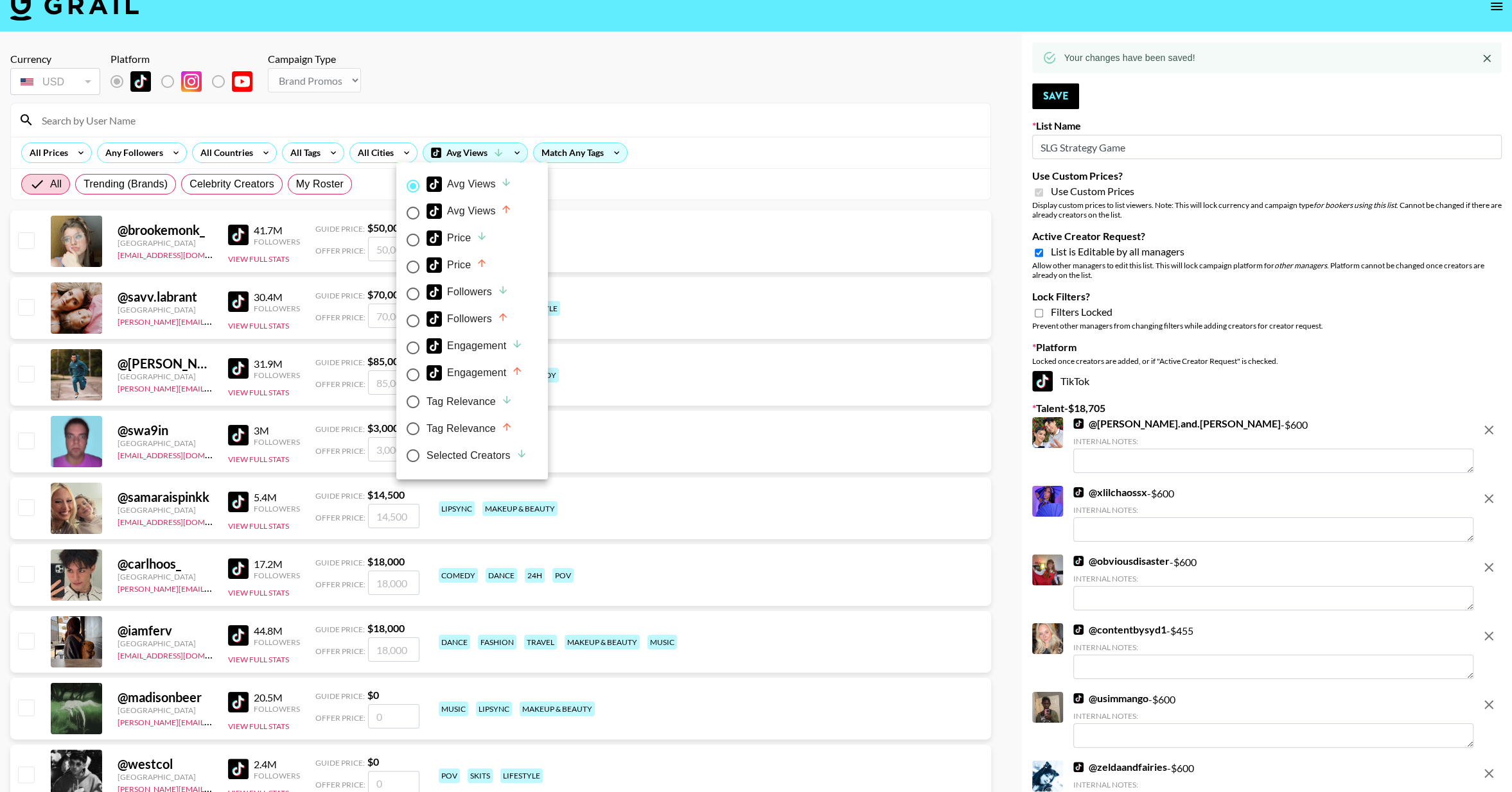
drag, startPoint x: 466, startPoint y: 454, endPoint x: 375, endPoint y: 374, distance: 121.2
click at [466, 454] on div "Selected Creators" at bounding box center [477, 456] width 101 height 16
click at [427, 454] on input "Selected Creators" at bounding box center [413, 456] width 27 height 27
radio input "true"
radio input "false"
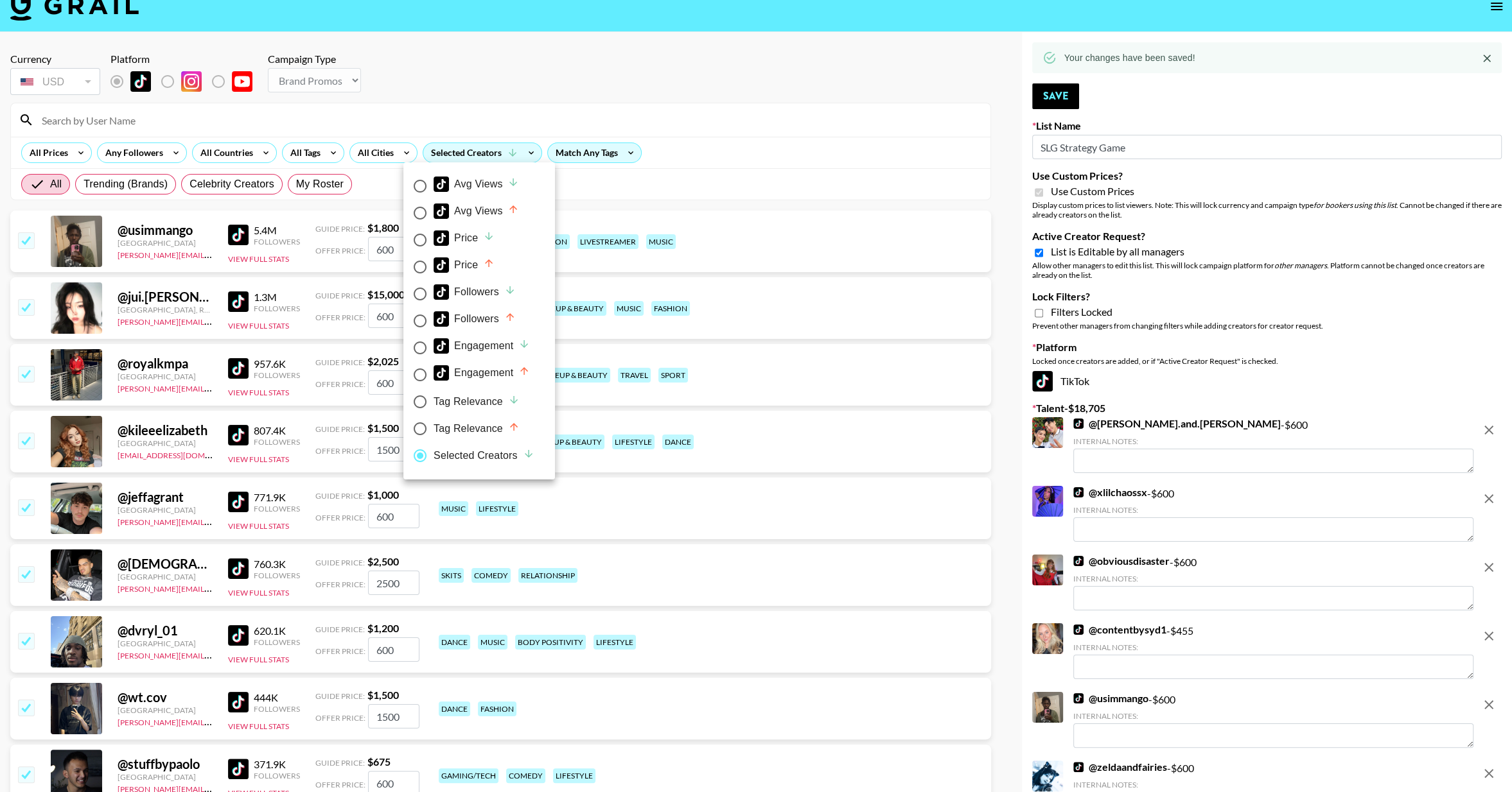
click at [238, 231] on div at bounding box center [756, 396] width 1512 height 792
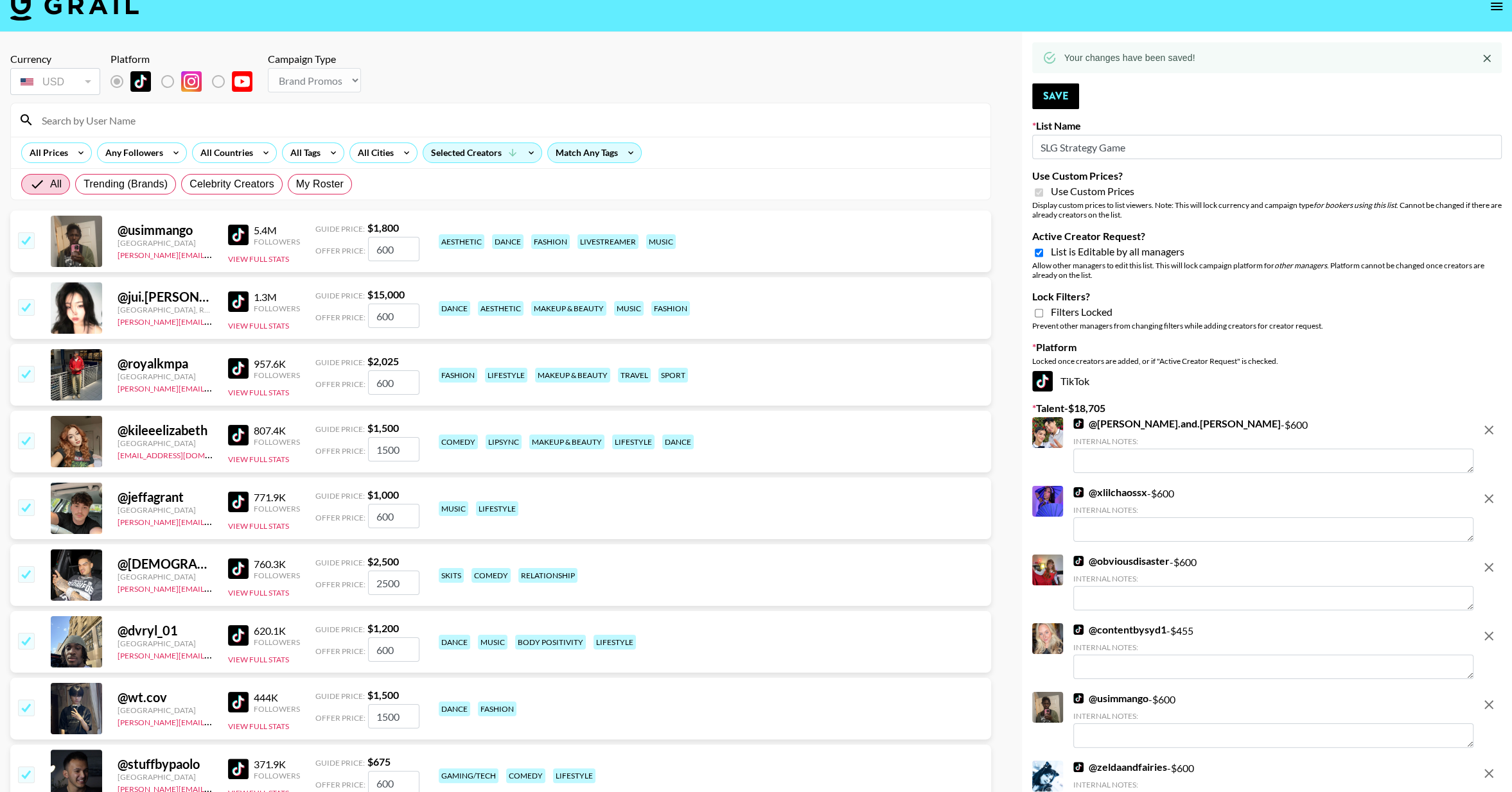
click at [243, 229] on img at bounding box center [238, 235] width 21 height 21
click at [27, 240] on input "checkbox" at bounding box center [25, 240] width 16 height 16
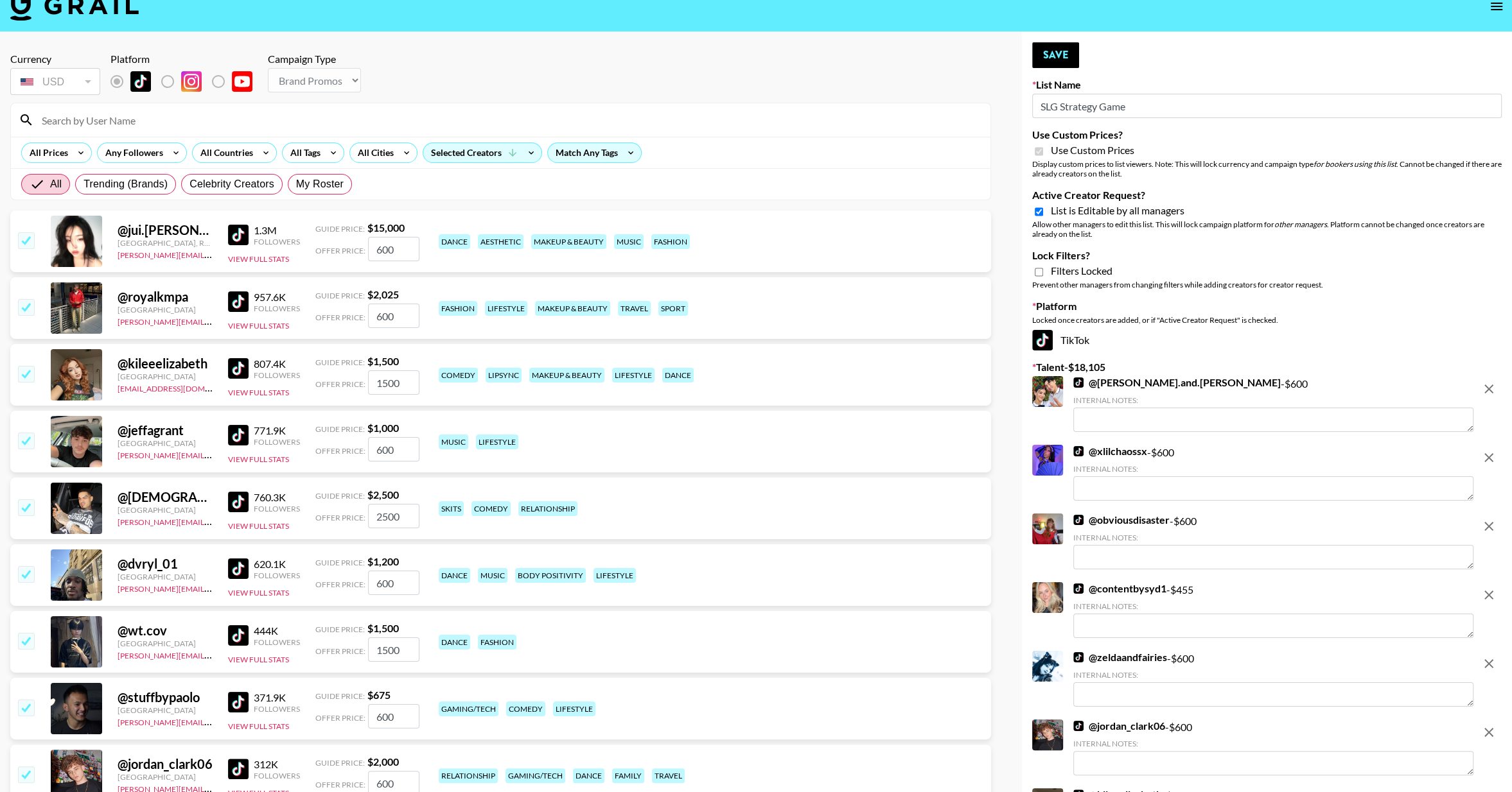
click at [236, 230] on img at bounding box center [238, 235] width 21 height 21
click at [31, 238] on input "checkbox" at bounding box center [25, 240] width 16 height 16
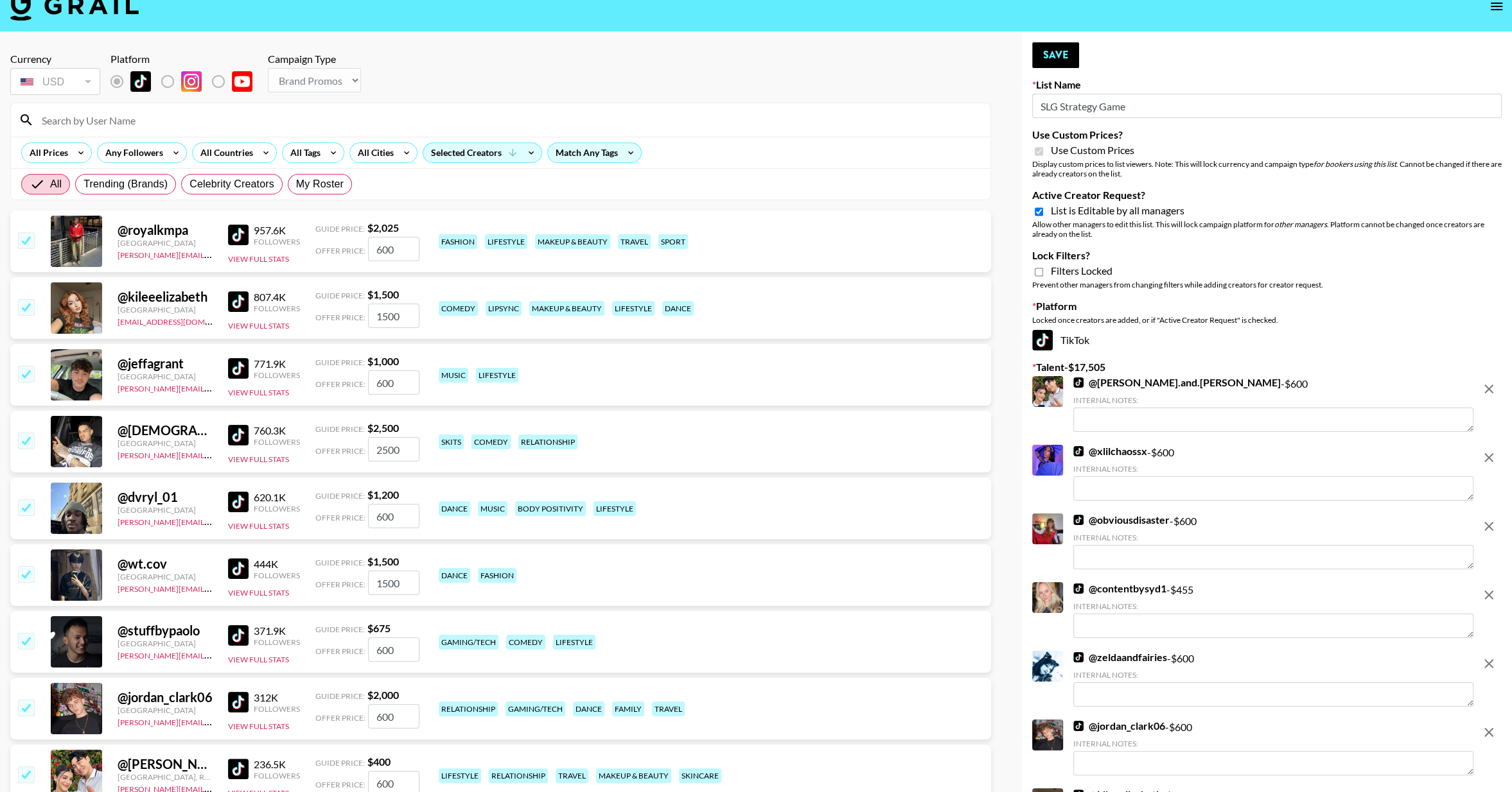
click at [238, 236] on img at bounding box center [238, 235] width 21 height 21
click at [28, 237] on input "checkbox" at bounding box center [25, 240] width 16 height 16
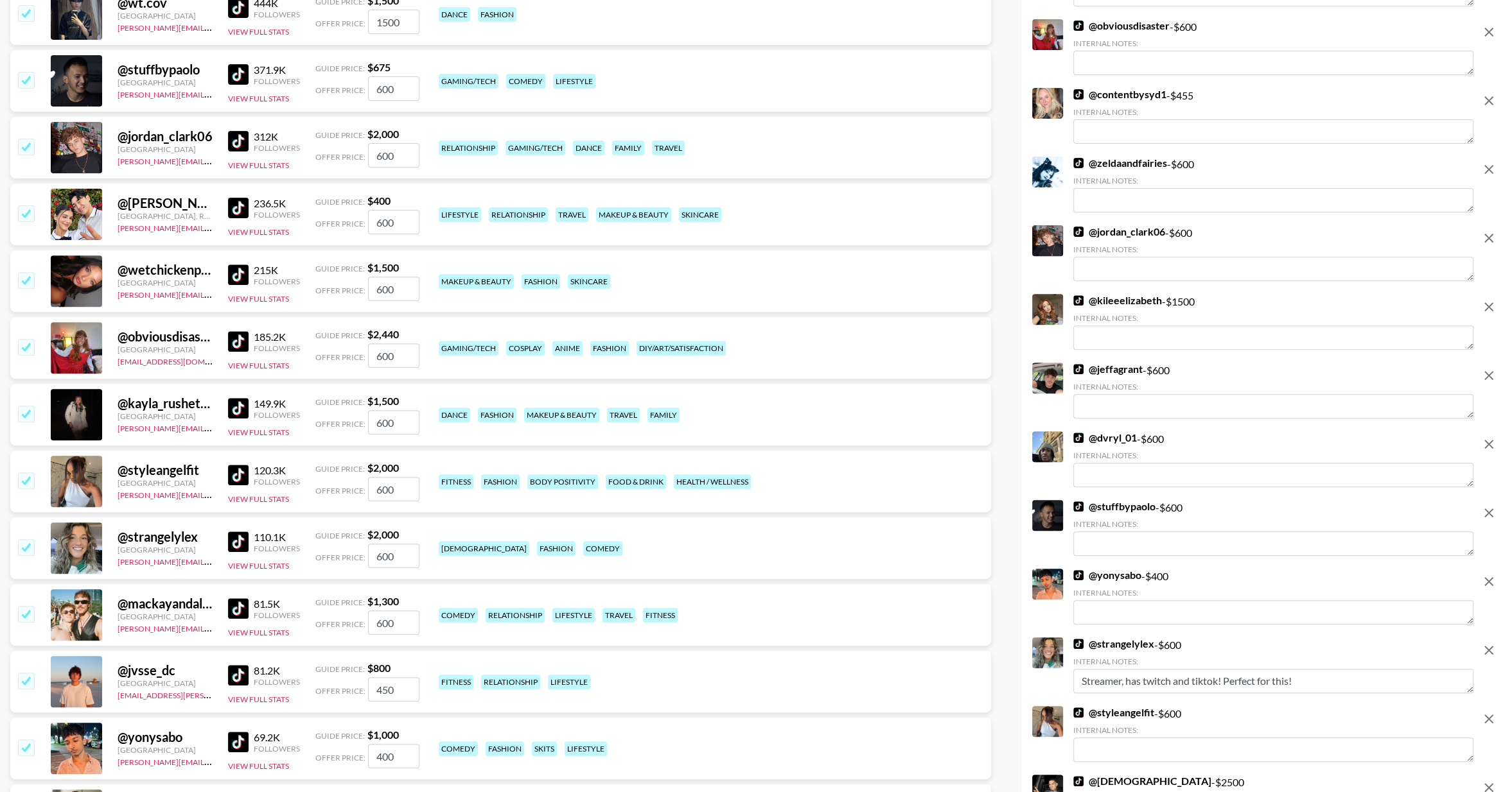
scroll to position [517, 0]
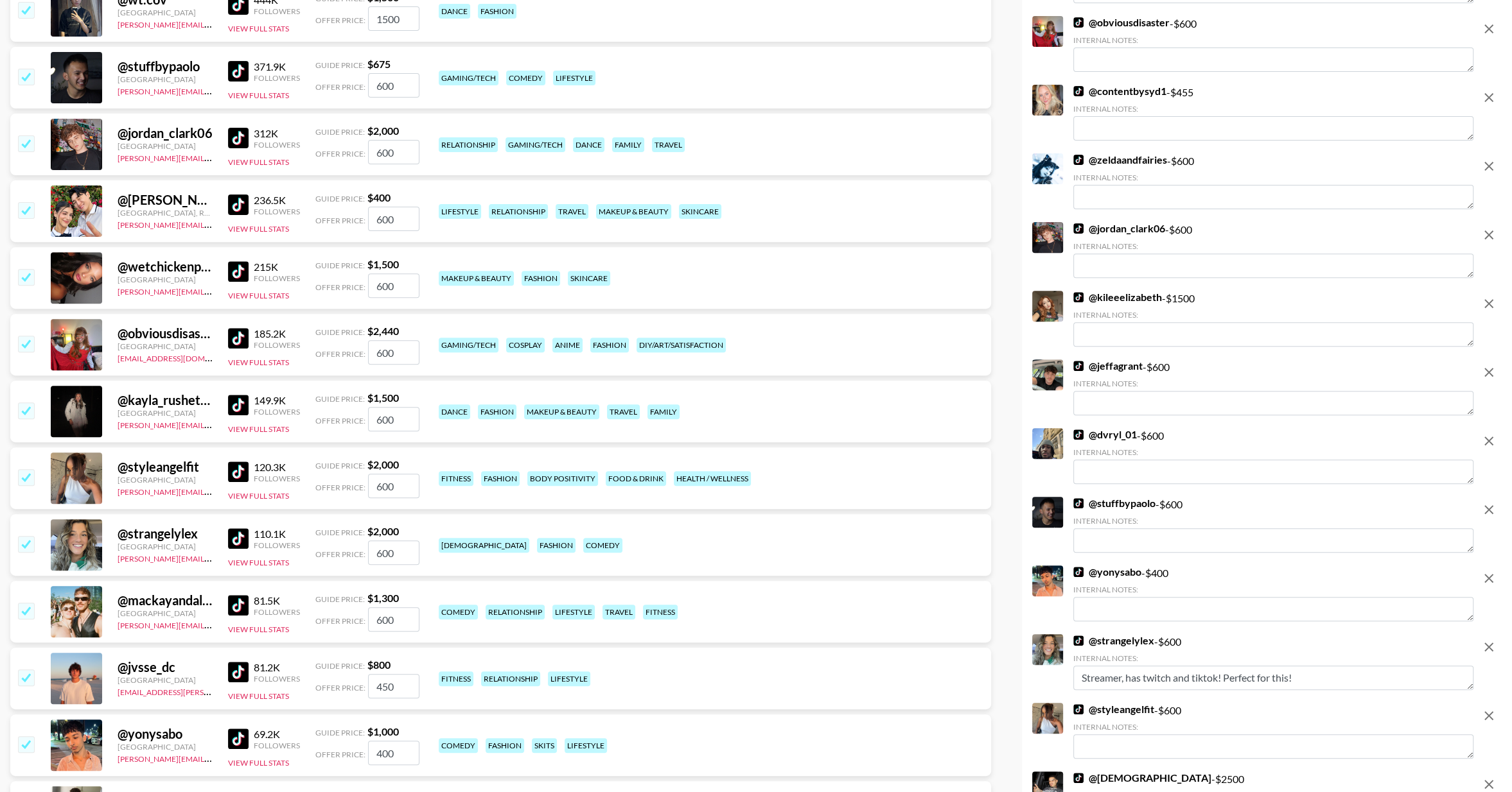
click at [239, 199] on img at bounding box center [238, 205] width 21 height 21
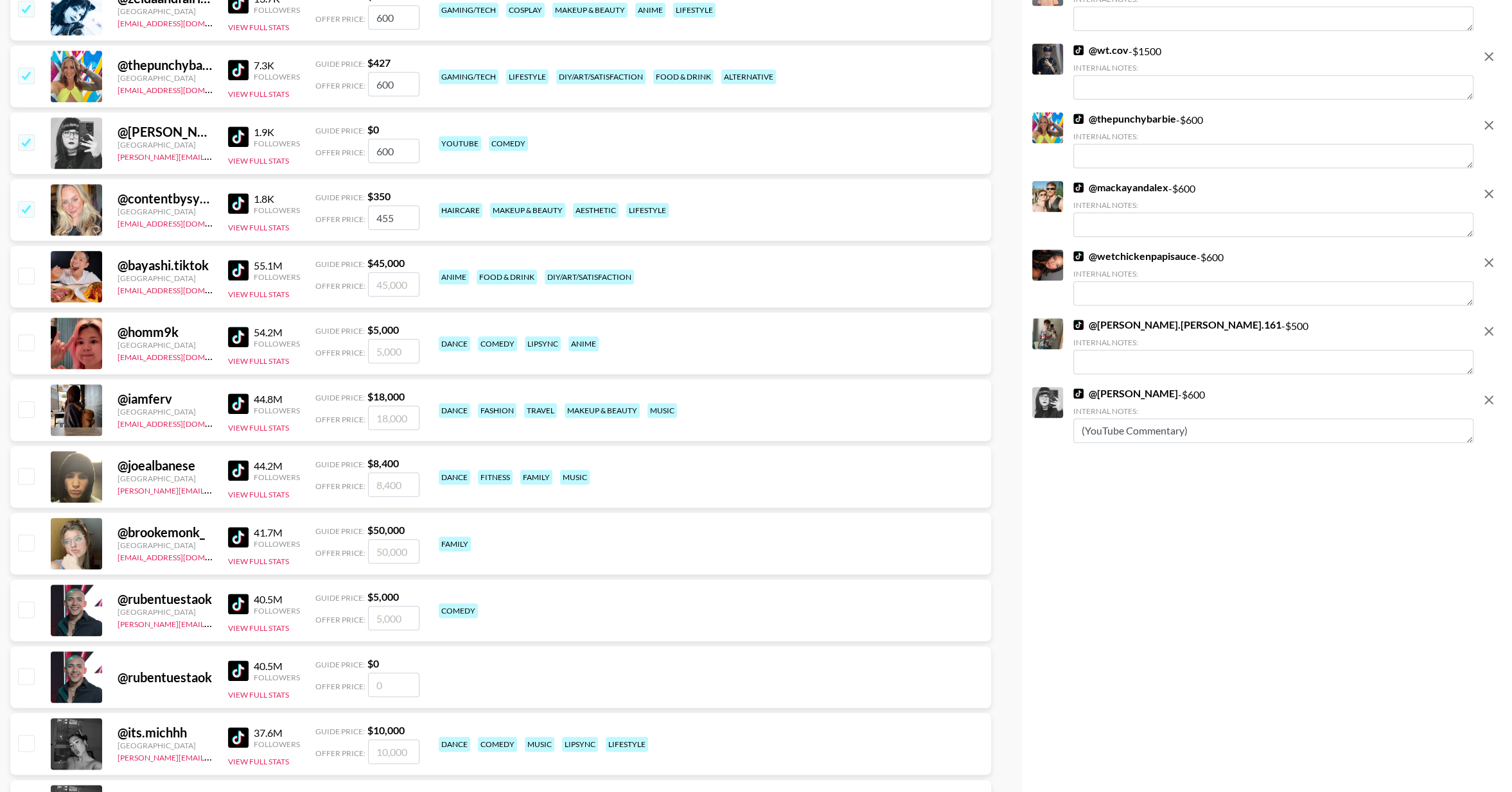
scroll to position [1518, 0]
click at [236, 203] on img at bounding box center [238, 205] width 21 height 21
drag, startPoint x: 29, startPoint y: 213, endPoint x: 124, endPoint y: 146, distance: 116.2
click at [30, 212] on input "checkbox" at bounding box center [25, 210] width 16 height 16
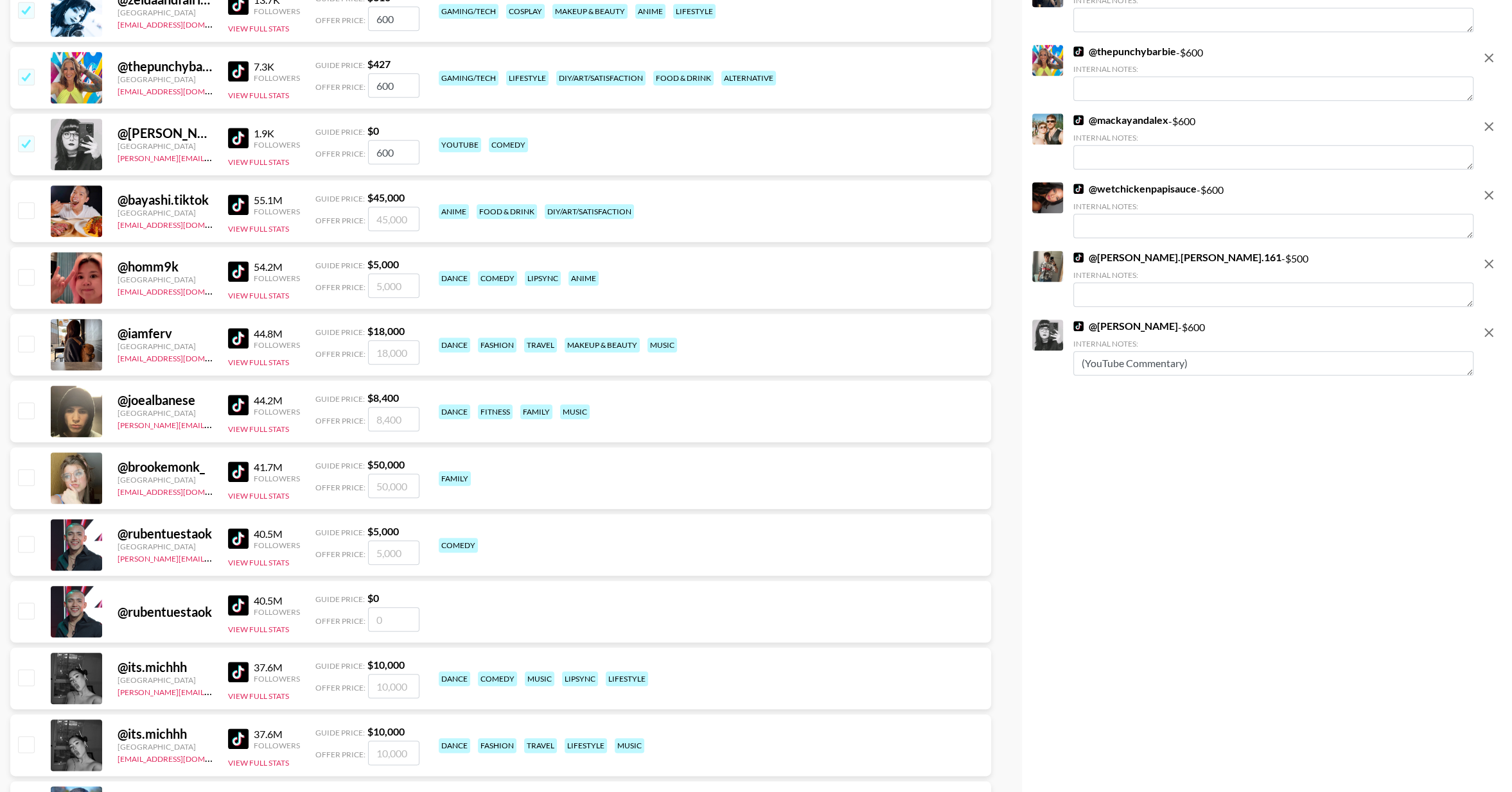
click at [228, 137] on img at bounding box center [238, 138] width 21 height 21
click at [29, 146] on input "checkbox" at bounding box center [25, 143] width 16 height 16
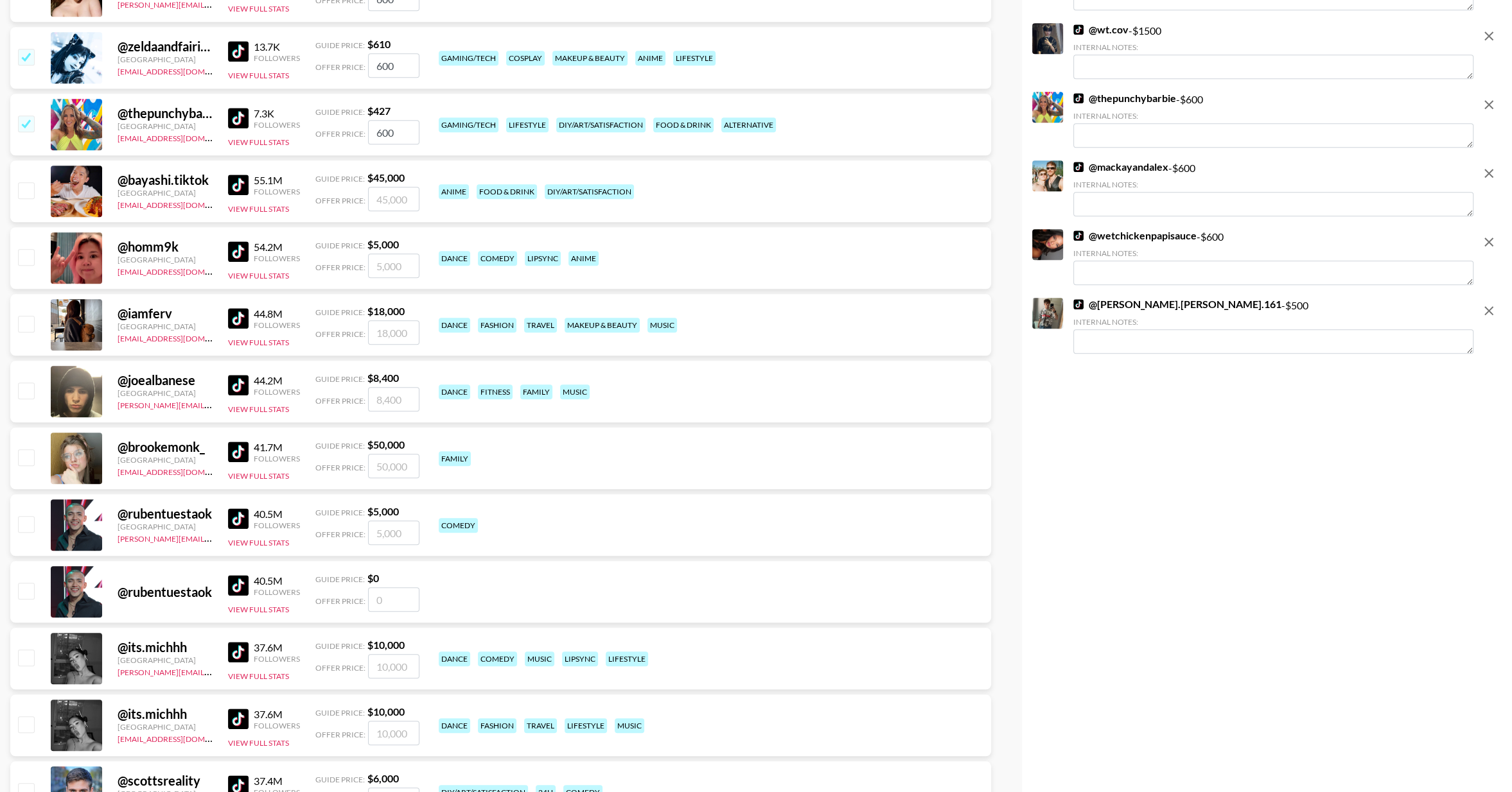
scroll to position [1469, 0]
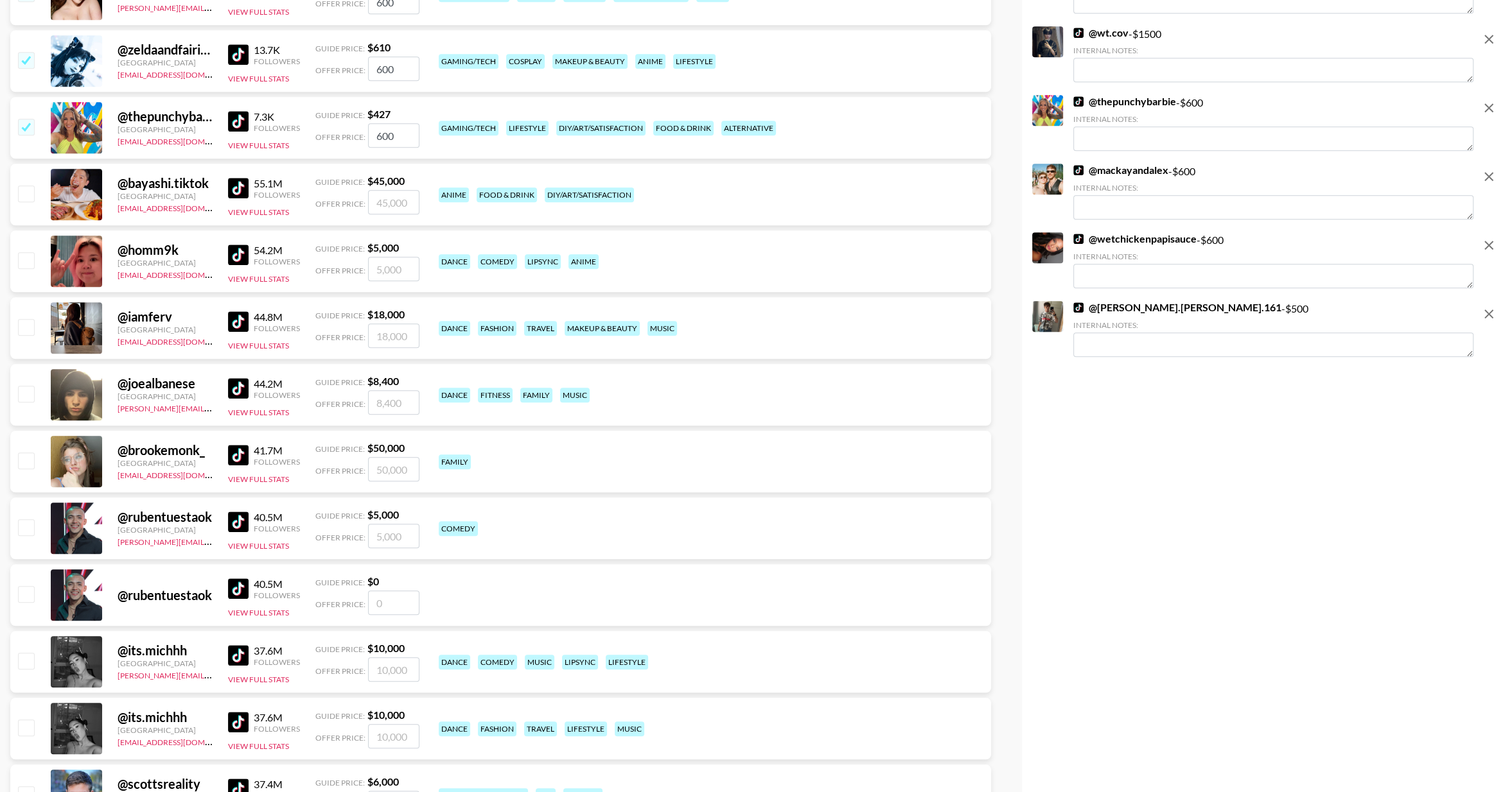
click at [245, 124] on img at bounding box center [238, 121] width 21 height 21
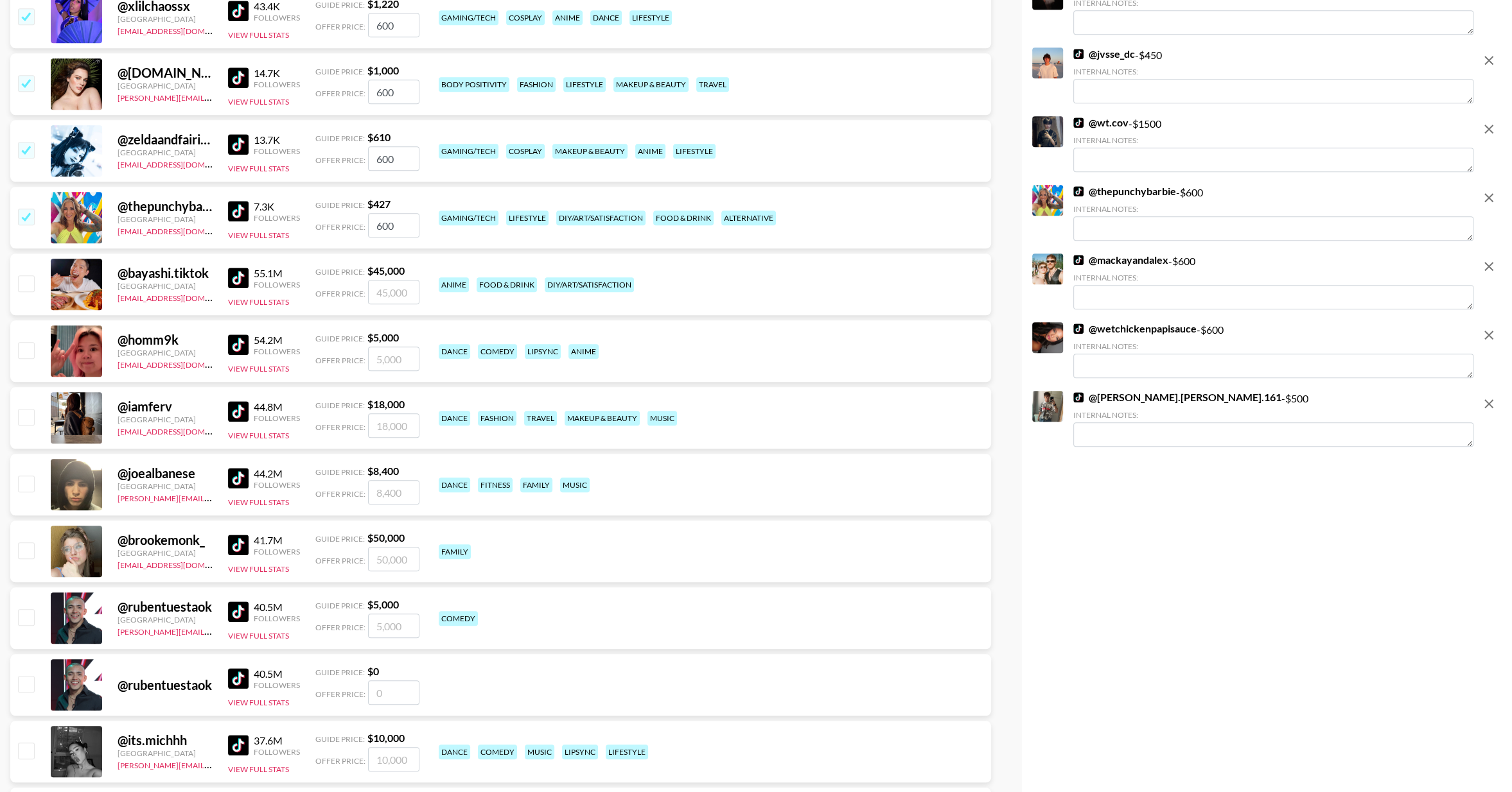
scroll to position [1381, 0]
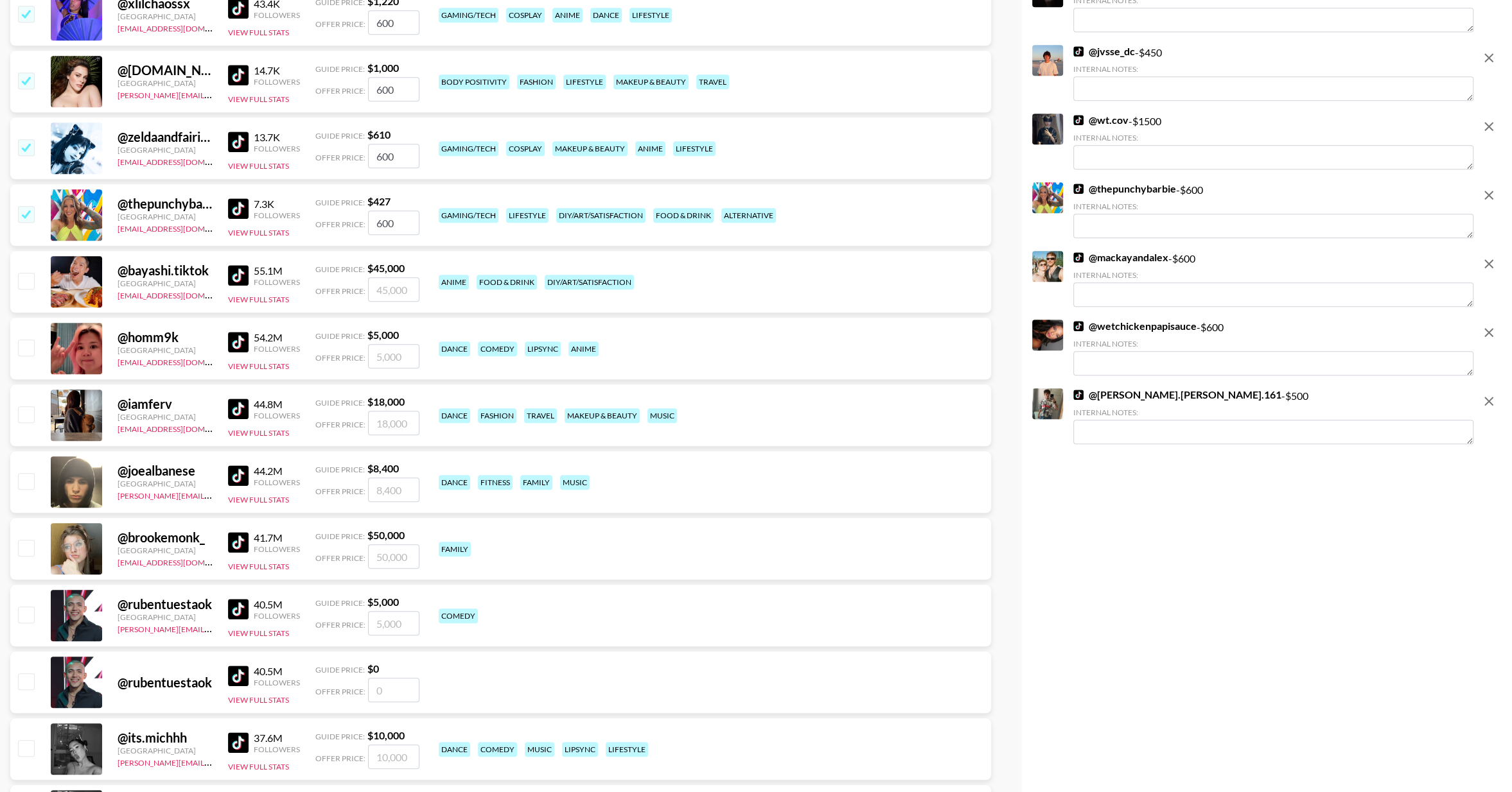
click at [241, 140] on img at bounding box center [238, 142] width 21 height 21
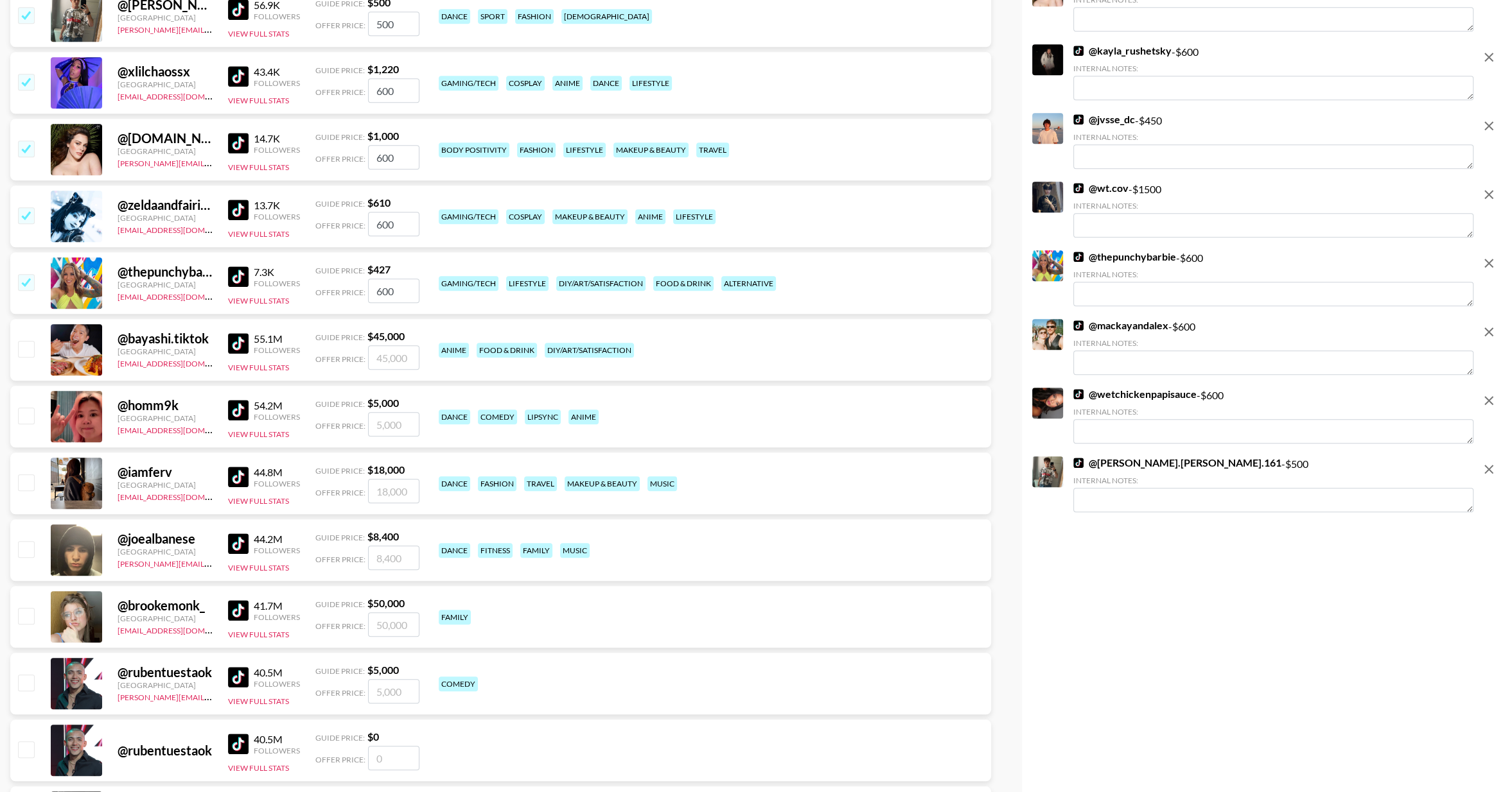
scroll to position [1311, 0]
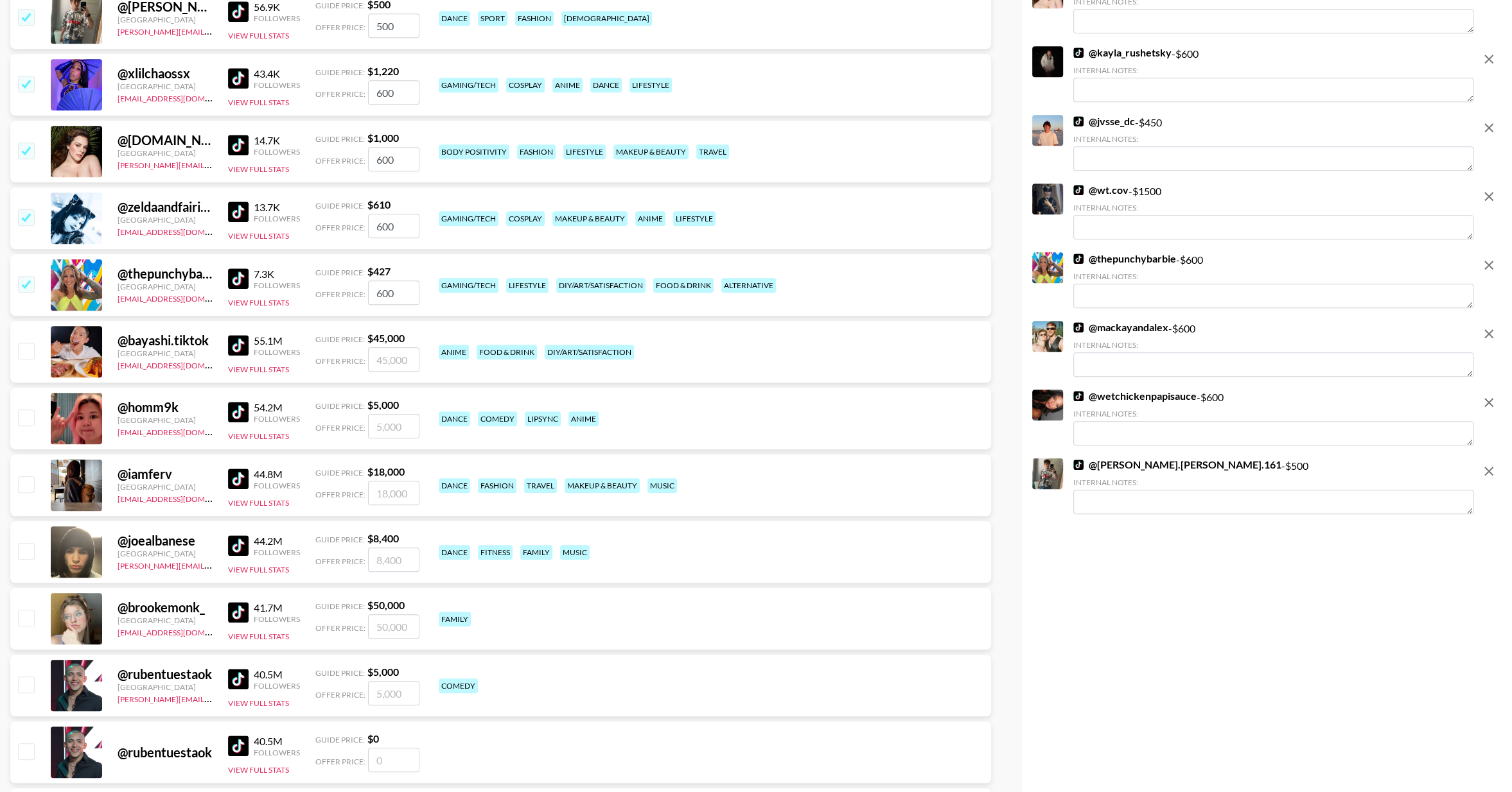
click at [230, 142] on img at bounding box center [238, 145] width 21 height 21
click at [28, 144] on input "checkbox" at bounding box center [25, 150] width 16 height 16
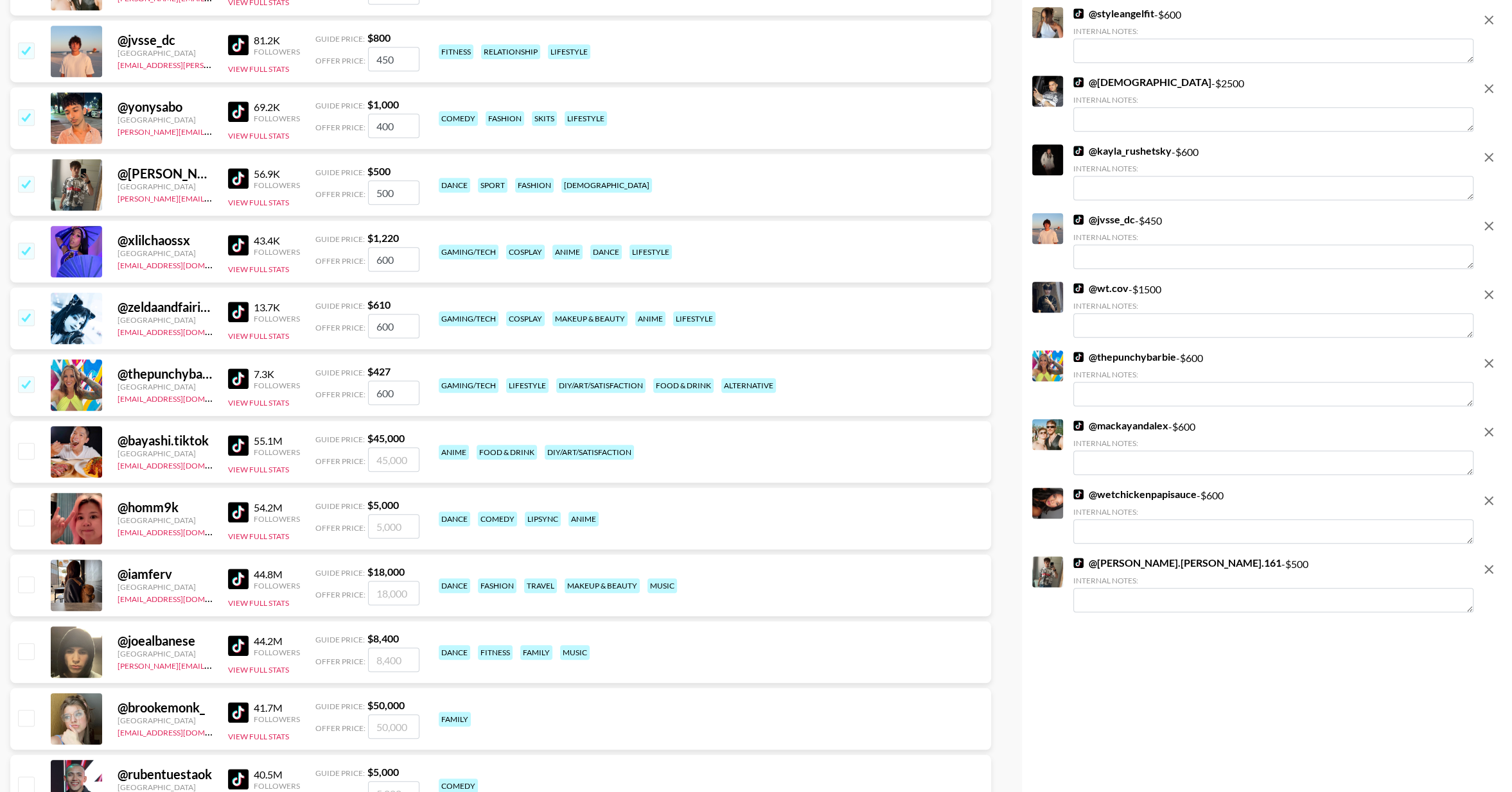
scroll to position [1142, 0]
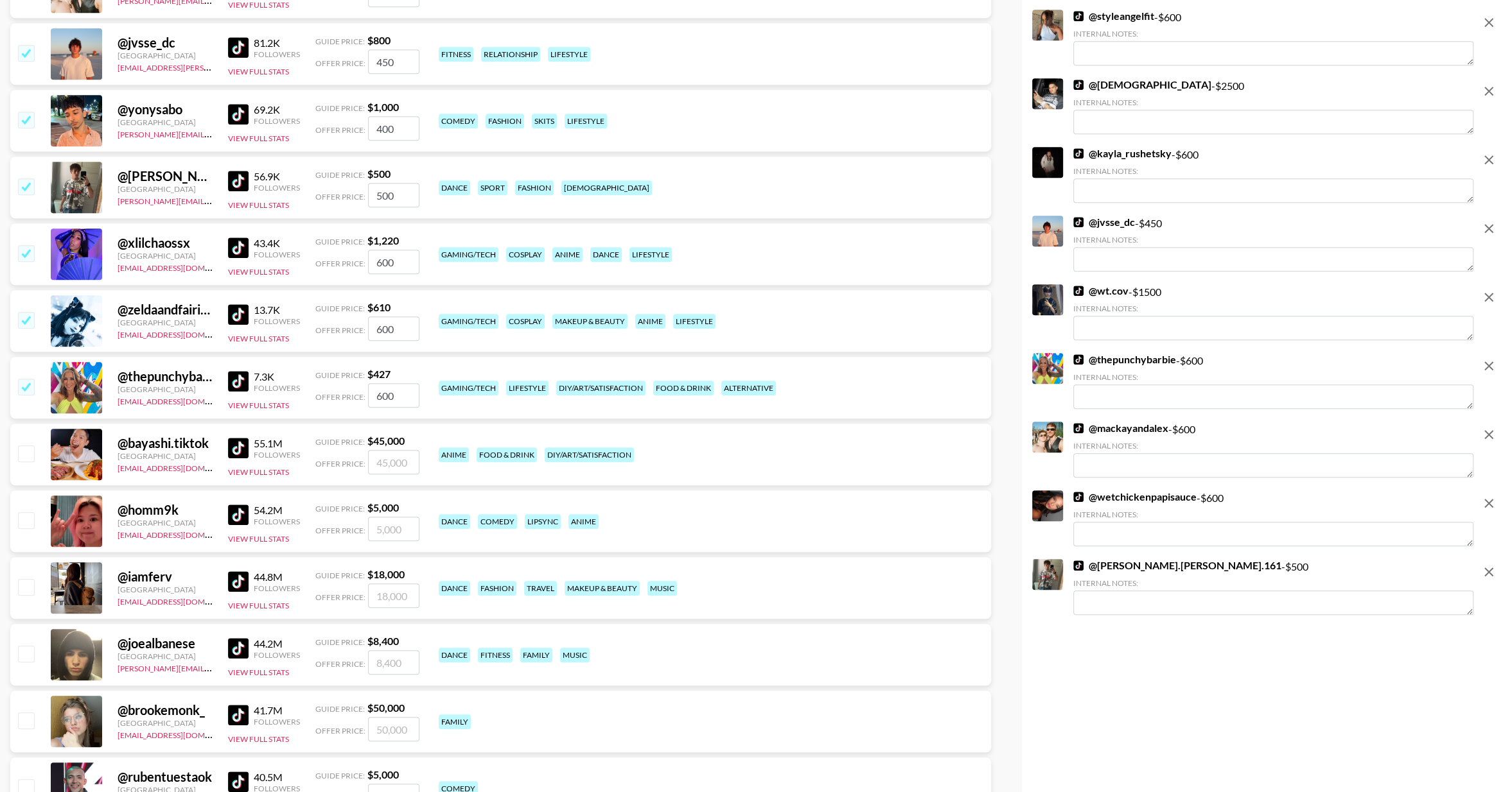
click at [28, 185] on input "checkbox" at bounding box center [25, 186] width 16 height 16
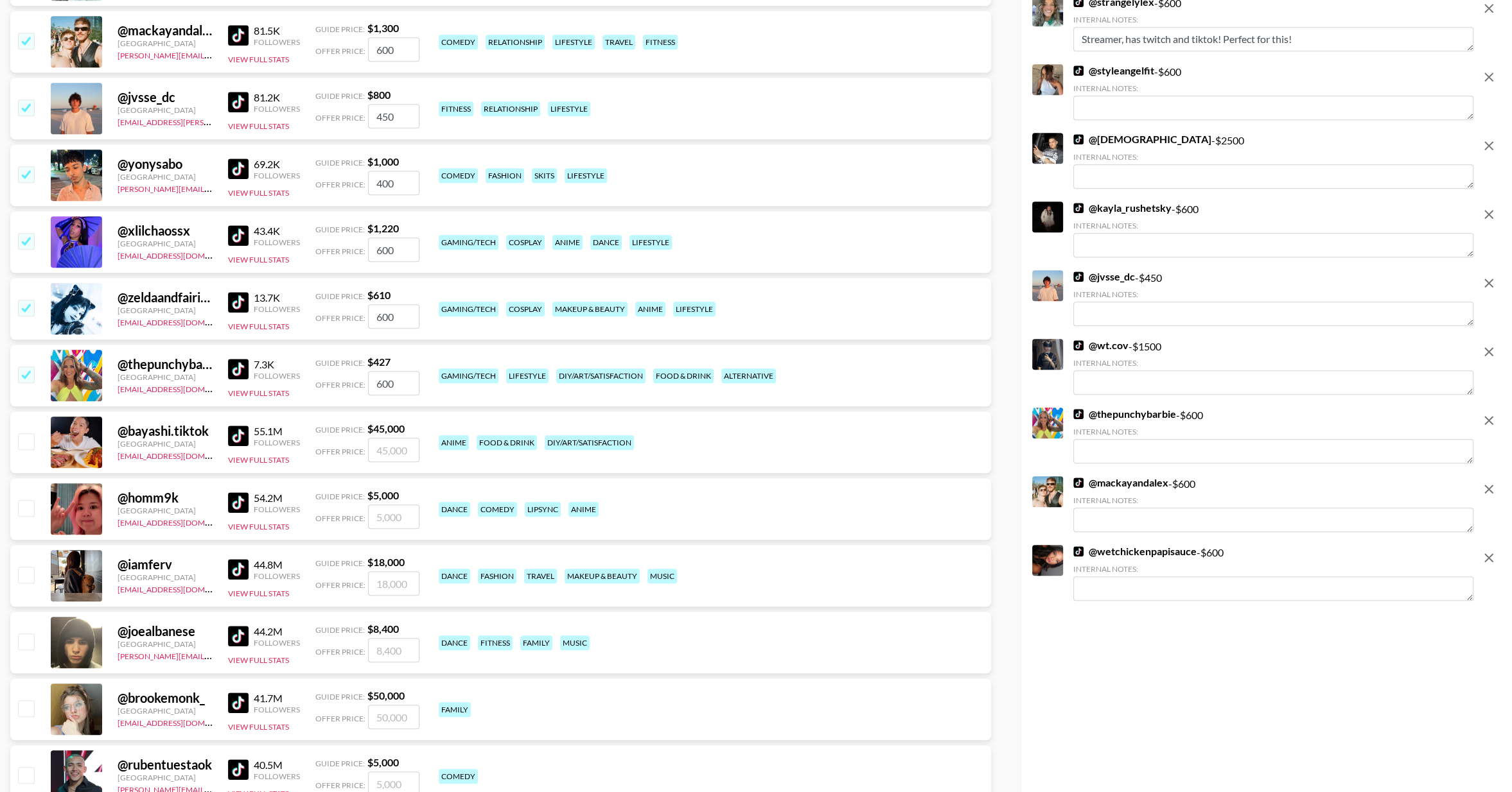
scroll to position [1040, 0]
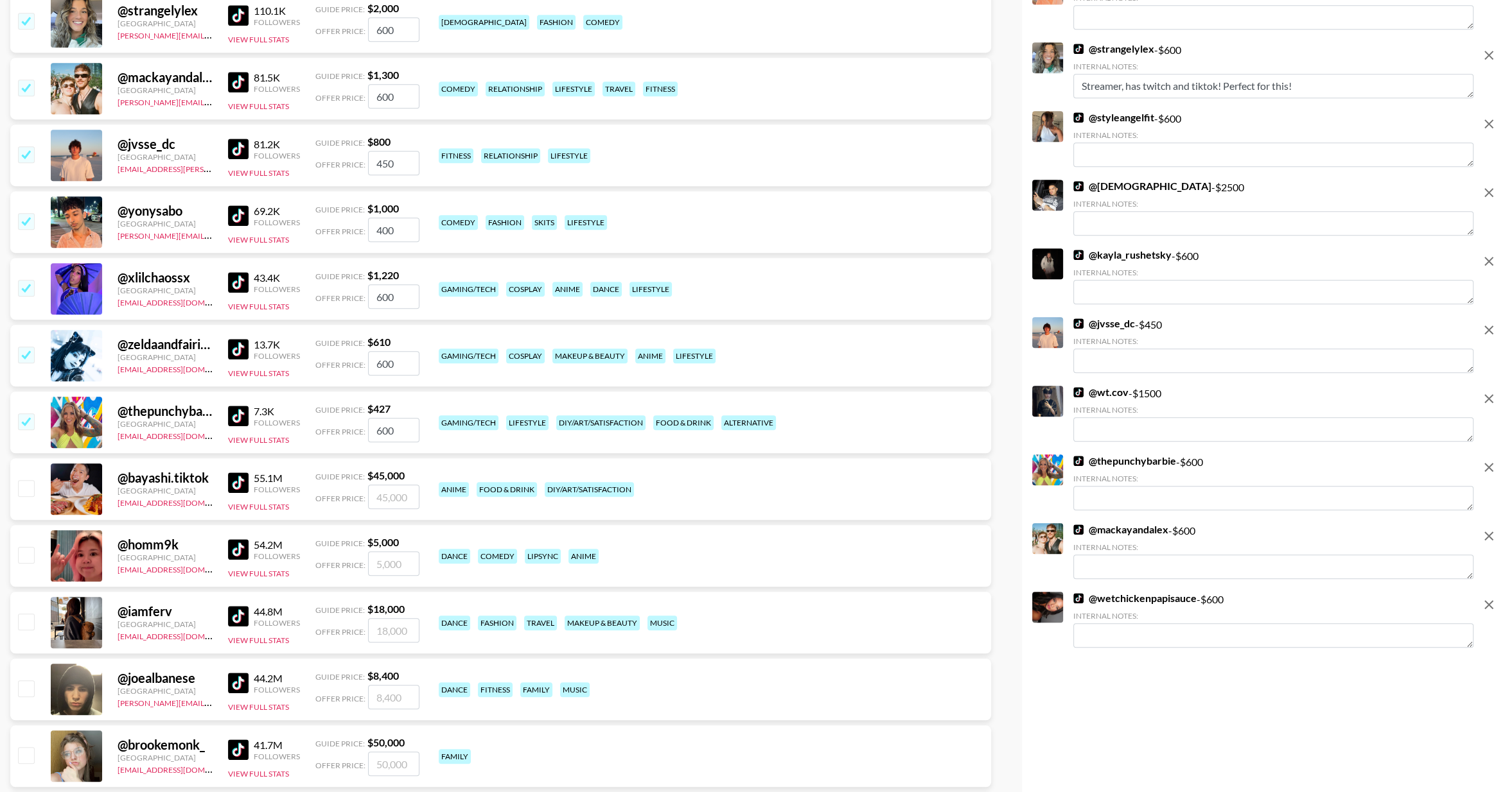
click at [239, 146] on img at bounding box center [238, 149] width 21 height 21
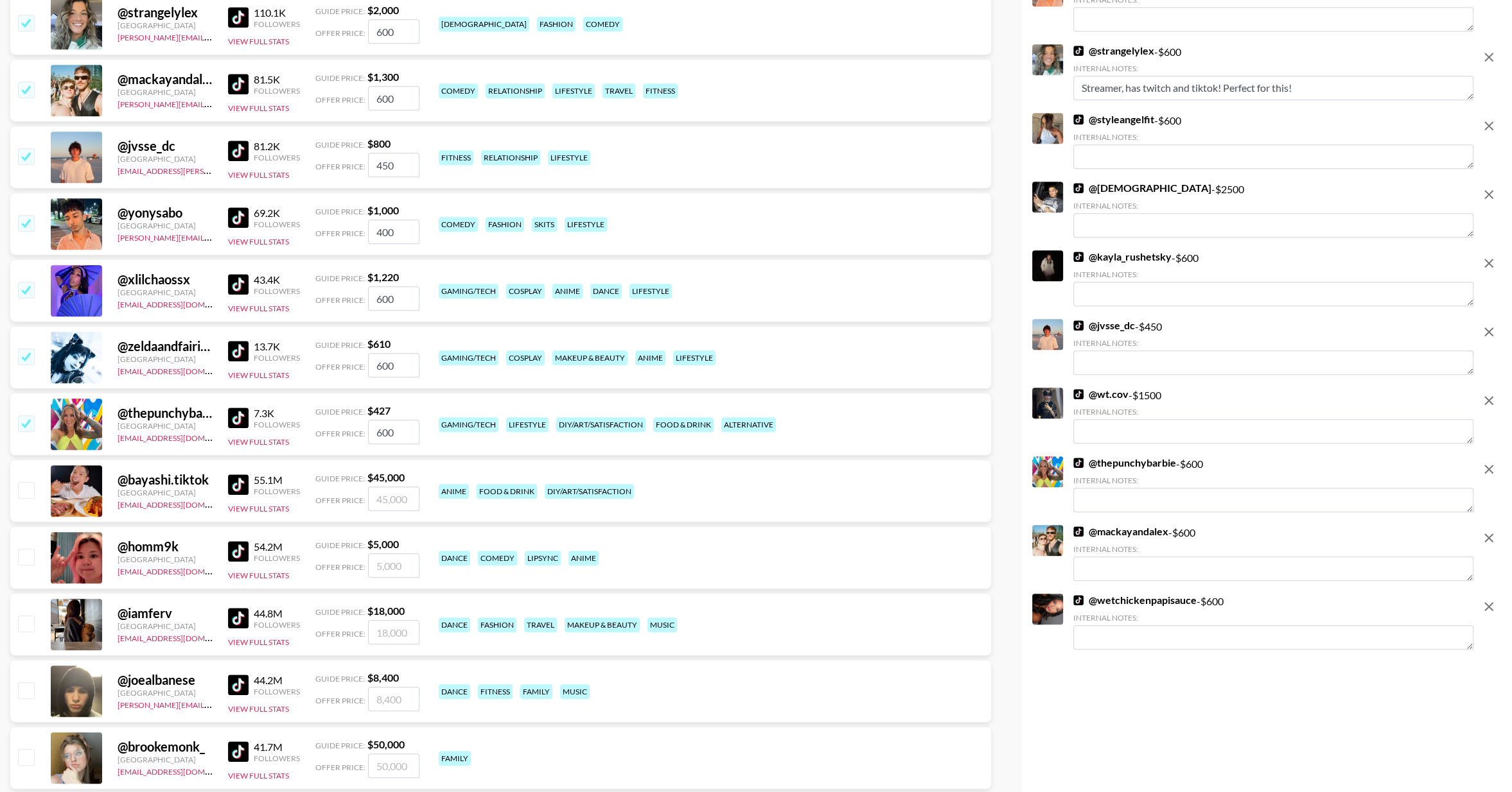
click at [28, 221] on input "checkbox" at bounding box center [25, 223] width 16 height 16
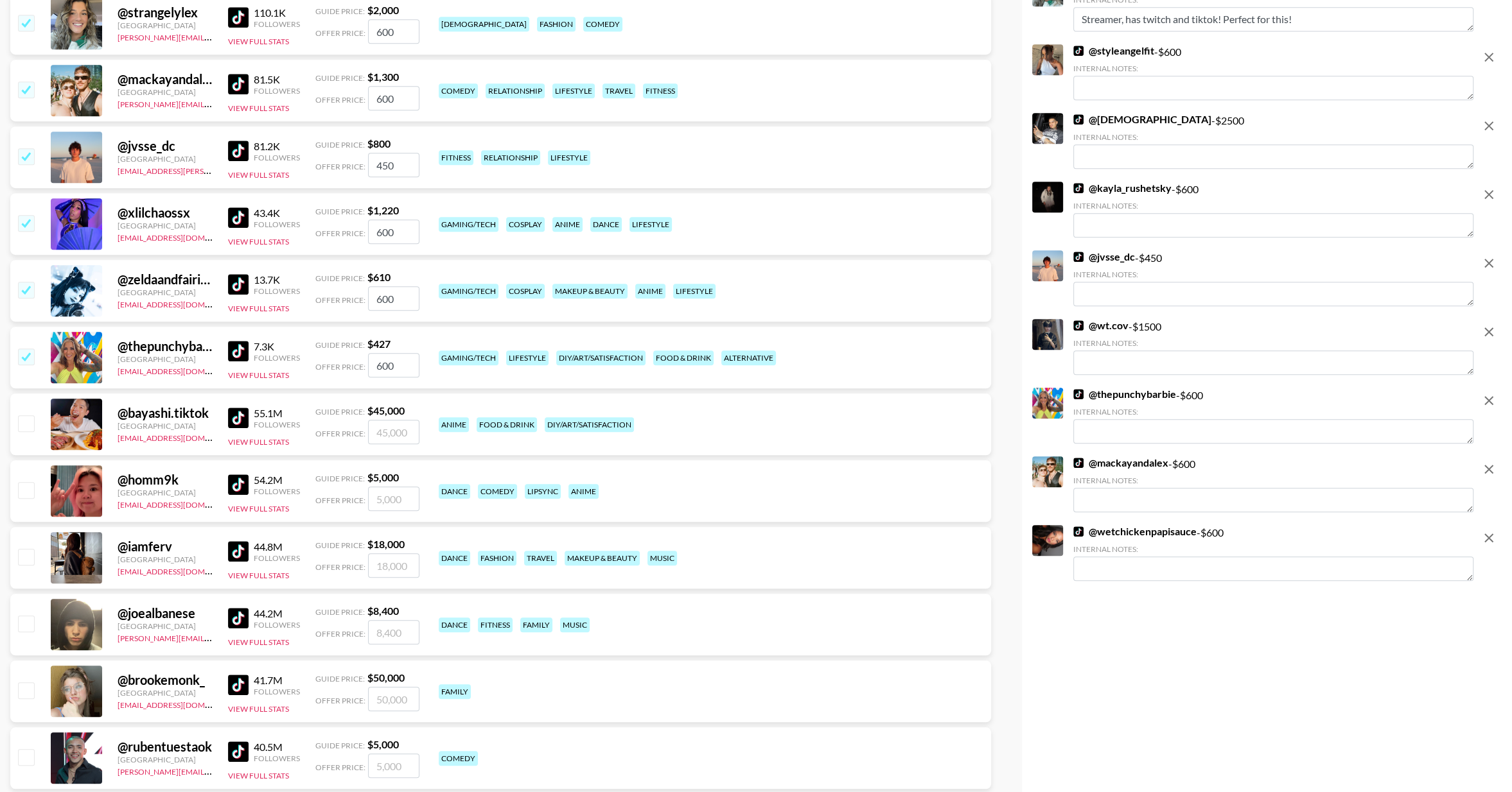
drag, startPoint x: 22, startPoint y: 153, endPoint x: 29, endPoint y: 155, distance: 7.3
click at [26, 154] on input "checkbox" at bounding box center [25, 156] width 16 height 16
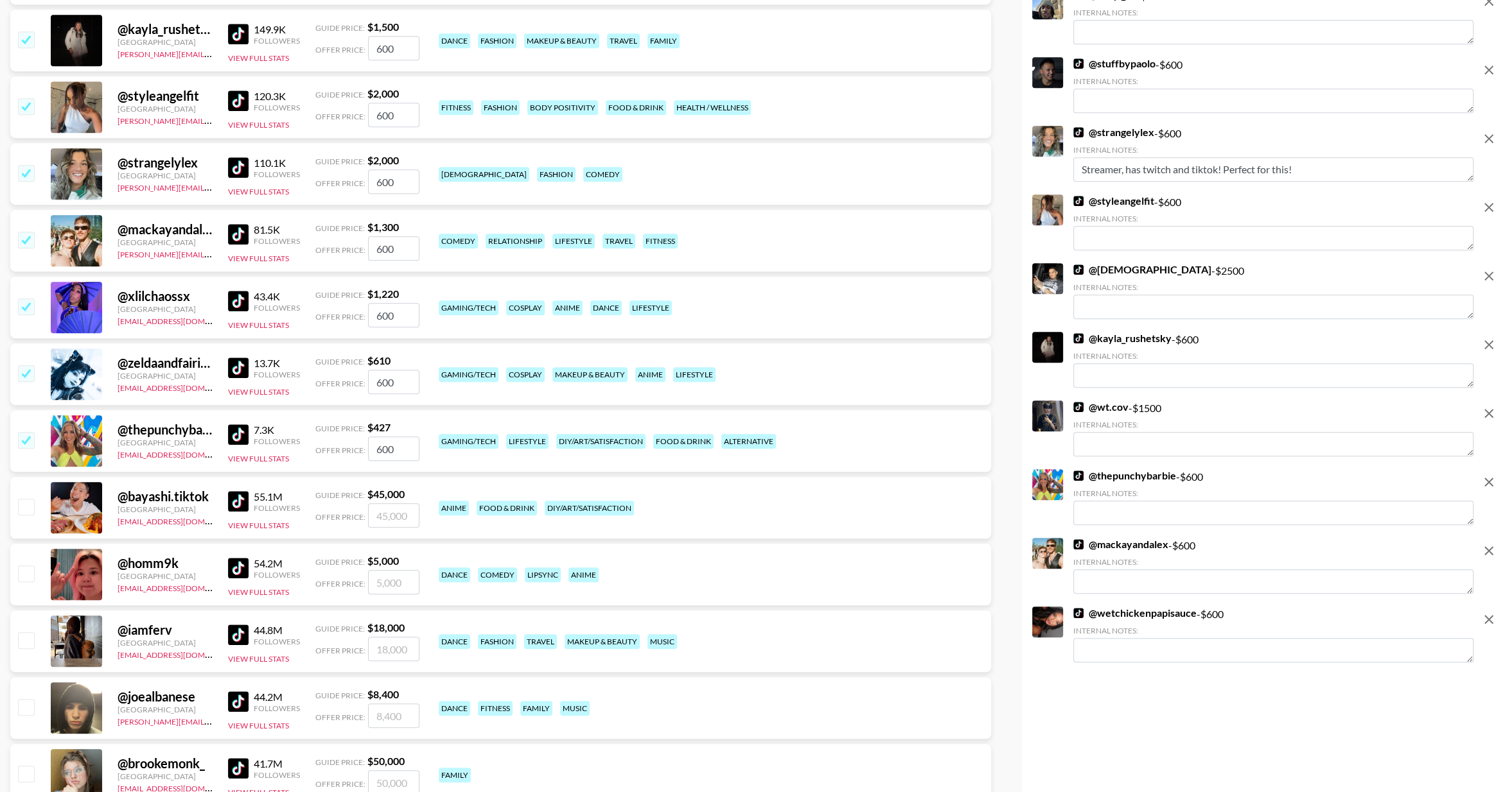
scroll to position [887, 0]
click at [29, 173] on input "checkbox" at bounding box center [25, 173] width 16 height 16
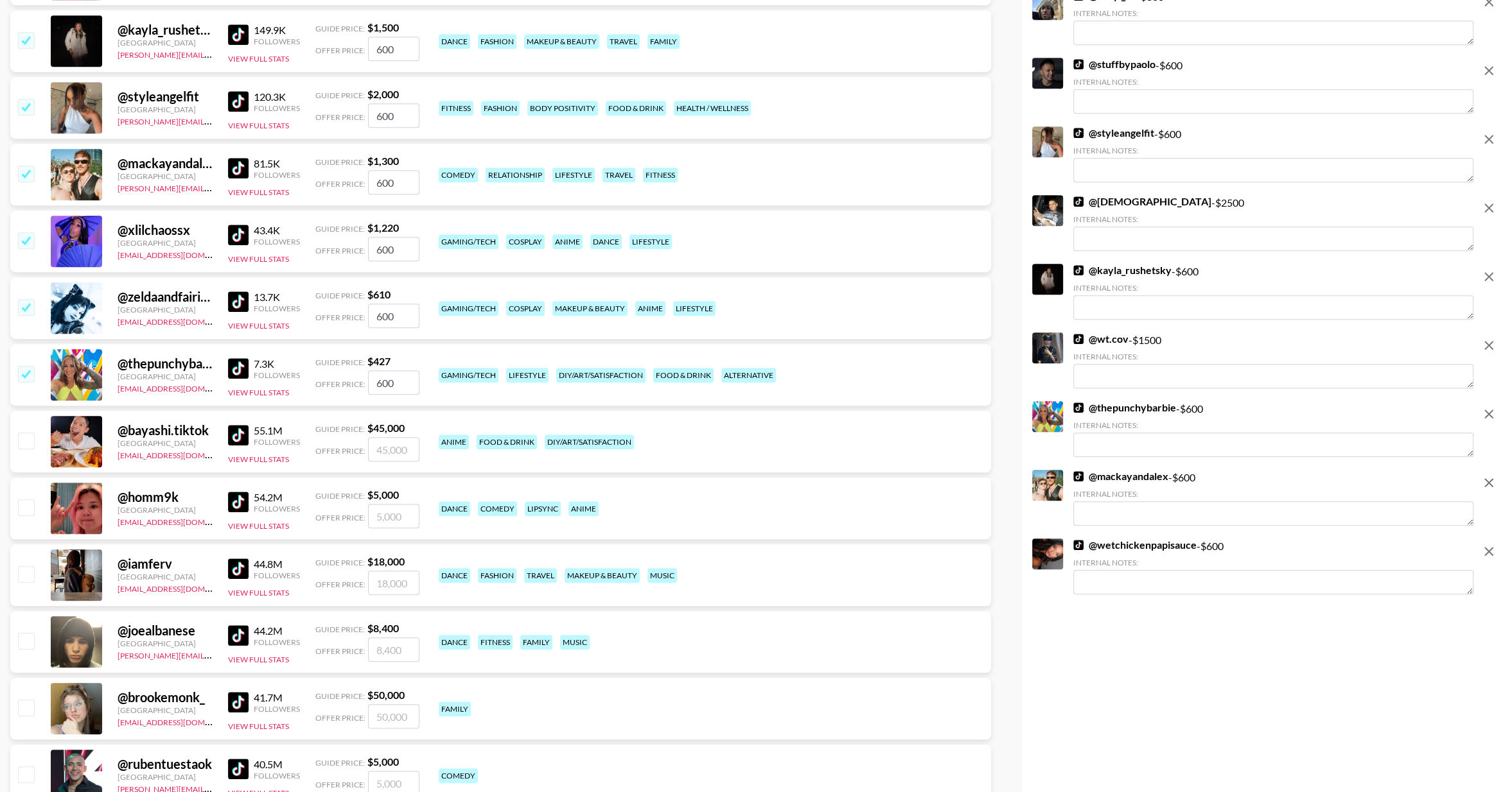
click at [31, 110] on input "checkbox" at bounding box center [25, 106] width 16 height 16
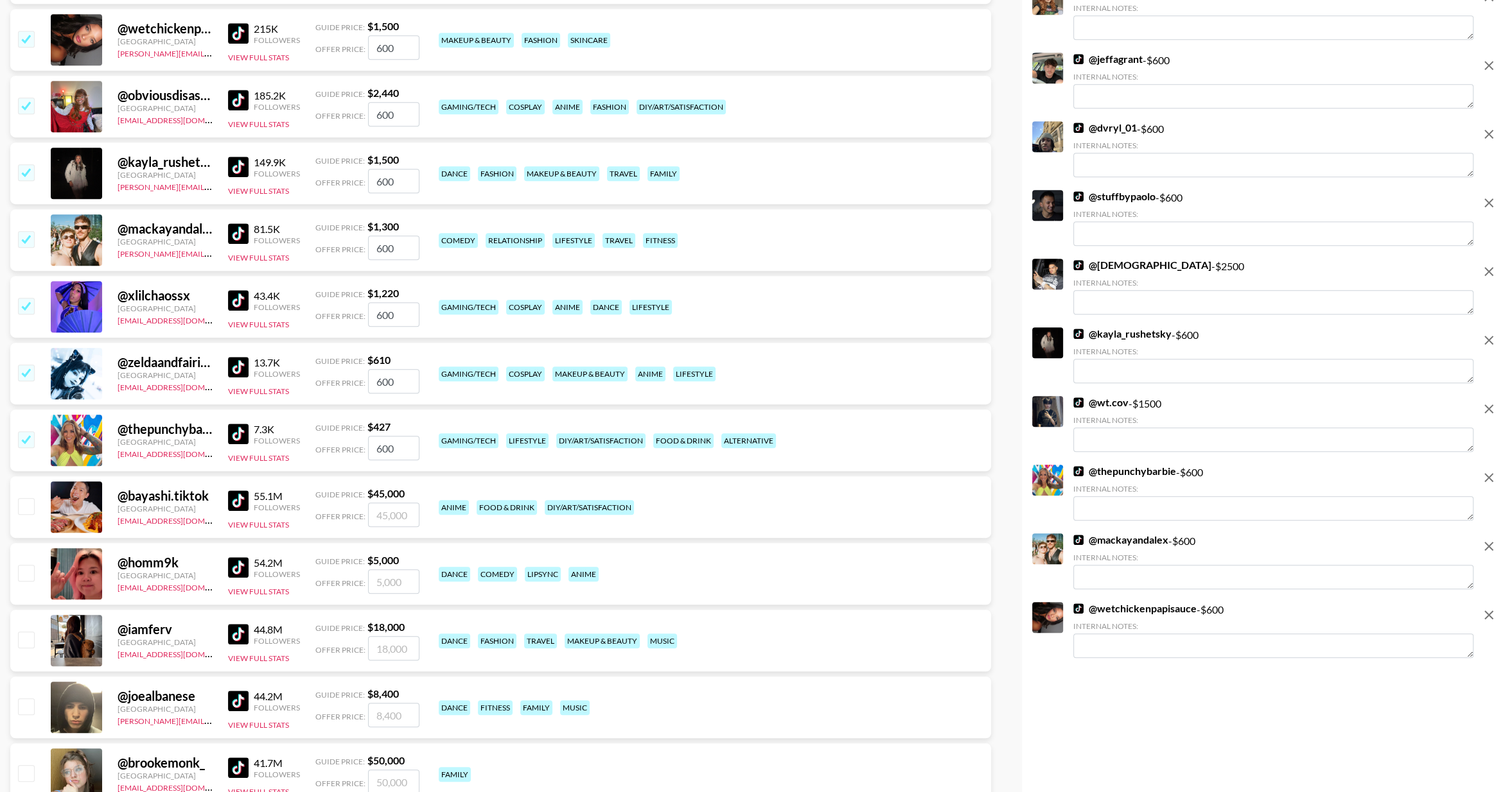
scroll to position [753, 0]
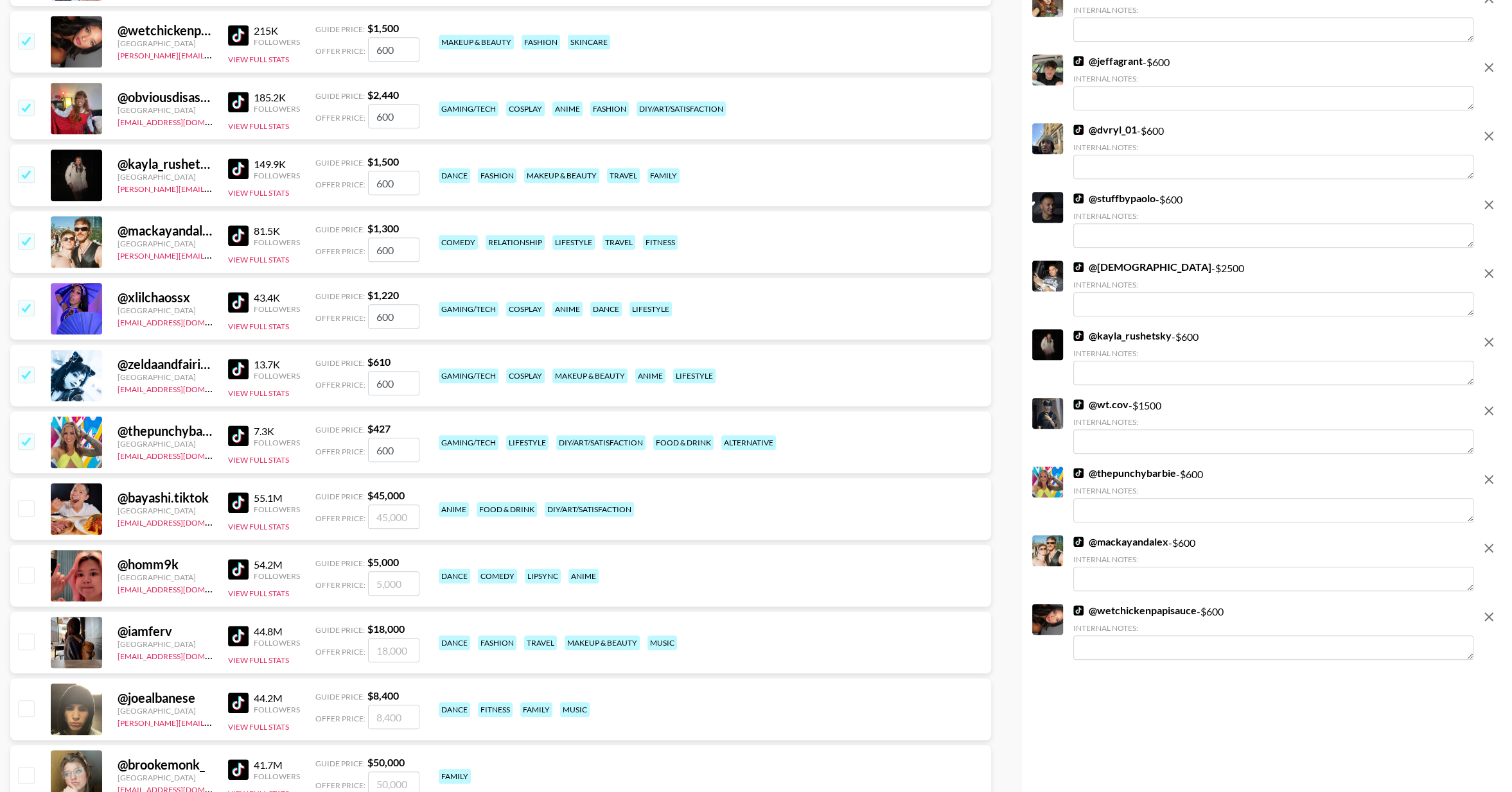
click at [243, 100] on img at bounding box center [238, 102] width 21 height 21
click at [240, 301] on img at bounding box center [238, 302] width 21 height 21
click at [236, 368] on img at bounding box center [238, 369] width 21 height 21
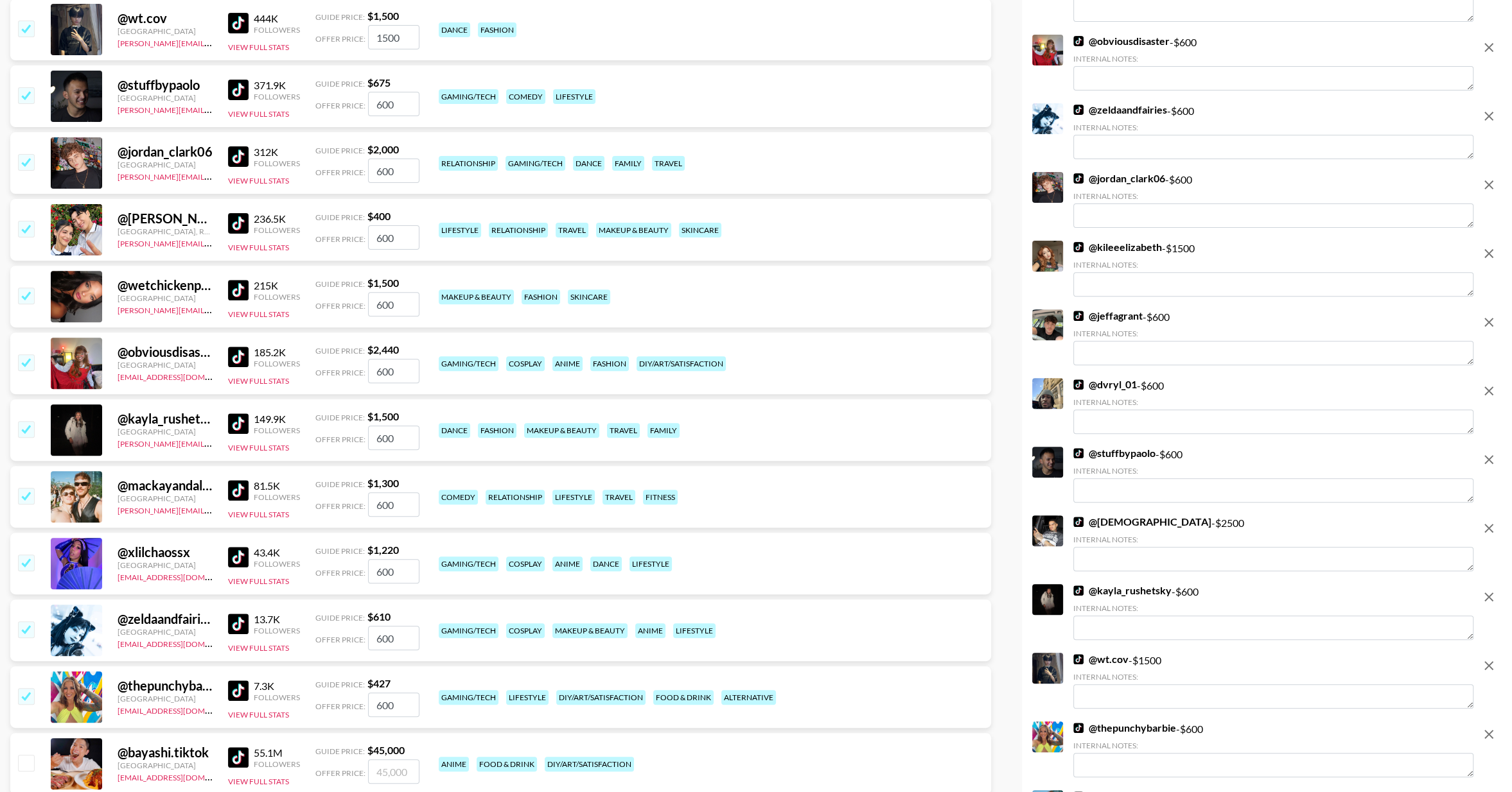
scroll to position [494, 0]
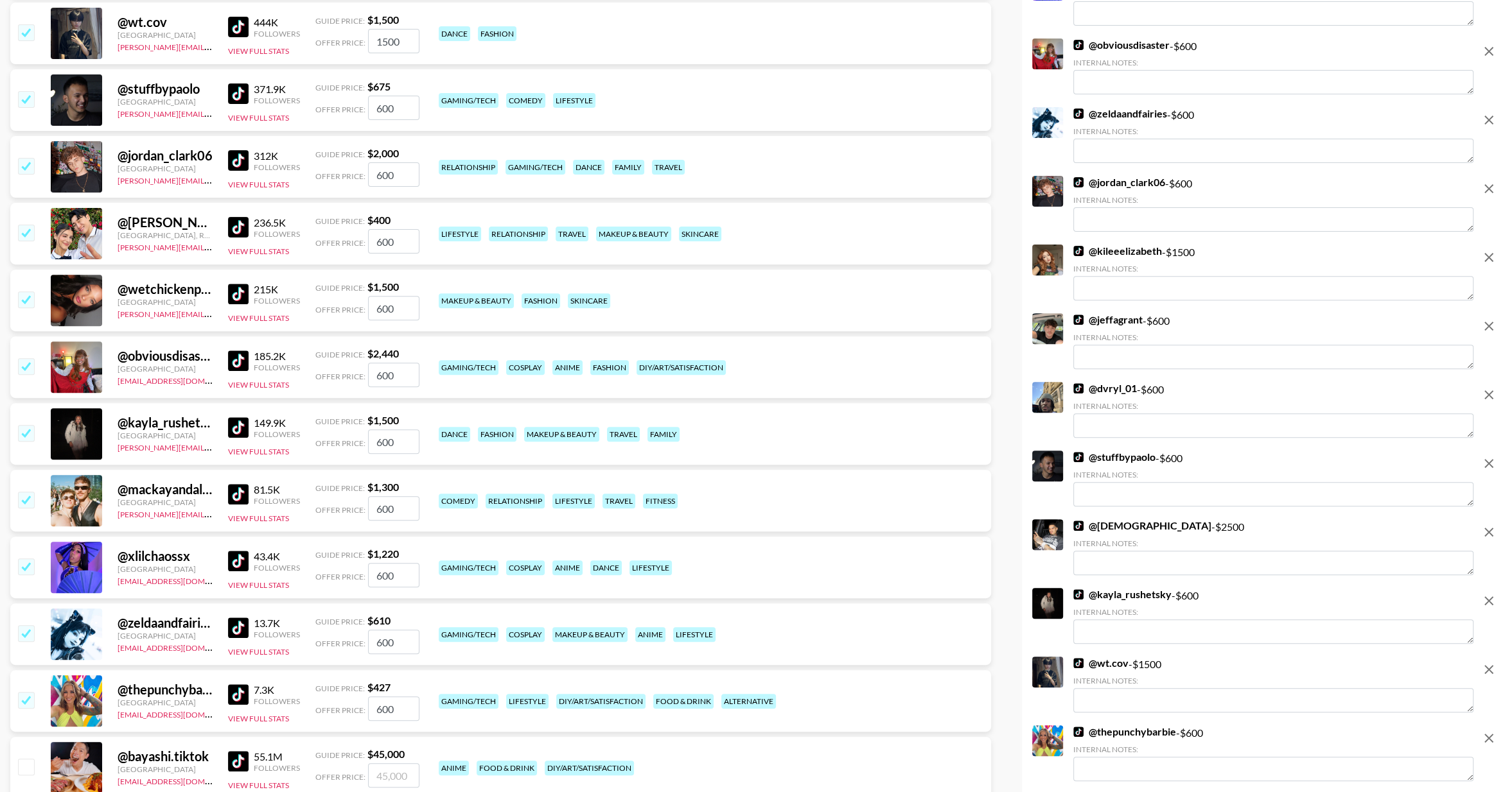
click at [244, 163] on img at bounding box center [238, 161] width 21 height 21
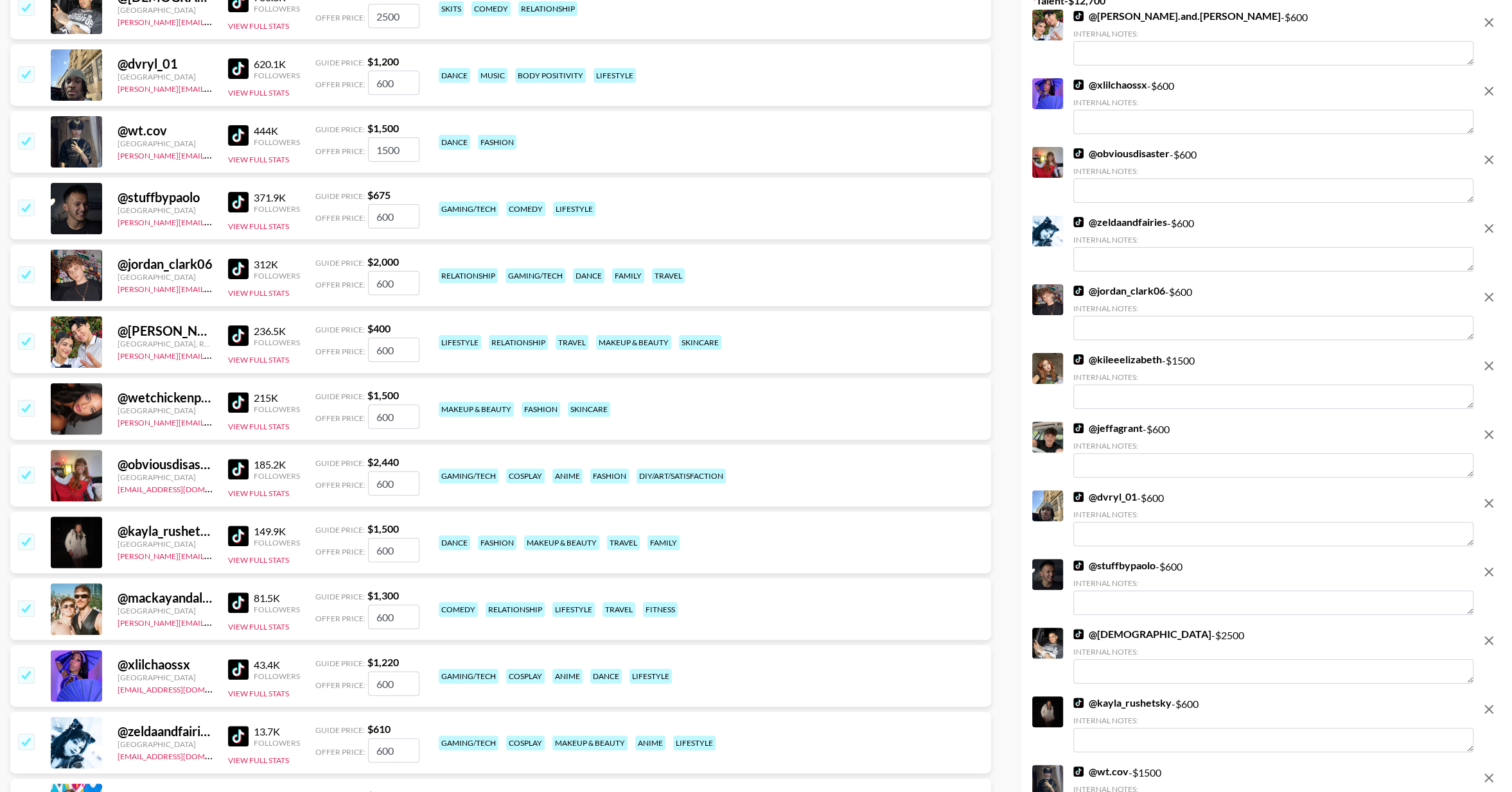
scroll to position [384, 0]
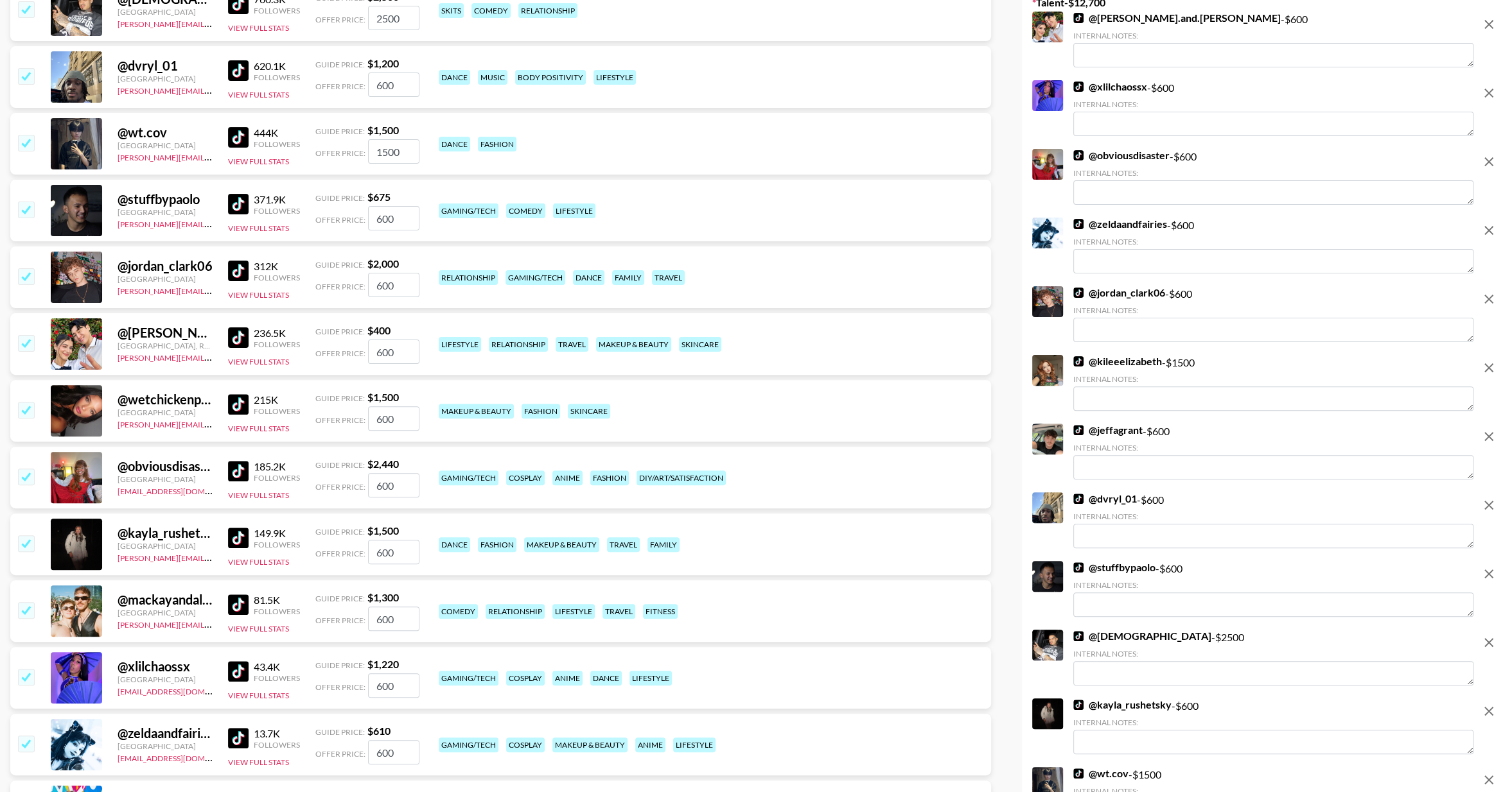
click at [241, 200] on img at bounding box center [238, 204] width 21 height 21
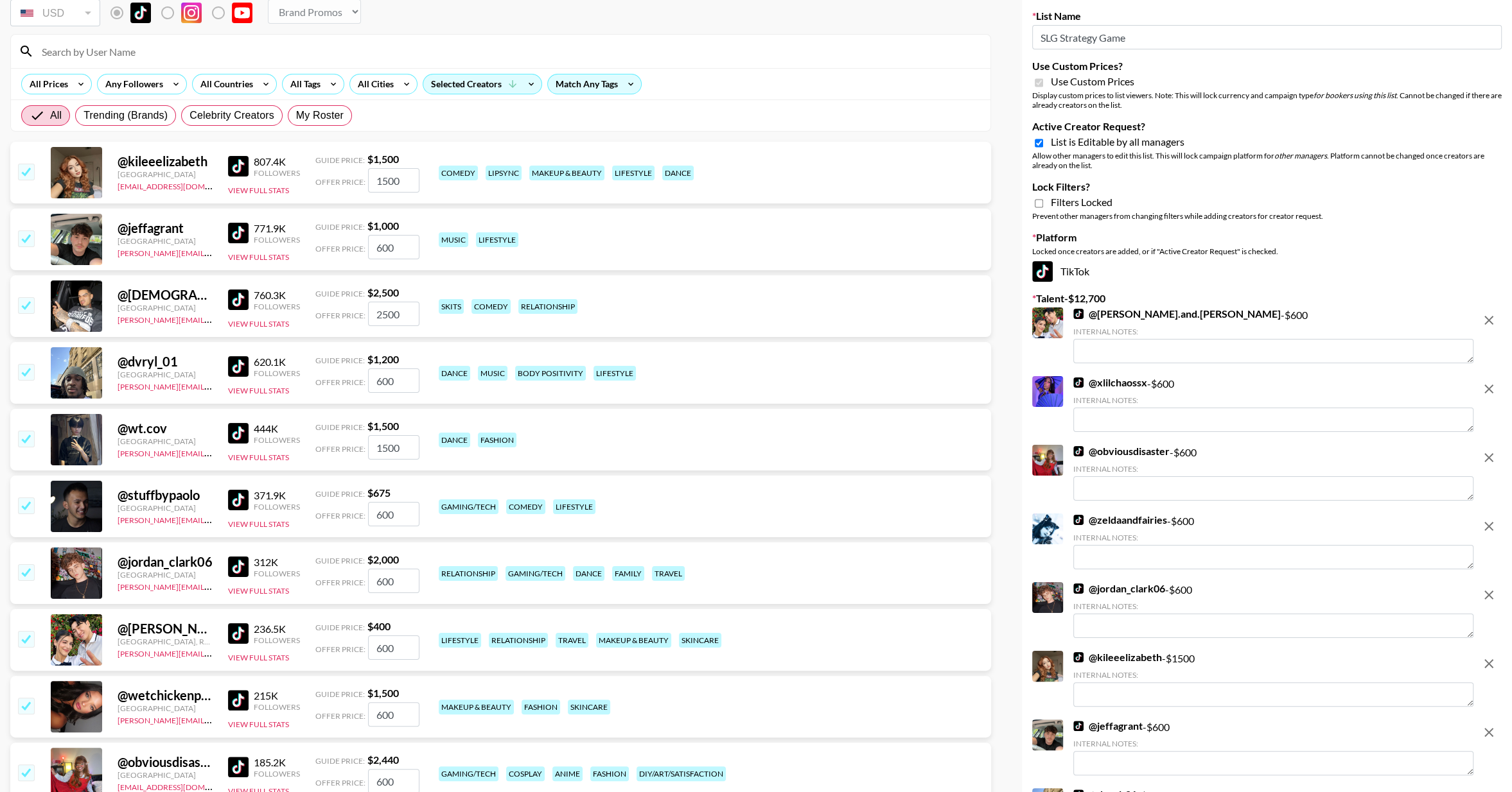
scroll to position [83, 0]
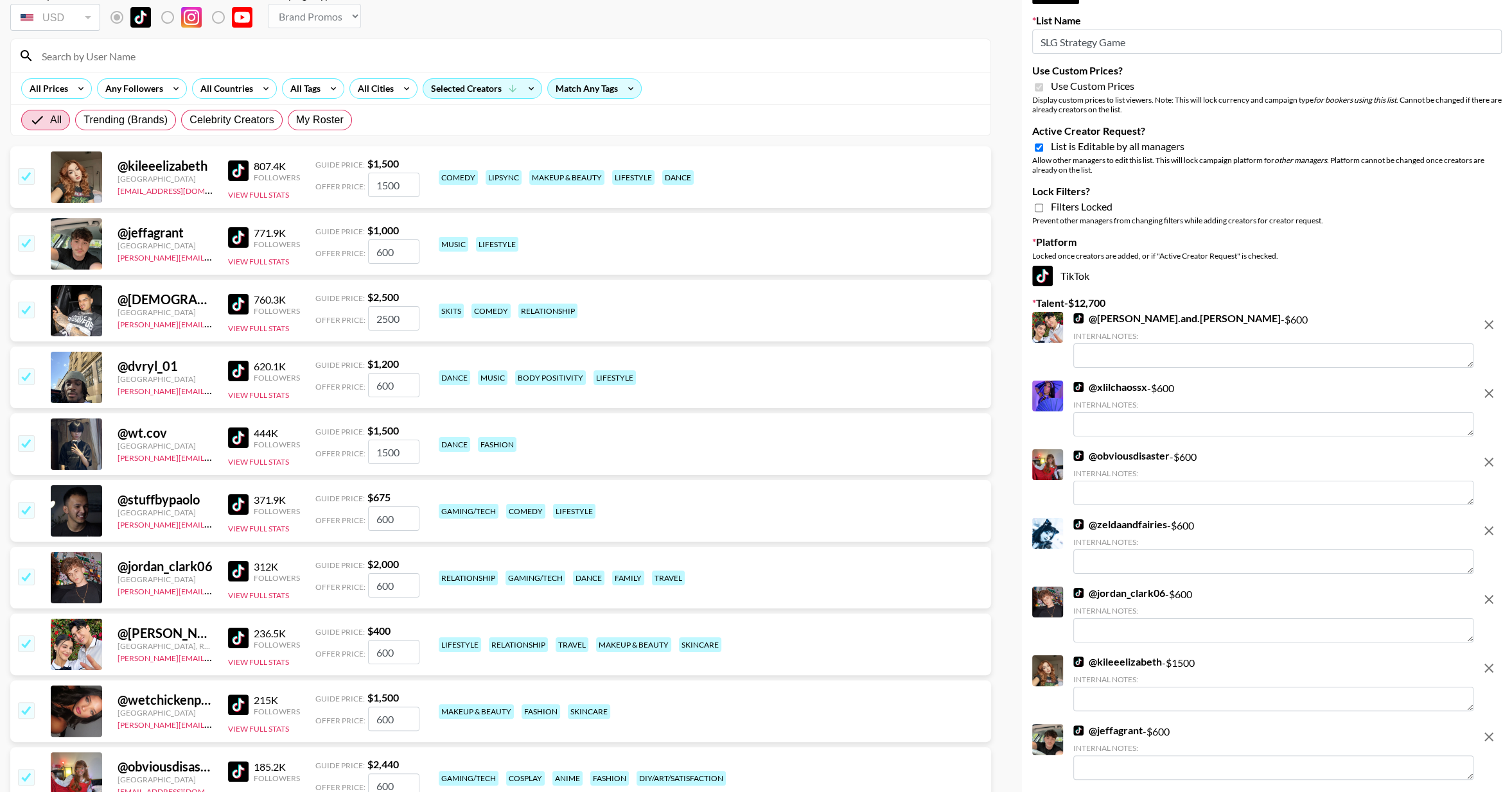
click at [243, 170] on img at bounding box center [238, 171] width 21 height 21
